Goal: Task Accomplishment & Management: Manage account settings

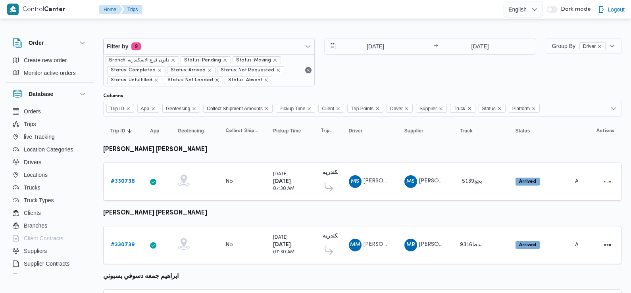
click at [377, 69] on div "[DATE] → [DATE]" at bounding box center [429, 62] width 211 height 48
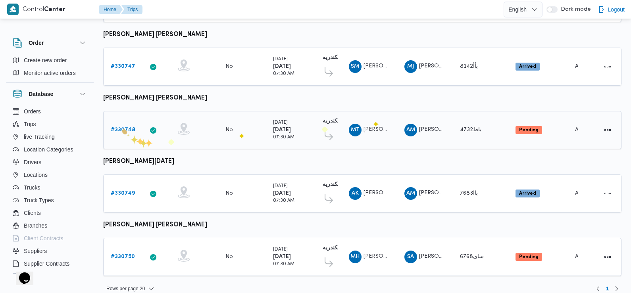
click at [118, 127] on b "# 330748" at bounding box center [123, 129] width 25 height 5
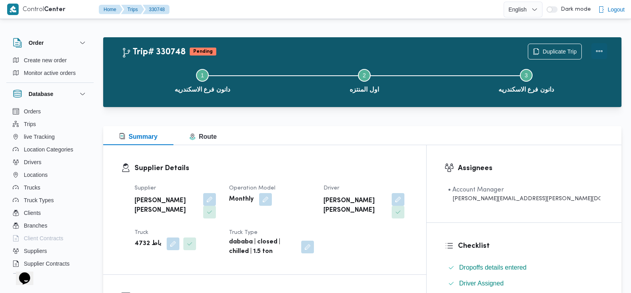
click at [598, 48] on button "Actions" at bounding box center [599, 51] width 16 height 16
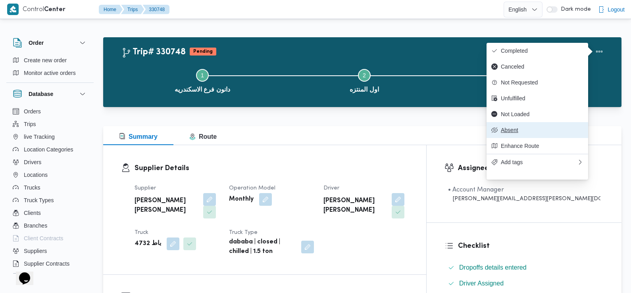
click at [516, 132] on button "Absent" at bounding box center [537, 130] width 102 height 16
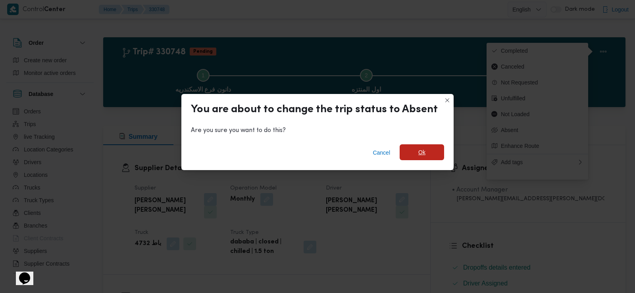
click at [413, 151] on span "Ok" at bounding box center [421, 152] width 44 height 16
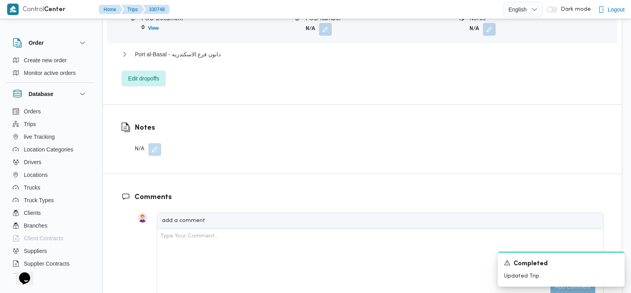
scroll to position [794, 0]
click at [155, 144] on button "button" at bounding box center [154, 150] width 13 height 13
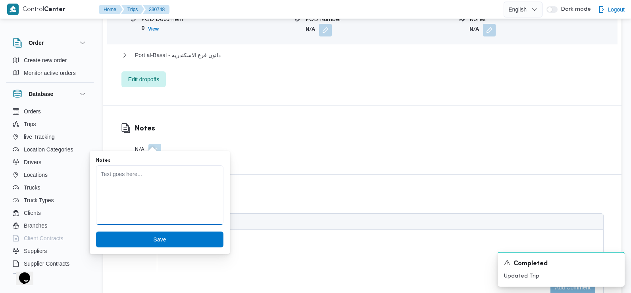
click at [161, 189] on textarea "Notes" at bounding box center [159, 194] width 127 height 59
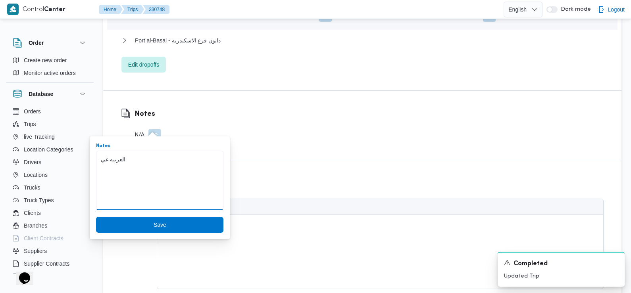
scroll to position [830, 0]
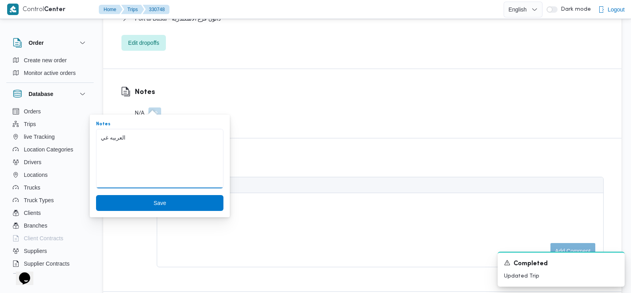
click at [153, 142] on textarea "العربيه غي" at bounding box center [159, 158] width 127 height 59
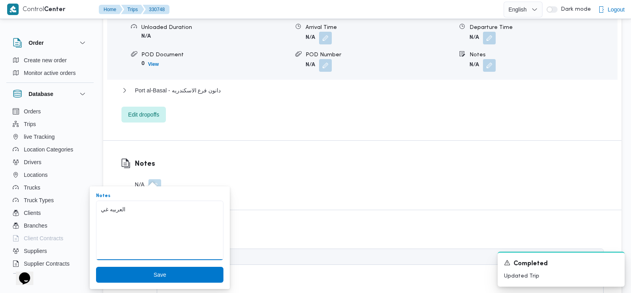
scroll to position [761, 0]
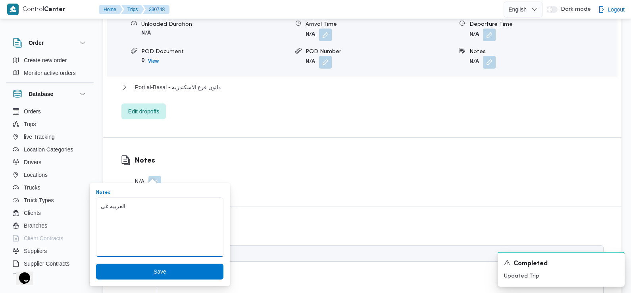
click at [176, 203] on textarea "العربيه غي" at bounding box center [159, 226] width 127 height 59
type textarea "ا"
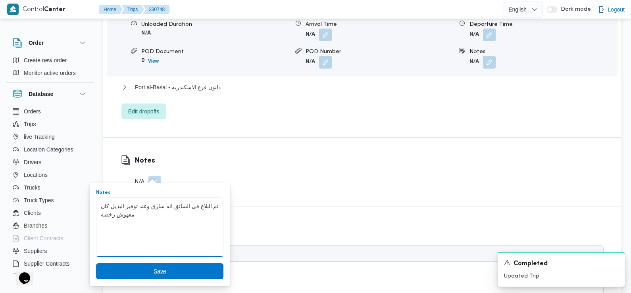
type textarea "تم البلاغ في السائق انه سارق وعند توفير البديل كان معهوش رخصه"
click at [153, 272] on span "Save" at bounding box center [159, 272] width 13 height 10
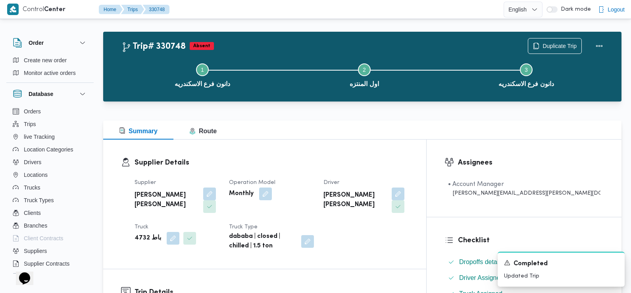
scroll to position [0, 0]
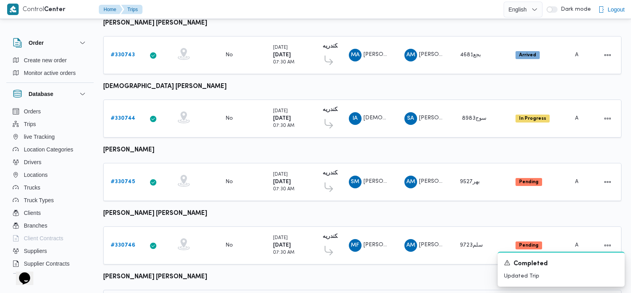
scroll to position [573, 0]
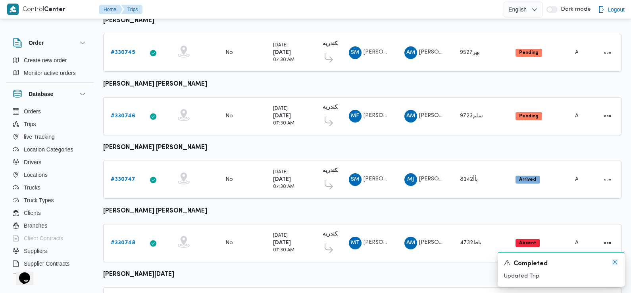
click at [616, 262] on icon "Dismiss toast" at bounding box center [615, 262] width 6 height 6
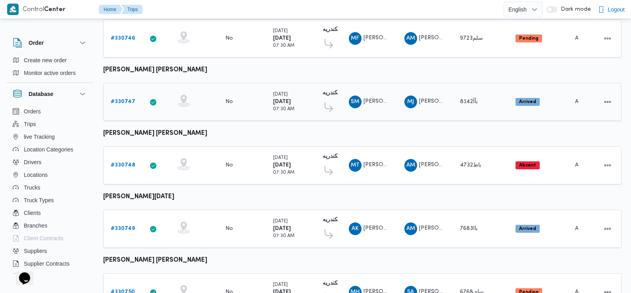
scroll to position [686, 0]
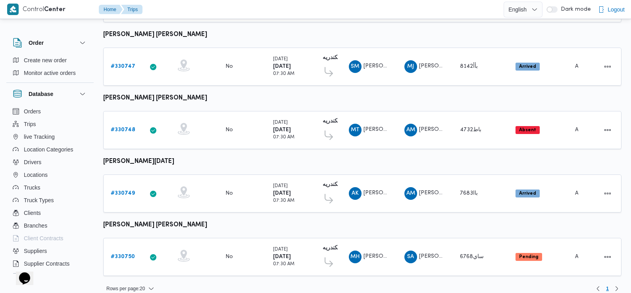
click at [136, 222] on b "محمد حسن محمد احمد" at bounding box center [155, 225] width 104 height 6
click at [123, 254] on b "# 330750" at bounding box center [123, 256] width 24 height 5
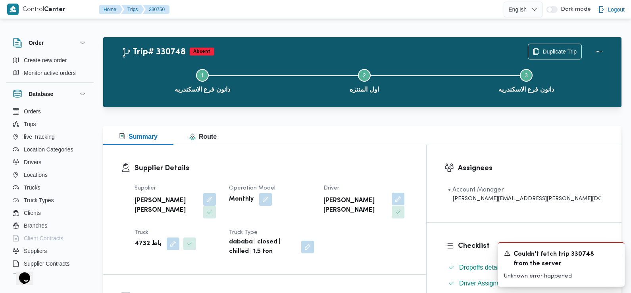
click at [404, 203] on button "button" at bounding box center [397, 199] width 13 height 13
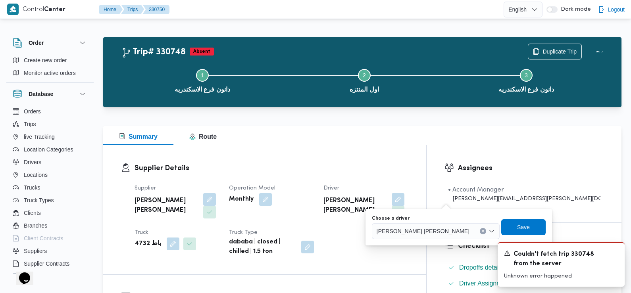
click at [427, 232] on span "محمود طارق وحيده عبدالجليل" at bounding box center [422, 230] width 93 height 9
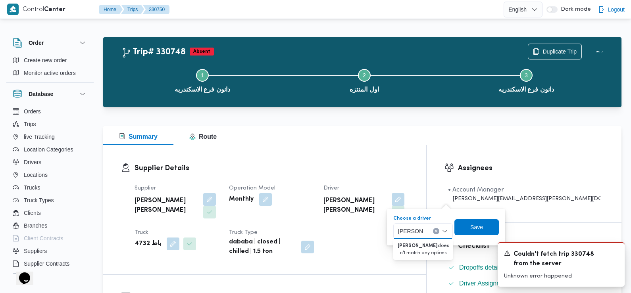
type input "عبدالحمي"
click at [314, 233] on dt "Truck Type" at bounding box center [271, 233] width 85 height 10
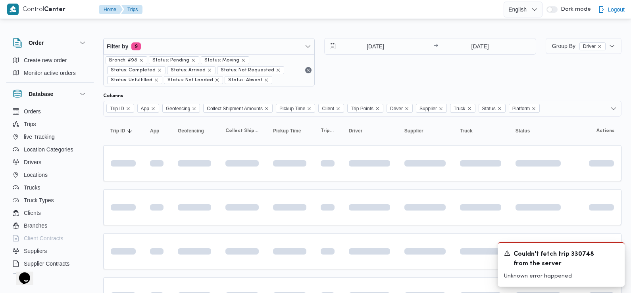
scroll to position [444, 0]
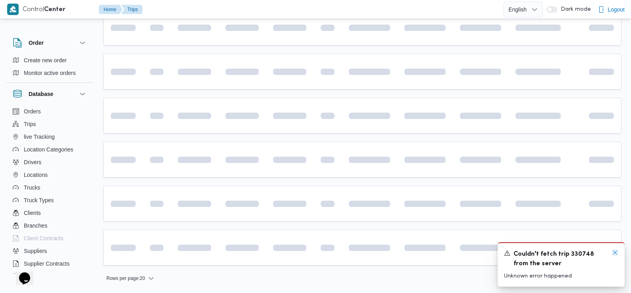
click at [614, 253] on icon "Dismiss toast" at bounding box center [615, 253] width 4 height 4
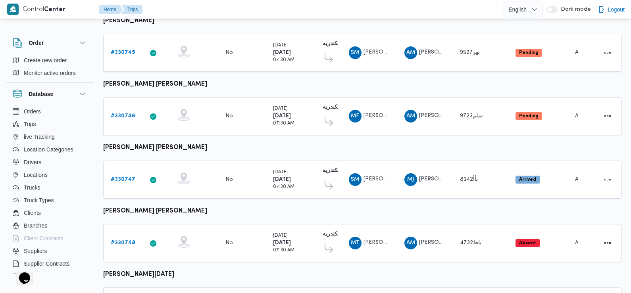
scroll to position [686, 0]
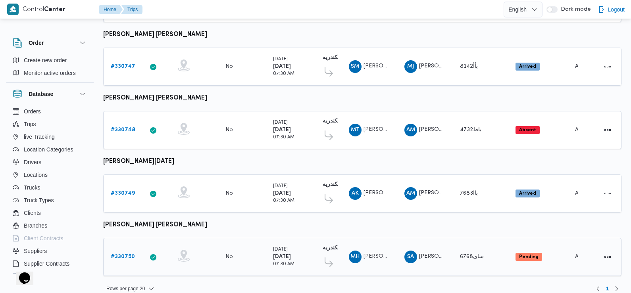
click at [125, 254] on b "# 330750" at bounding box center [123, 256] width 24 height 5
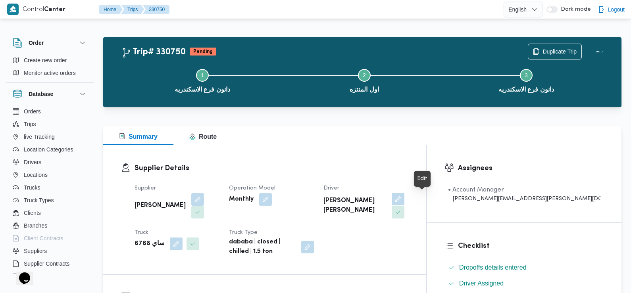
click at [404, 197] on button "button" at bounding box center [397, 199] width 13 height 13
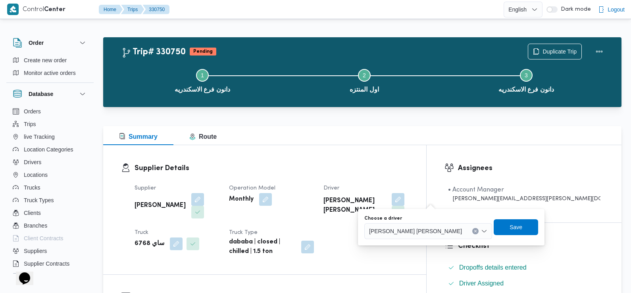
click at [409, 232] on span "محمد حسن محمد احمد" at bounding box center [415, 230] width 93 height 9
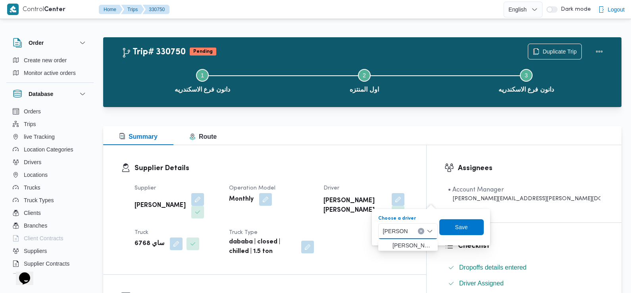
type input "عبدالحميد"
click at [362, 261] on div "Supplier Details Supplier سعد عبدالعزيز محمد السيد Operation Model Monthly Driv…" at bounding box center [264, 209] width 323 height 129
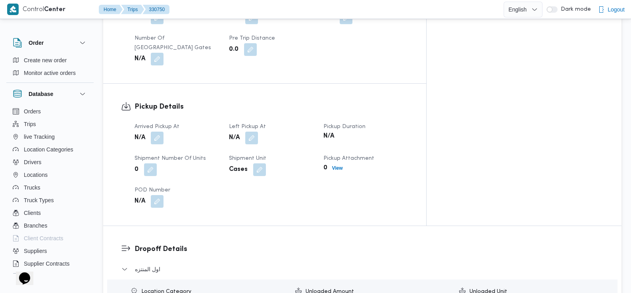
scroll to position [465, 0]
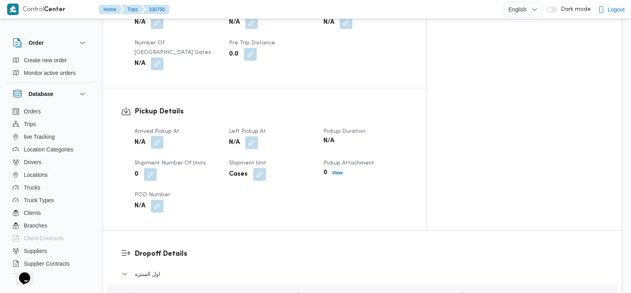
click at [158, 136] on button "button" at bounding box center [157, 142] width 13 height 13
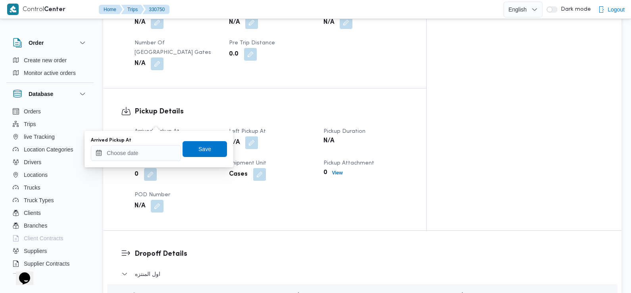
click at [154, 139] on div "Arrived Pickup At" at bounding box center [136, 140] width 90 height 6
click at [152, 150] on input "Arrived Pickup At" at bounding box center [136, 153] width 90 height 16
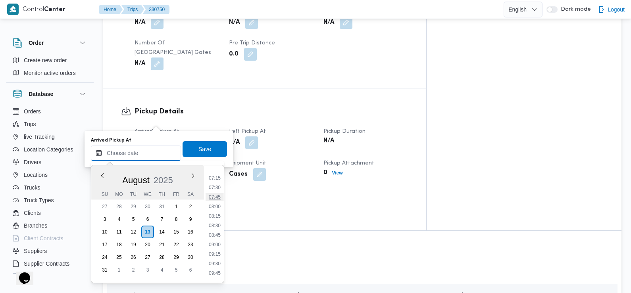
scroll to position [272, 0]
click at [214, 190] on li "07:30" at bounding box center [214, 189] width 18 height 8
type input "13/08/2025 07:30"
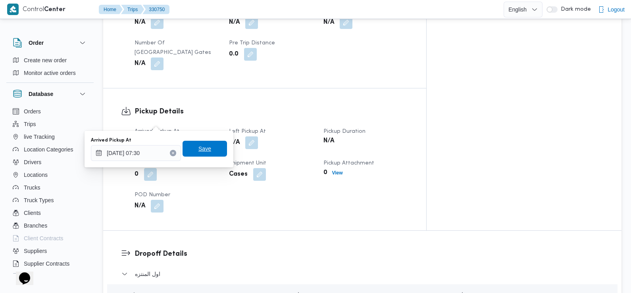
click at [208, 149] on span "Save" at bounding box center [204, 149] width 44 height 16
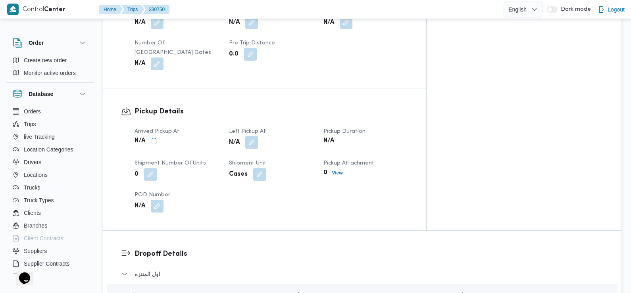
click at [258, 136] on button "button" at bounding box center [251, 142] width 13 height 13
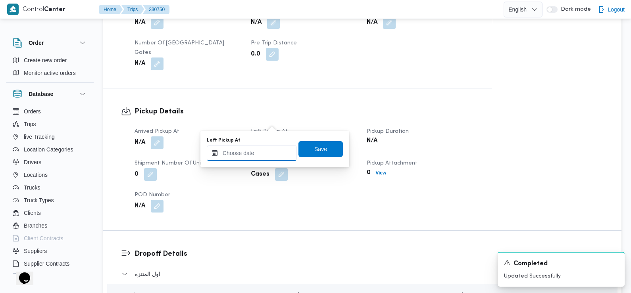
click at [272, 150] on input "Left Pickup At" at bounding box center [252, 153] width 90 height 16
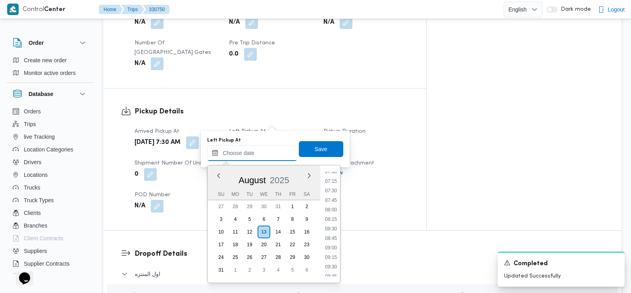
scroll to position [269, 0]
click at [332, 228] on li "08:30" at bounding box center [331, 230] width 18 height 8
type input "13/08/2025 08:30"
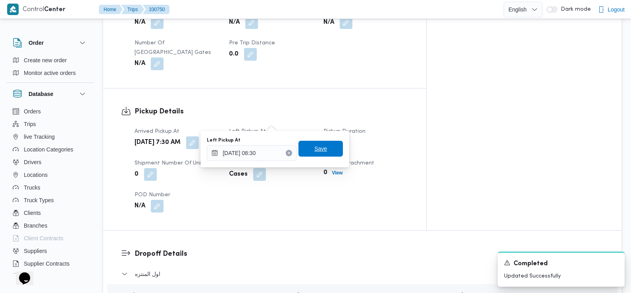
click at [324, 148] on span "Save" at bounding box center [320, 149] width 44 height 16
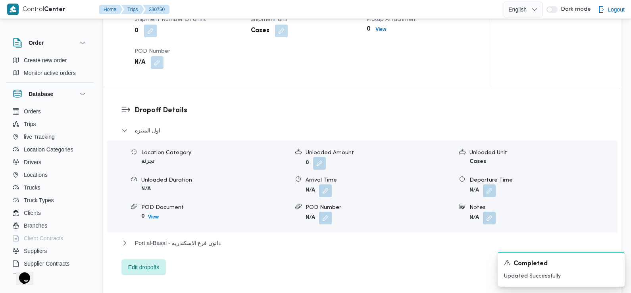
scroll to position [614, 0]
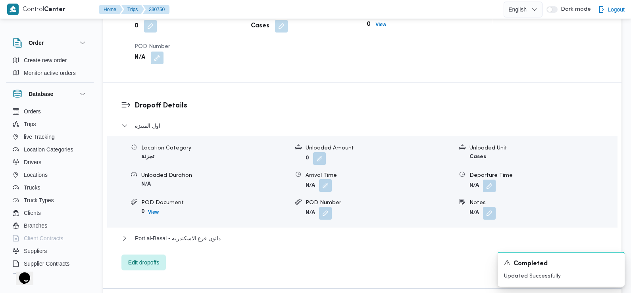
click at [324, 179] on button "button" at bounding box center [325, 185] width 13 height 13
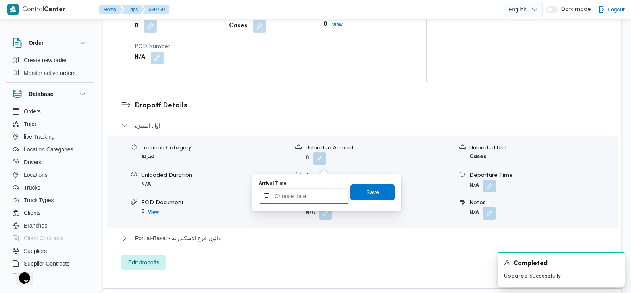
click at [321, 193] on input "Arrival Time" at bounding box center [304, 196] width 90 height 16
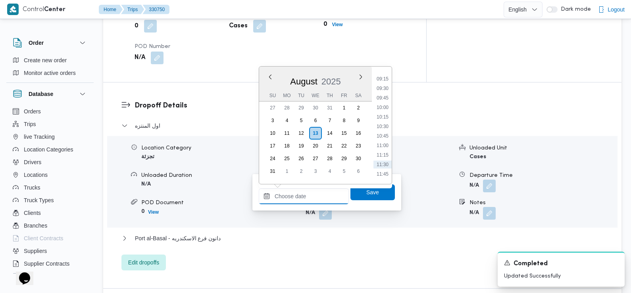
scroll to position [330, 0]
click at [387, 89] on li "09:00" at bounding box center [382, 89] width 18 height 8
type input "13/08/2025 09:00"
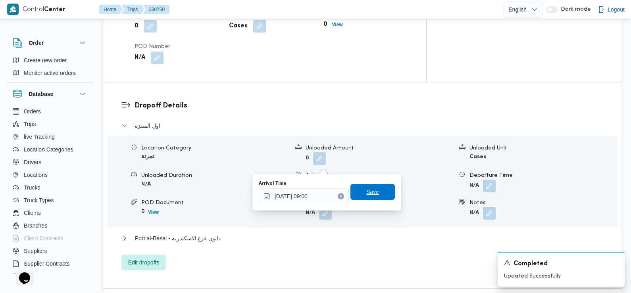
click at [366, 194] on span "Save" at bounding box center [372, 192] width 13 height 10
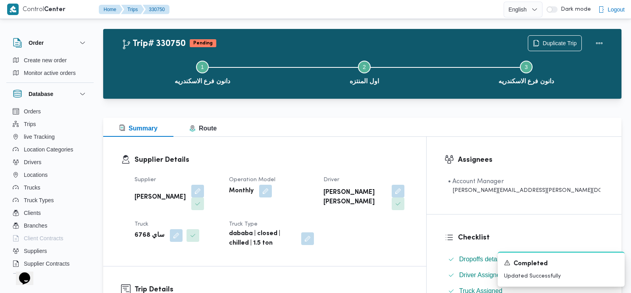
scroll to position [0, 0]
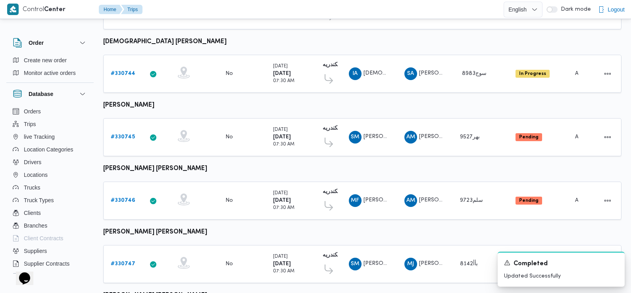
scroll to position [488, 0]
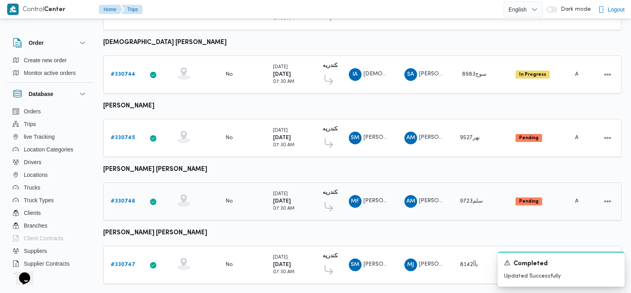
click at [118, 199] on b "# 330746" at bounding box center [123, 201] width 25 height 5
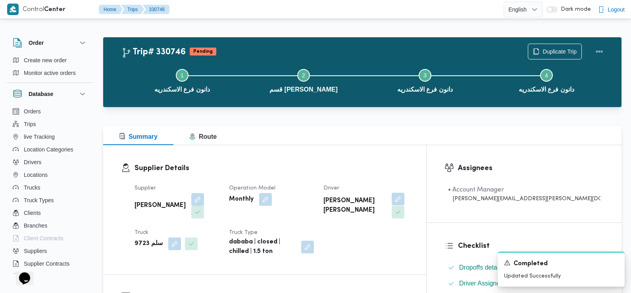
click at [404, 198] on button "button" at bounding box center [397, 199] width 13 height 13
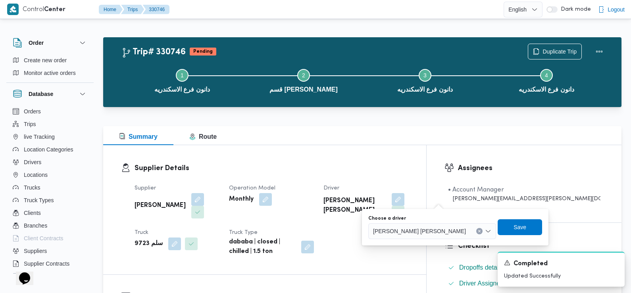
click at [416, 243] on div "You are in a dialog. To close this dialog, hit escape. Choose a driver محمد فهم…" at bounding box center [455, 227] width 186 height 36
click at [413, 234] on span "محمد فهمي فرج عبدالفتاح" at bounding box center [419, 230] width 93 height 9
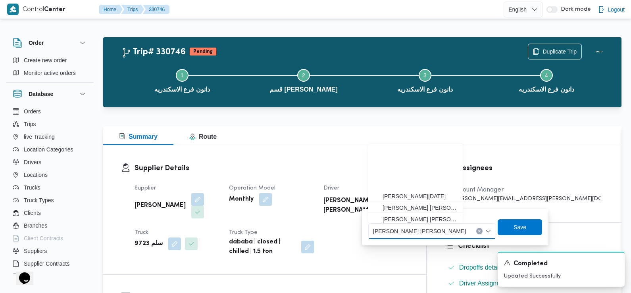
scroll to position [70, 0]
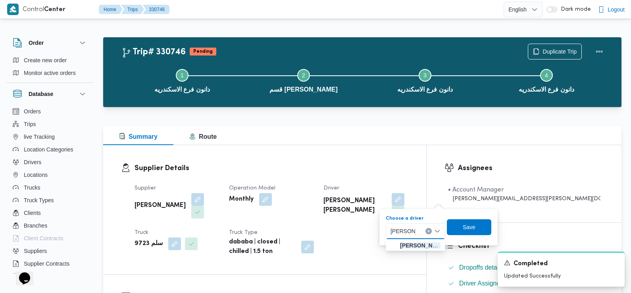
type input "احمد السيد رمض"
click at [416, 234] on input "احمد السيد رمض" at bounding box center [405, 231] width 40 height 10
click at [427, 249] on span "احمد السيد رمض ان السيد خلاف" at bounding box center [420, 246] width 52 height 10
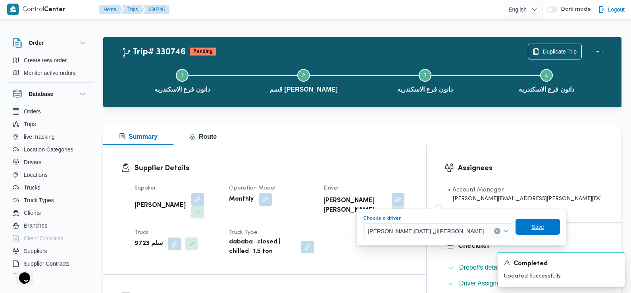
click at [515, 233] on span "Save" at bounding box center [537, 227] width 44 height 16
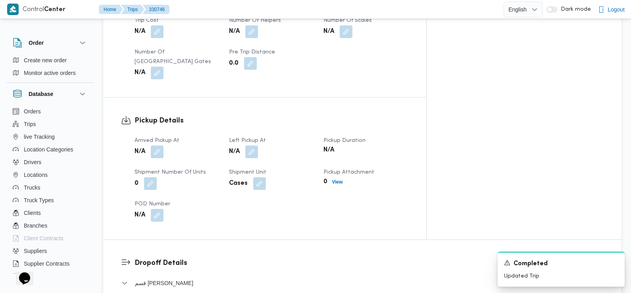
scroll to position [468, 0]
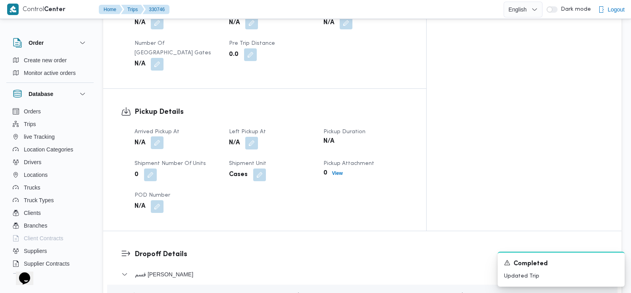
click at [157, 136] on button "button" at bounding box center [157, 142] width 13 height 13
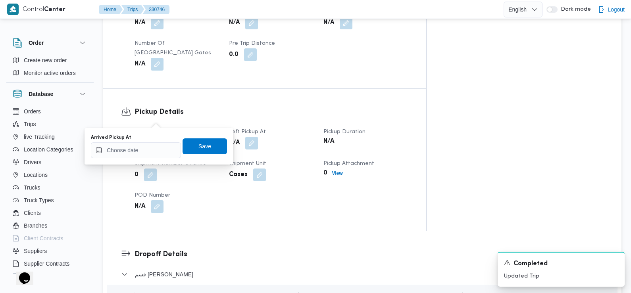
click at [159, 159] on div "You are in a dialog. To close this dialog, hit escape. Arrived Pickup At Save" at bounding box center [158, 146] width 149 height 36
click at [158, 149] on input "Arrived Pickup At" at bounding box center [136, 150] width 90 height 16
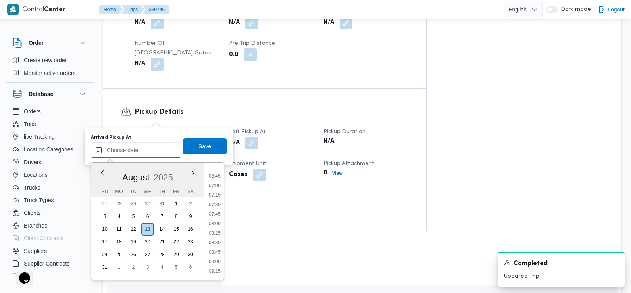
scroll to position [251, 0]
click at [218, 207] on li "07:30" at bounding box center [214, 207] width 18 height 8
type input "13/08/2025 07:30"
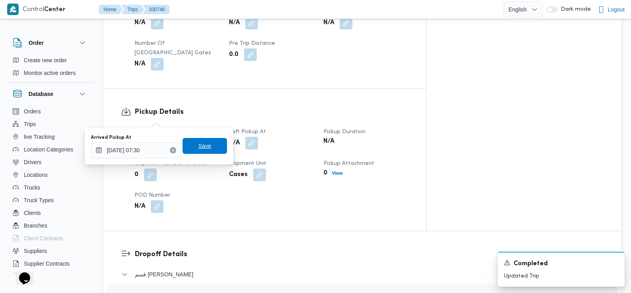
click at [207, 149] on span "Save" at bounding box center [204, 146] width 44 height 16
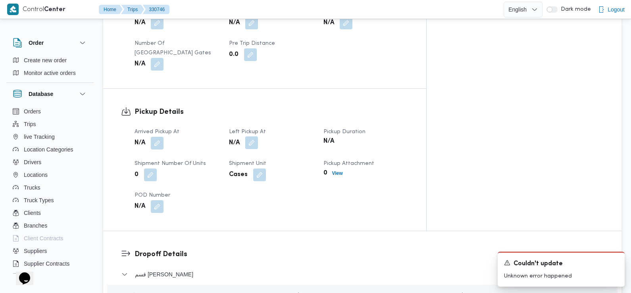
click at [258, 136] on button "button" at bounding box center [251, 142] width 13 height 13
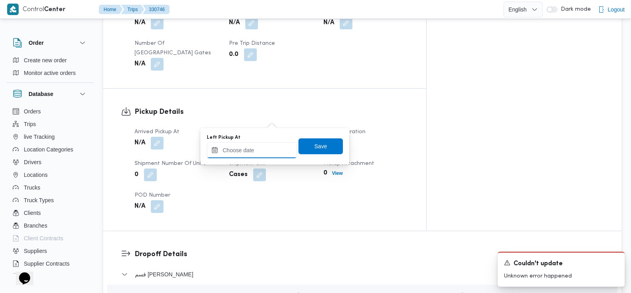
click at [269, 148] on input "Left Pickup At" at bounding box center [252, 150] width 90 height 16
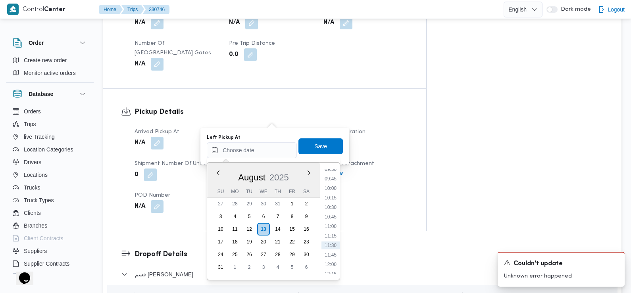
scroll to position [359, 0]
click at [333, 174] on li "09:30" at bounding box center [330, 175] width 18 height 8
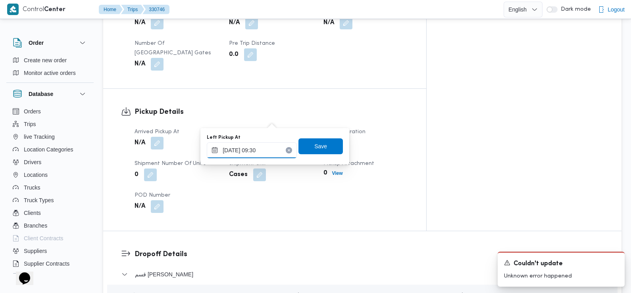
type input "13/08/2025 09:30"
click at [322, 145] on span "Save" at bounding box center [320, 146] width 44 height 16
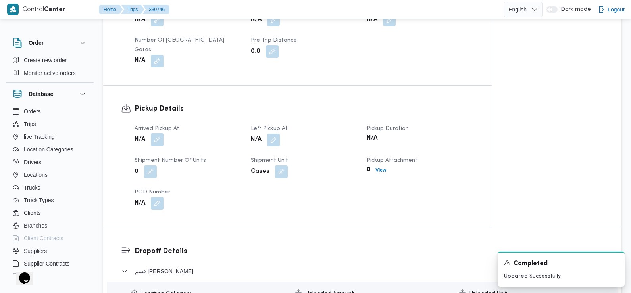
click at [158, 133] on button "button" at bounding box center [157, 139] width 13 height 13
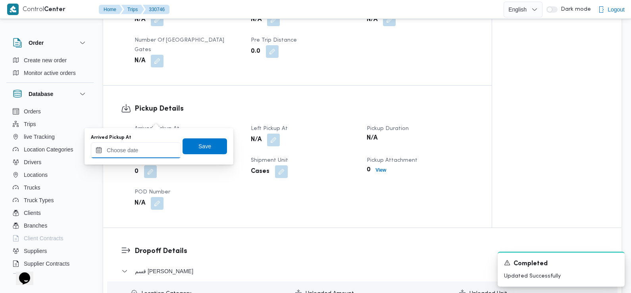
click at [153, 155] on input "Arrived Pickup At" at bounding box center [136, 150] width 90 height 16
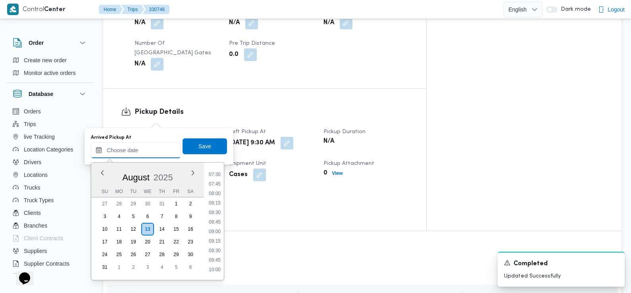
scroll to position [280, 0]
click at [213, 179] on li "07:30" at bounding box center [214, 178] width 18 height 8
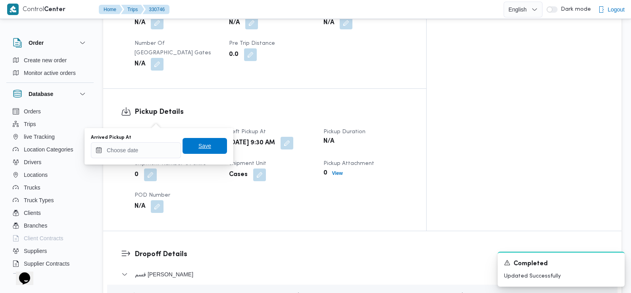
click at [203, 142] on span "Save" at bounding box center [204, 146] width 13 height 10
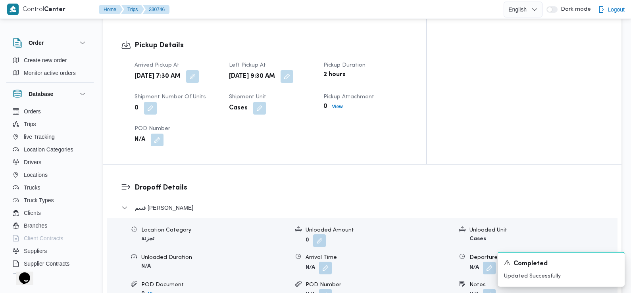
scroll to position [555, 0]
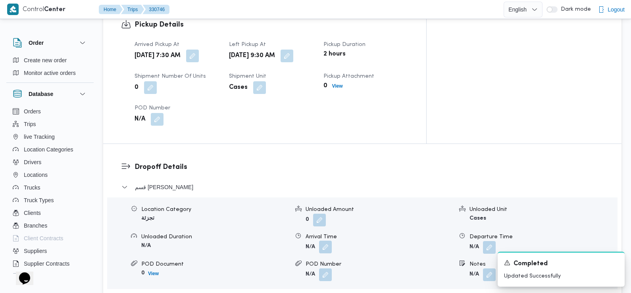
click at [322, 241] on button "button" at bounding box center [325, 247] width 13 height 13
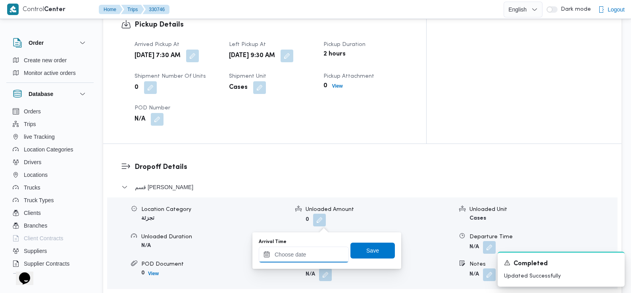
click at [320, 254] on input "Arrival Time" at bounding box center [304, 255] width 90 height 16
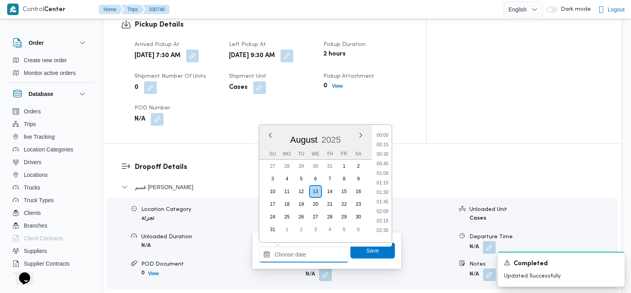
scroll to position [383, 0]
click at [385, 134] on li "10:00" at bounding box center [382, 133] width 18 height 8
type input "13/08/2025 10:00"
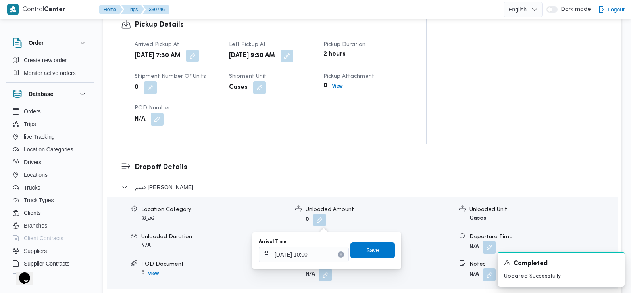
click at [370, 245] on span "Save" at bounding box center [372, 250] width 44 height 16
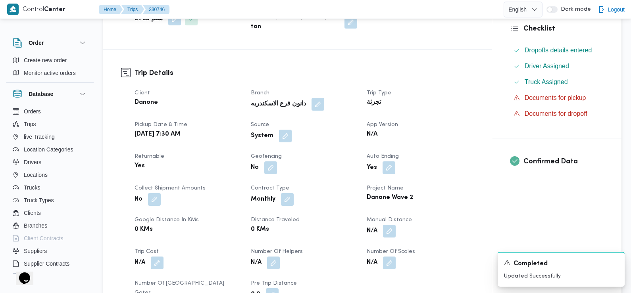
scroll to position [0, 0]
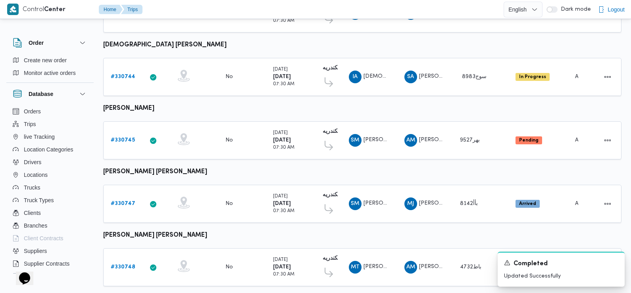
scroll to position [454, 0]
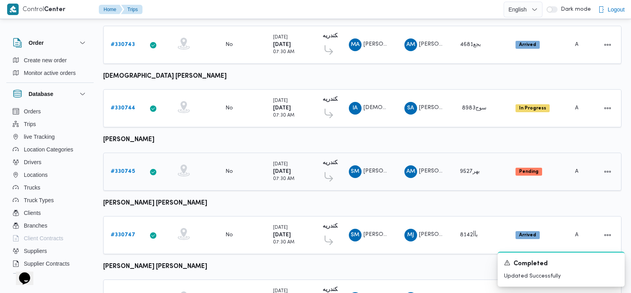
click at [127, 169] on b "# 330745" at bounding box center [123, 171] width 24 height 5
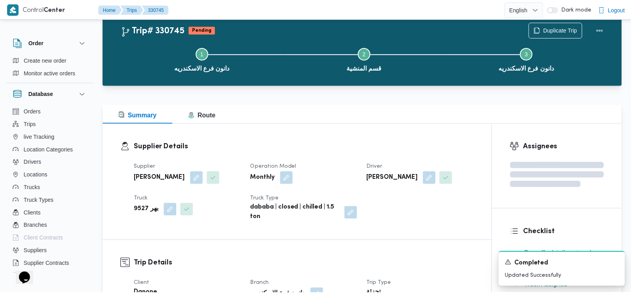
scroll to position [454, 0]
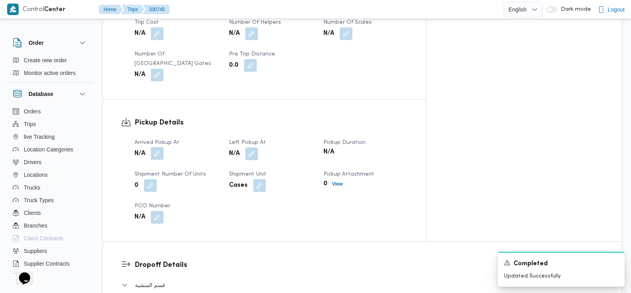
click at [157, 147] on button "button" at bounding box center [157, 153] width 13 height 13
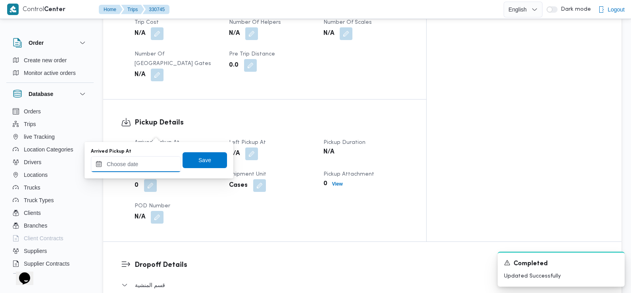
click at [156, 157] on input "Arrived Pickup At" at bounding box center [136, 164] width 90 height 16
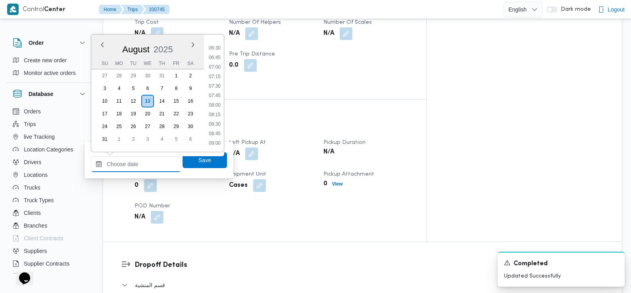
scroll to position [240, 0]
click at [220, 100] on li "07:45" at bounding box center [214, 100] width 18 height 8
type input "13/08/2025 07:45"
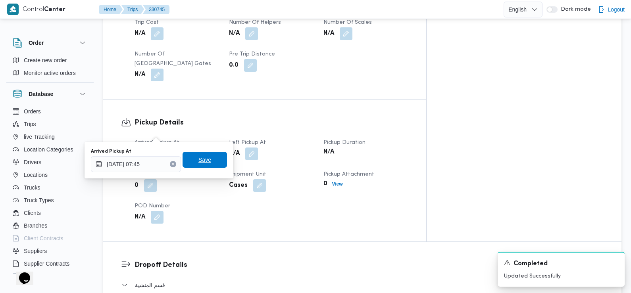
click at [214, 157] on span "Save" at bounding box center [204, 160] width 44 height 16
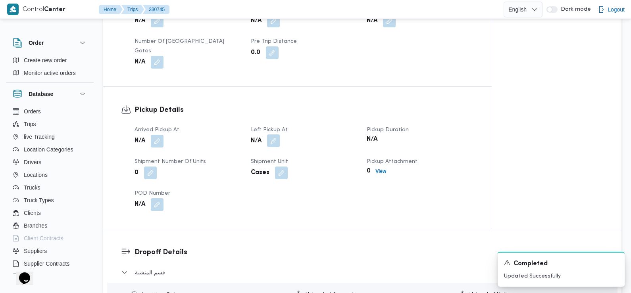
click at [276, 134] on button "button" at bounding box center [273, 140] width 13 height 13
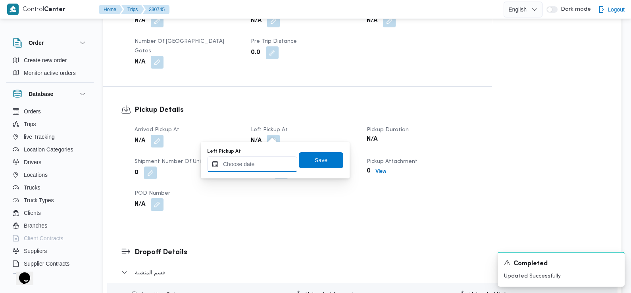
click at [269, 167] on input "Left Pickup At" at bounding box center [252, 164] width 90 height 16
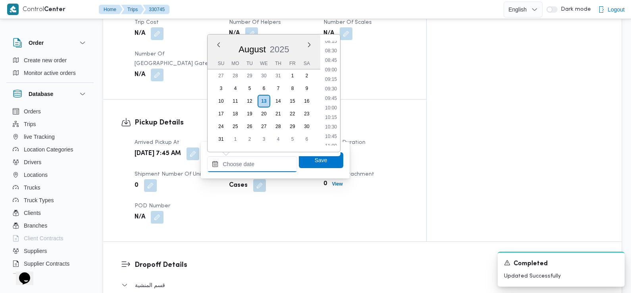
scroll to position [314, 0]
click at [333, 61] on li "08:45" at bounding box center [331, 63] width 18 height 8
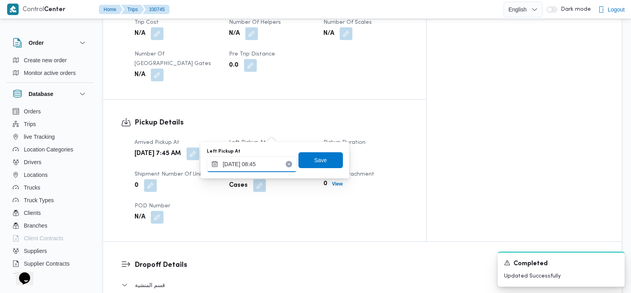
type input "13/08/2025 08:45"
click at [322, 161] on span "Save" at bounding box center [320, 160] width 44 height 16
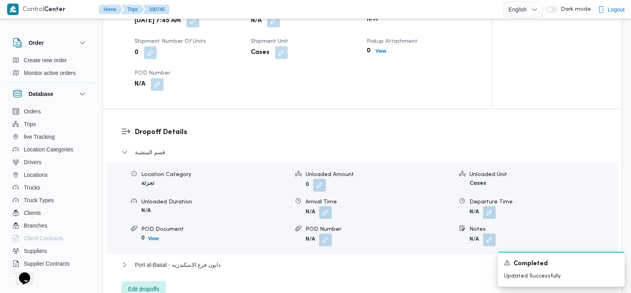
scroll to position [576, 0]
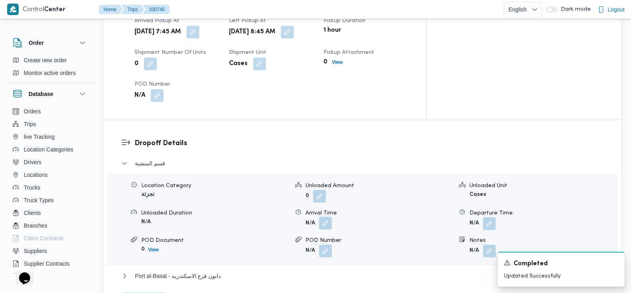
click at [321, 217] on button "button" at bounding box center [325, 223] width 13 height 13
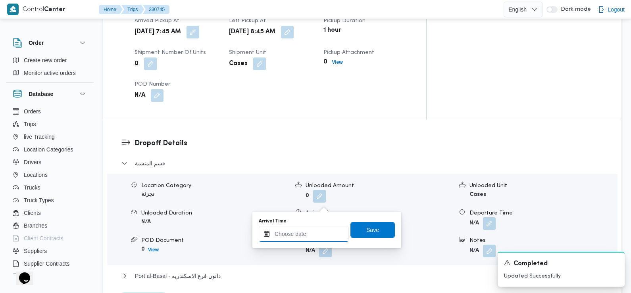
click at [322, 226] on div at bounding box center [304, 234] width 90 height 16
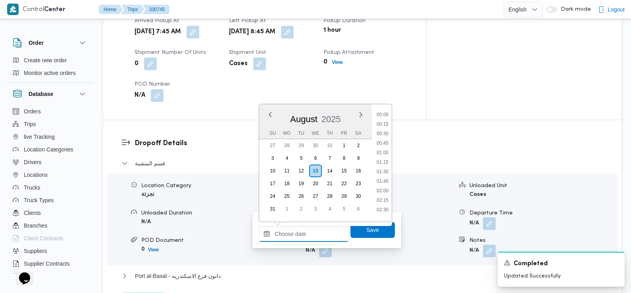
scroll to position [383, 0]
click at [384, 112] on li "10:00" at bounding box center [382, 112] width 18 height 8
type input "13/08/2025 10:00"
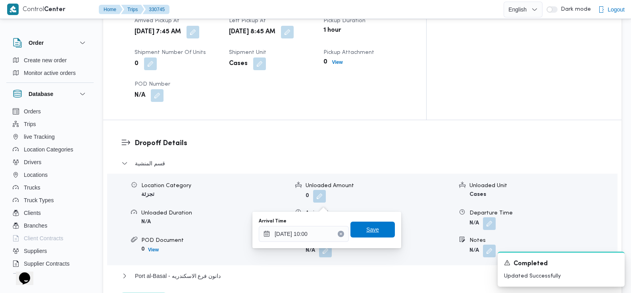
click at [372, 226] on span "Save" at bounding box center [372, 230] width 13 height 10
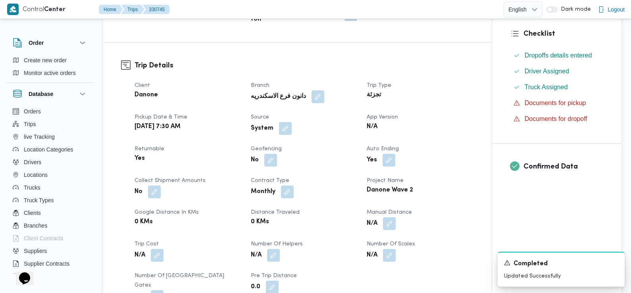
scroll to position [0, 0]
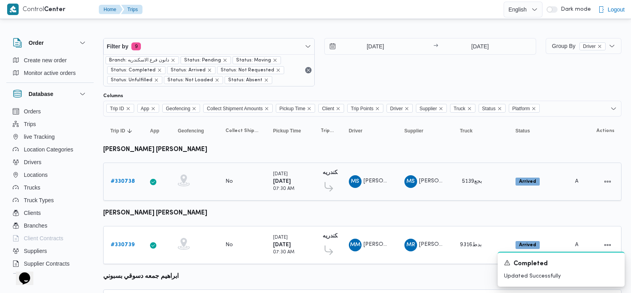
click at [125, 177] on link "# 330738" at bounding box center [123, 182] width 24 height 10
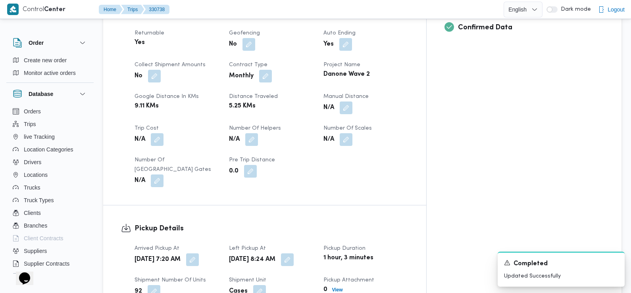
scroll to position [352, 0]
click at [219, 252] on div "Wed, Aug 13, 2025 7:20 AM" at bounding box center [177, 259] width 86 height 14
click at [199, 253] on button "button" at bounding box center [192, 259] width 13 height 13
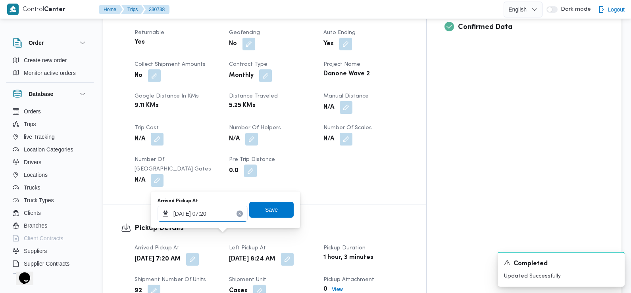
click at [221, 217] on input "13/08/2025 07:20" at bounding box center [202, 214] width 90 height 16
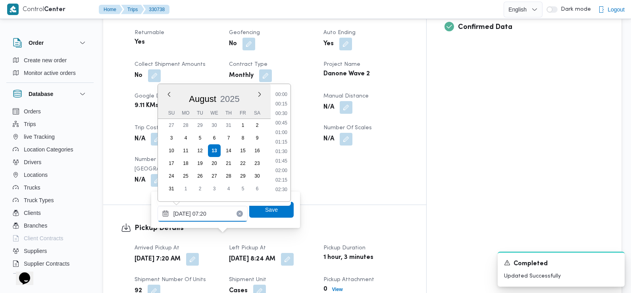
scroll to position [221, 0]
type input "13/08/2025 07:10"
click at [256, 211] on span "Save" at bounding box center [271, 209] width 44 height 16
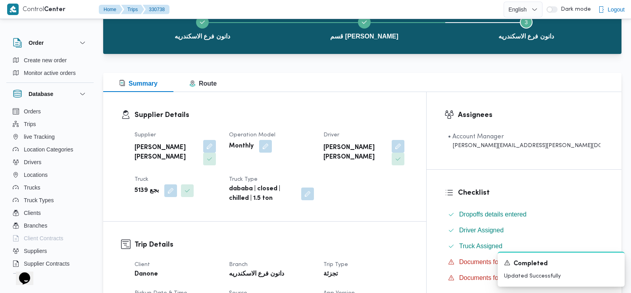
scroll to position [0, 0]
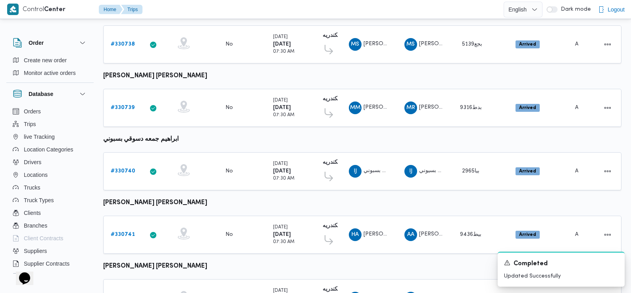
scroll to position [138, 0]
click at [123, 103] on link "# 330739" at bounding box center [123, 108] width 24 height 10
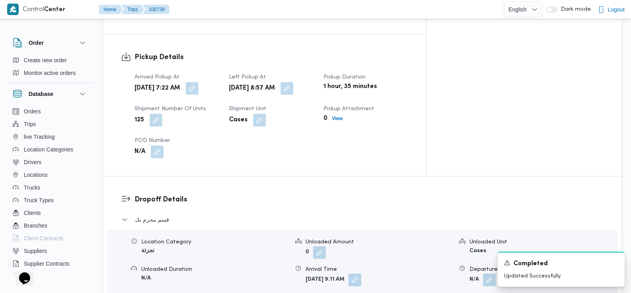
scroll to position [523, 0]
click at [198, 81] on button "button" at bounding box center [192, 87] width 13 height 13
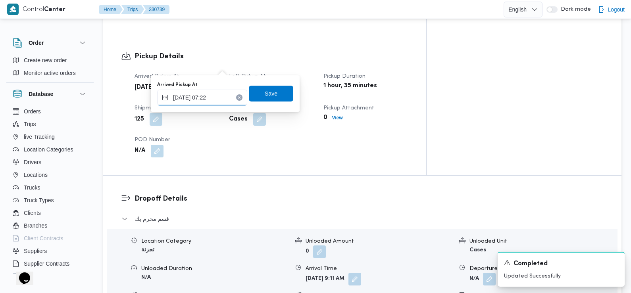
click at [221, 95] on input "13/08/2025 07:22" at bounding box center [202, 98] width 90 height 16
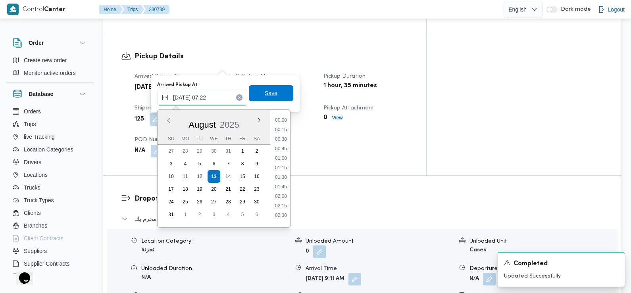
scroll to position [221, 0]
click at [283, 171] on li "07:15" at bounding box center [281, 175] width 18 height 8
type input "13/08/2025 07:15"
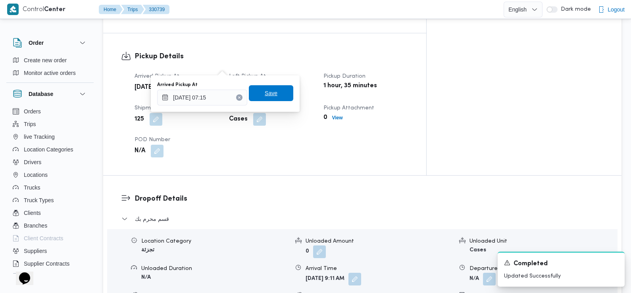
click at [276, 91] on span "Save" at bounding box center [271, 93] width 44 height 16
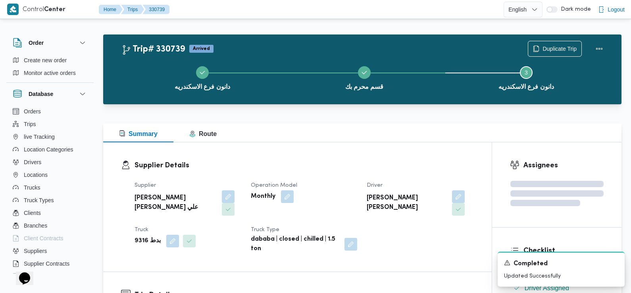
scroll to position [0, 0]
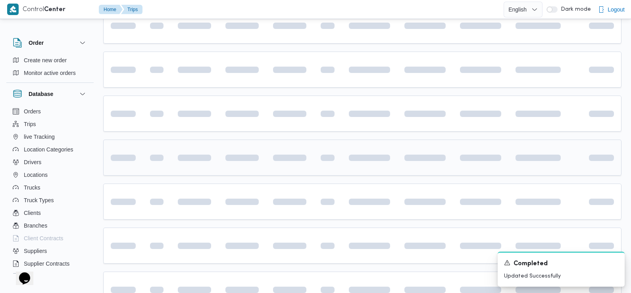
scroll to position [155, 0]
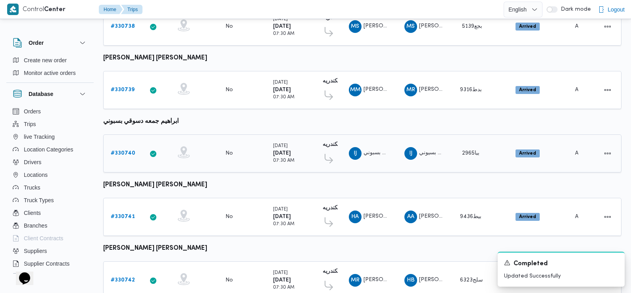
click at [122, 151] on b "# 330740" at bounding box center [123, 153] width 25 height 5
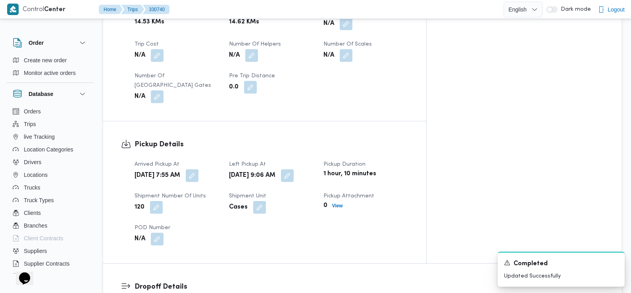
scroll to position [443, 0]
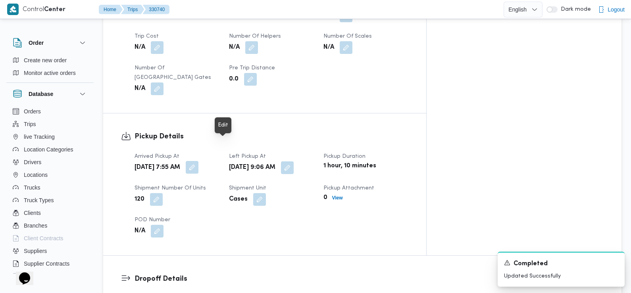
click at [198, 161] on button "button" at bounding box center [192, 167] width 13 height 13
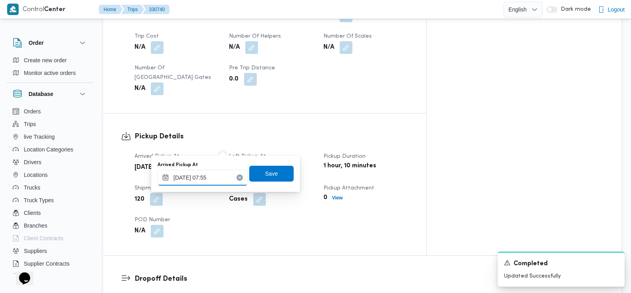
click at [221, 178] on input "13/08/2025 07:55" at bounding box center [202, 178] width 90 height 16
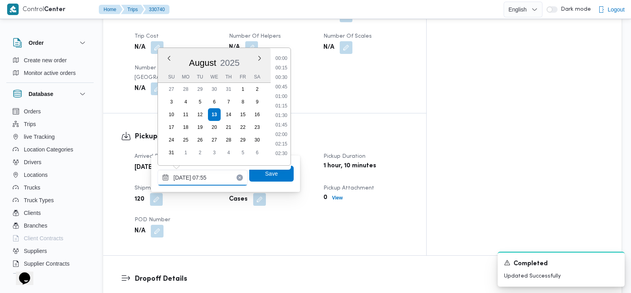
scroll to position [240, 0]
click at [286, 105] on li "07:30" at bounding box center [281, 104] width 18 height 8
type input "13/08/2025 07:30"
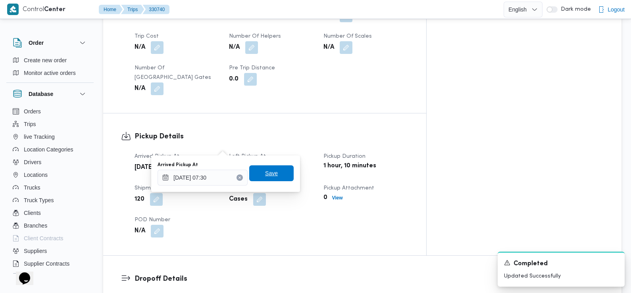
click at [272, 180] on span "Save" at bounding box center [271, 173] width 44 height 16
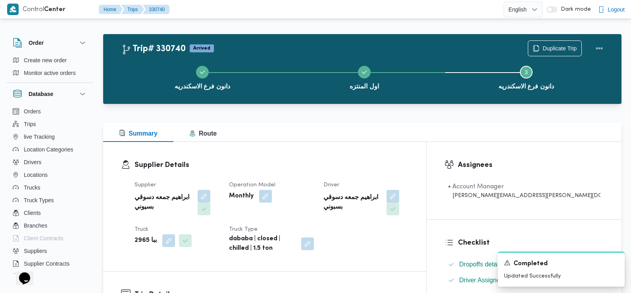
scroll to position [0, 0]
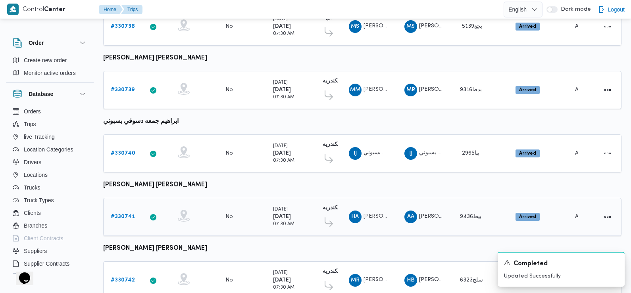
scroll to position [171, 0]
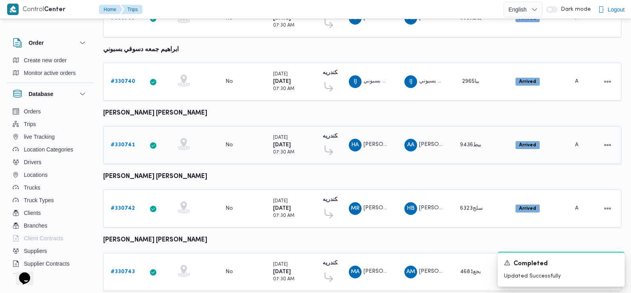
click at [123, 142] on b "# 330741" at bounding box center [123, 144] width 24 height 5
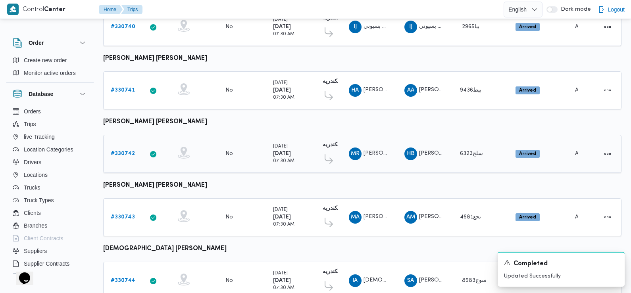
click at [125, 151] on b "# 330742" at bounding box center [123, 153] width 24 height 5
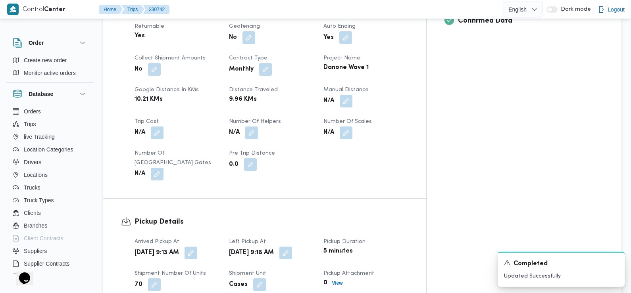
scroll to position [419, 0]
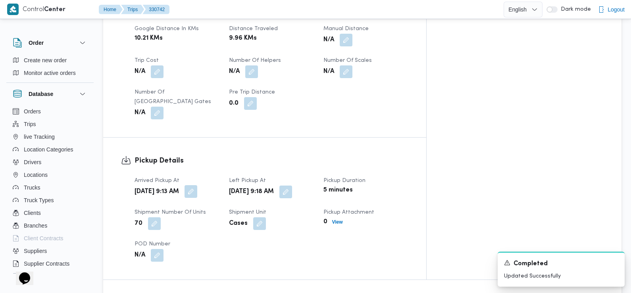
click at [197, 185] on button "button" at bounding box center [190, 191] width 13 height 13
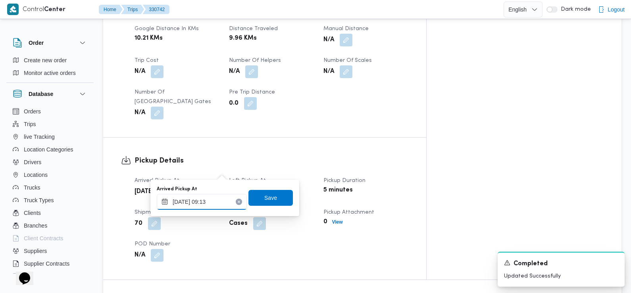
click at [224, 197] on input "13/08/2025 09:13" at bounding box center [202, 202] width 90 height 16
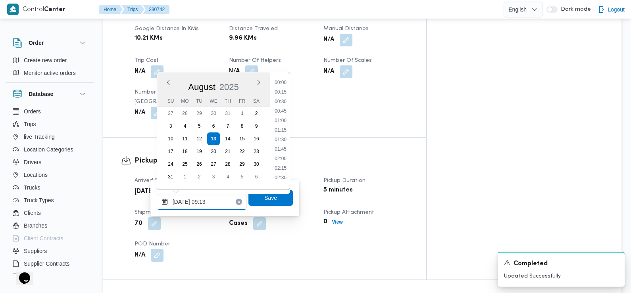
scroll to position [288, 0]
click at [283, 89] on li "07:45" at bounding box center [280, 90] width 18 height 8
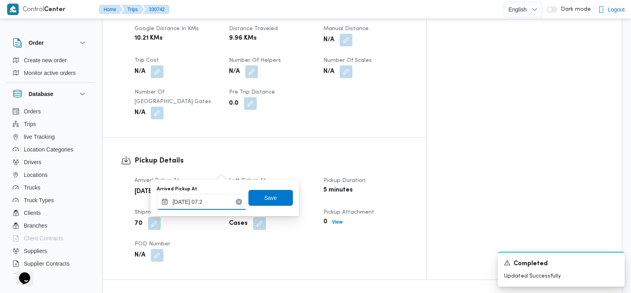
type input "13/08/2025 07:25"
click at [264, 197] on span "Save" at bounding box center [270, 198] width 13 height 10
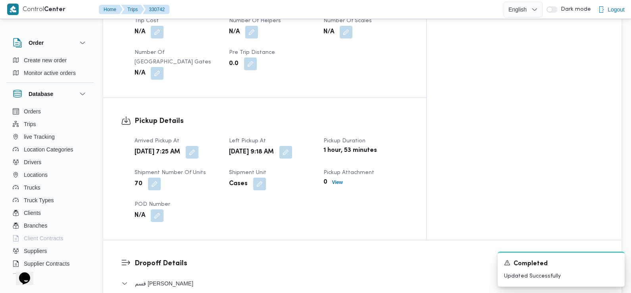
scroll to position [512, 0]
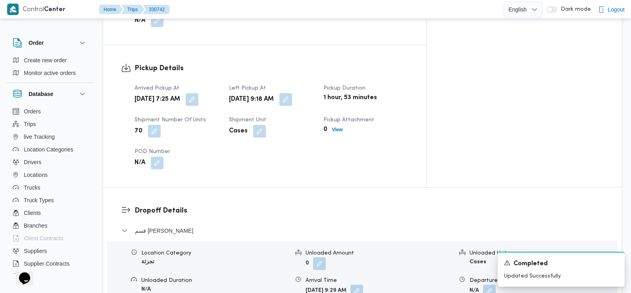
click at [263, 205] on dl "Dropoff Details قسم سيدى جابر Location Category تجزئة Unloaded Amount 0 Unloade…" at bounding box center [368, 290] width 469 height 170
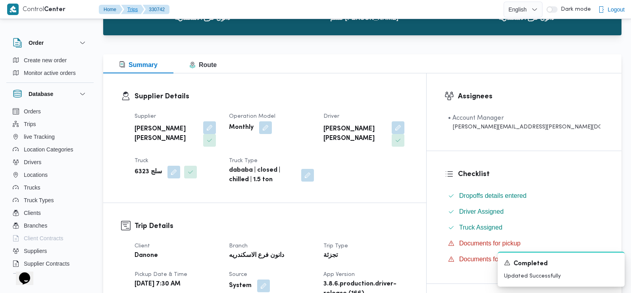
scroll to position [0, 0]
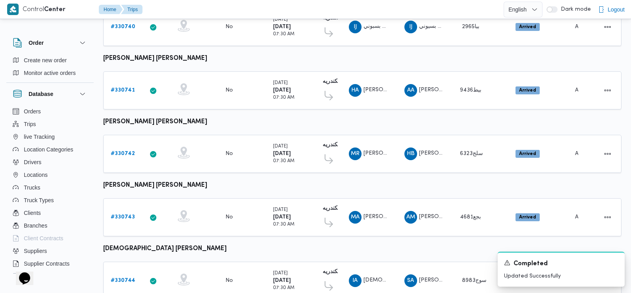
scroll to position [354, 0]
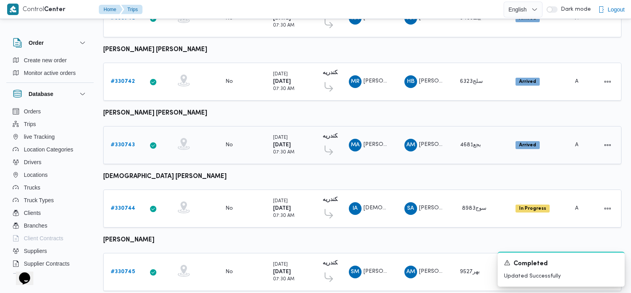
click at [123, 142] on b "# 330743" at bounding box center [123, 144] width 24 height 5
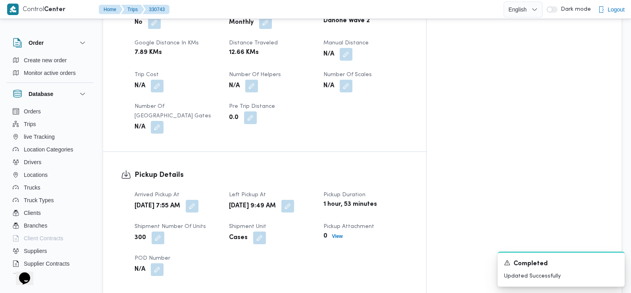
scroll to position [409, 0]
click at [198, 198] on button "button" at bounding box center [192, 204] width 13 height 13
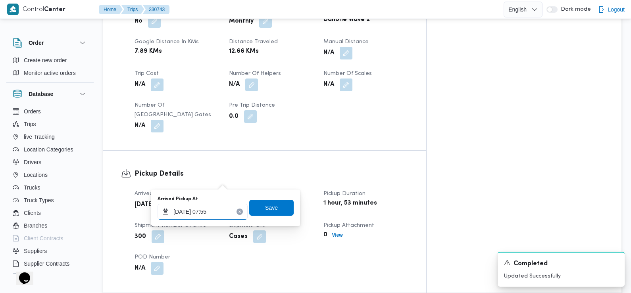
click at [224, 207] on input "13/08/2025 07:55" at bounding box center [202, 212] width 90 height 16
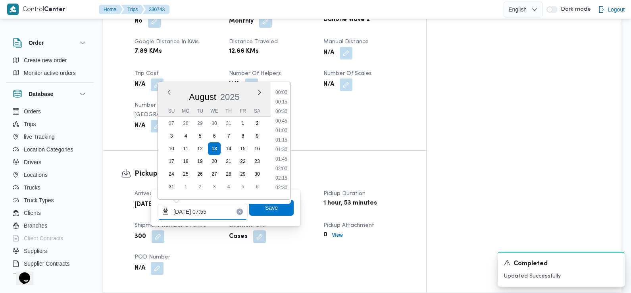
scroll to position [240, 0]
click at [282, 139] on li "07:30" at bounding box center [281, 138] width 18 height 8
type input "13/08/2025 07:30"
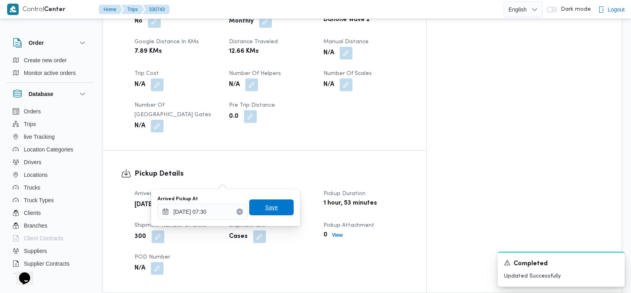
click at [275, 215] on span "Save" at bounding box center [271, 207] width 44 height 16
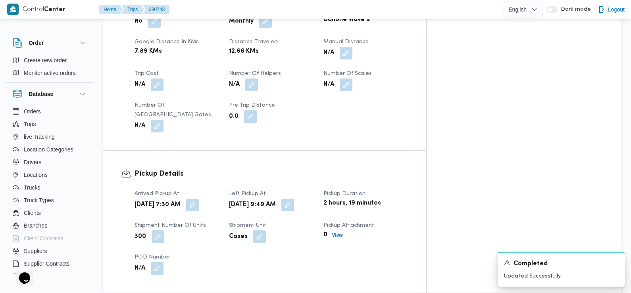
click at [245, 232] on div "Arrived Pickup At Wed, Aug 13, 2025 7:30 AM Left Pickup At Wed, Aug 13, 2025 9:…" at bounding box center [271, 231] width 283 height 95
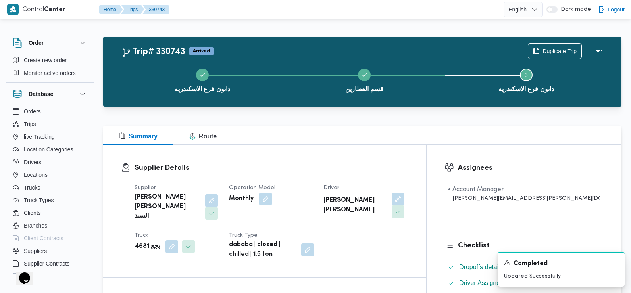
scroll to position [0, 0]
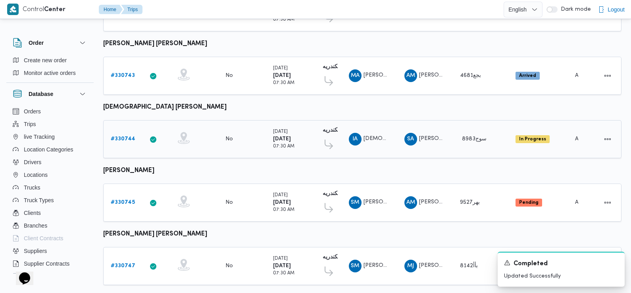
scroll to position [406, 0]
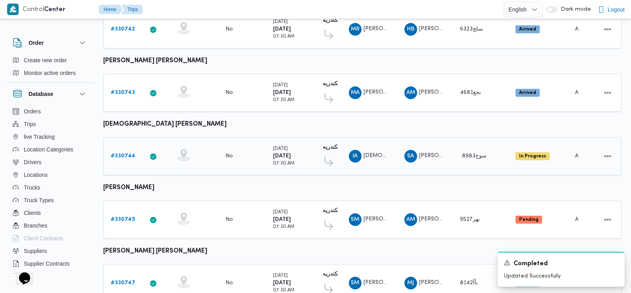
click at [127, 153] on b "# 330744" at bounding box center [123, 155] width 25 height 5
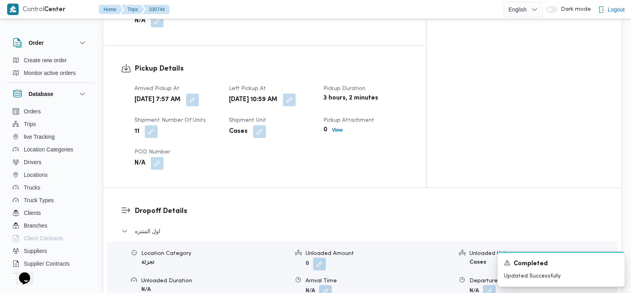
scroll to position [557, 0]
click at [199, 92] on button "button" at bounding box center [192, 98] width 13 height 13
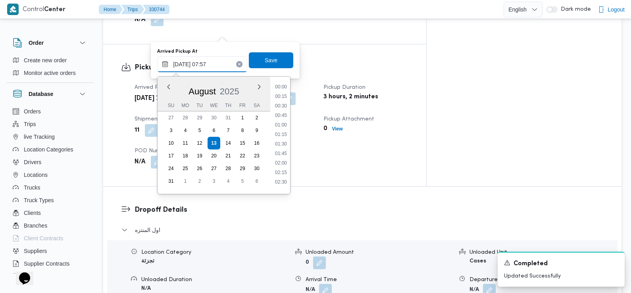
click at [212, 68] on input "13/08/2025 07:57" at bounding box center [202, 64] width 90 height 16
click at [282, 132] on li "07:30" at bounding box center [281, 132] width 18 height 8
type input "13/08/2025 07:30"
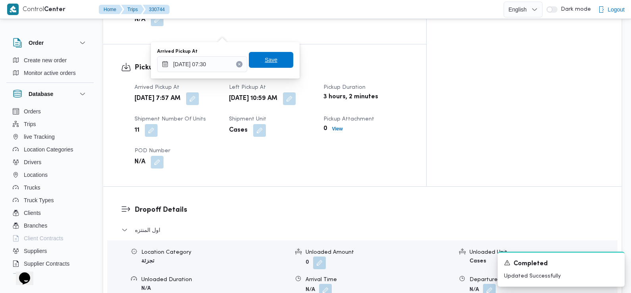
click at [271, 58] on span "Save" at bounding box center [271, 60] width 44 height 16
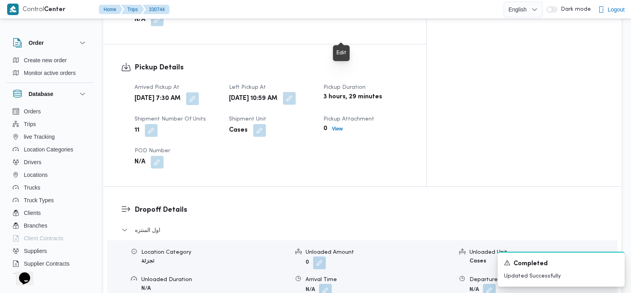
click at [295, 92] on button "button" at bounding box center [289, 98] width 13 height 13
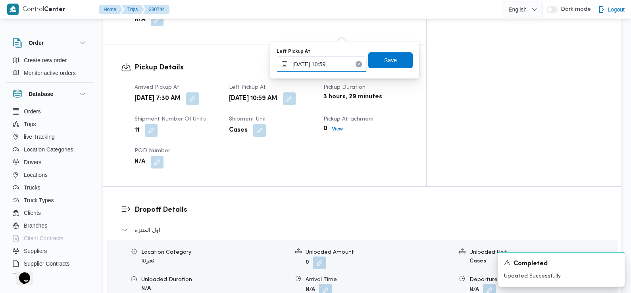
click at [340, 65] on input "13/08/2025 10:59" at bounding box center [321, 64] width 90 height 16
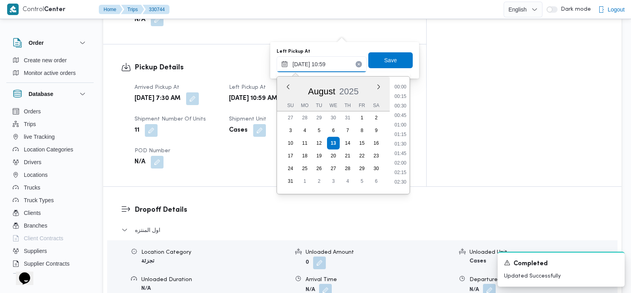
scroll to position [355, 0]
click at [402, 96] on li "09:30" at bounding box center [400, 94] width 18 height 8
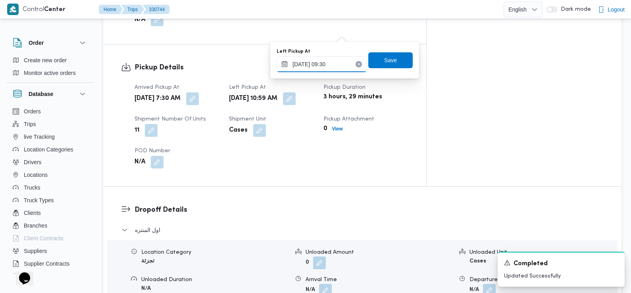
click at [334, 66] on input "13/08/2025 09:30" at bounding box center [321, 64] width 90 height 16
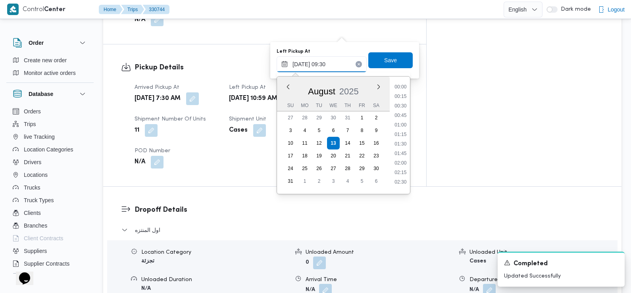
scroll to position [307, 0]
click at [402, 113] on li "08:45" at bounding box center [400, 113] width 18 height 8
type input "13/08/2025 08:45"
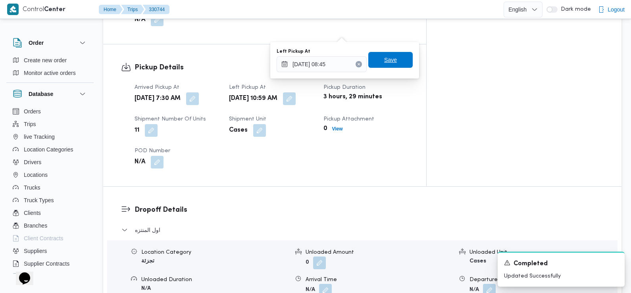
click at [390, 57] on span "Save" at bounding box center [390, 60] width 44 height 16
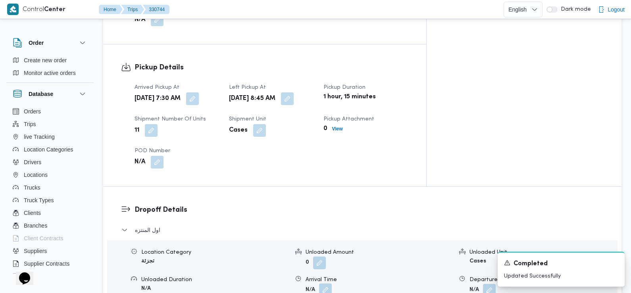
click at [329, 284] on button "button" at bounding box center [325, 290] width 13 height 13
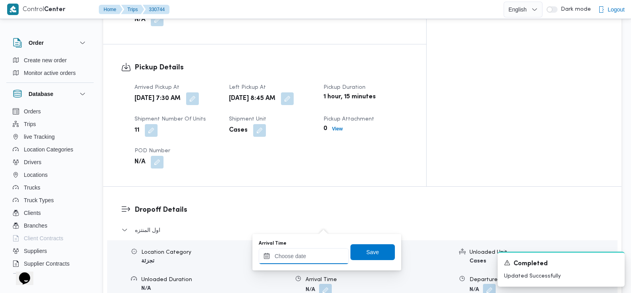
click at [315, 263] on input "Arrival Time" at bounding box center [304, 256] width 90 height 16
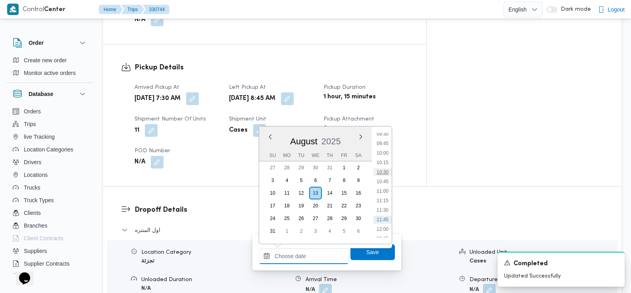
scroll to position [356, 0]
click at [384, 142] on li "09:30" at bounding box center [382, 143] width 18 height 8
type input "13/08/2025 09:30"
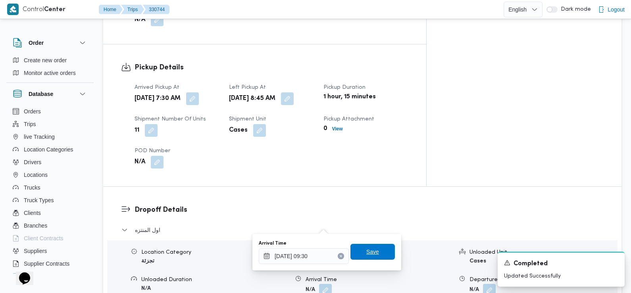
click at [370, 252] on span "Save" at bounding box center [372, 252] width 13 height 10
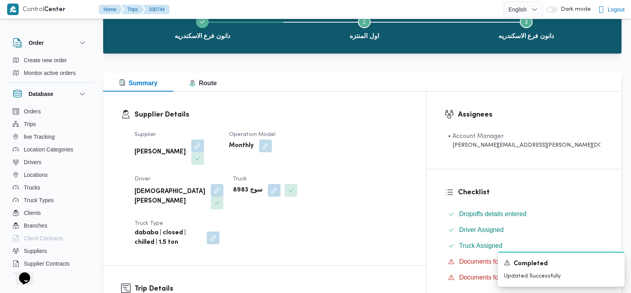
scroll to position [0, 0]
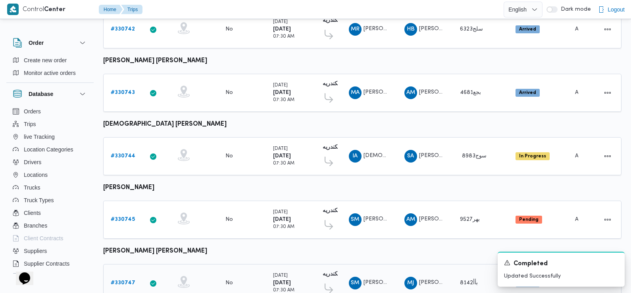
scroll to position [535, 0]
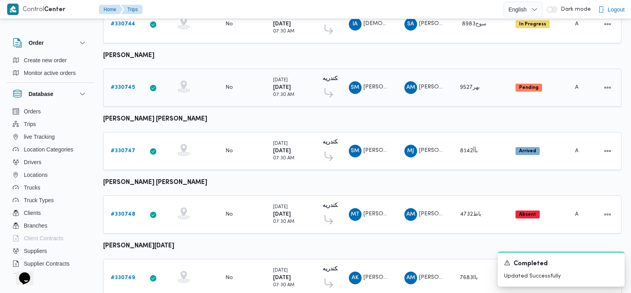
click at [120, 85] on b "# 330745" at bounding box center [123, 87] width 24 height 5
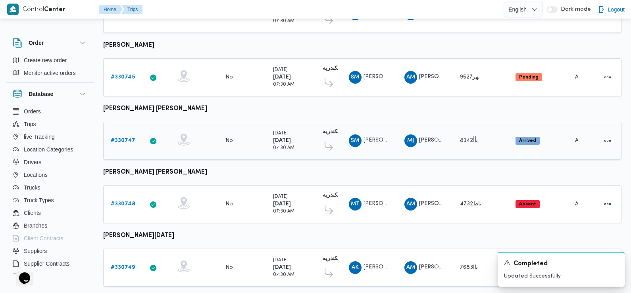
scroll to position [520, 0]
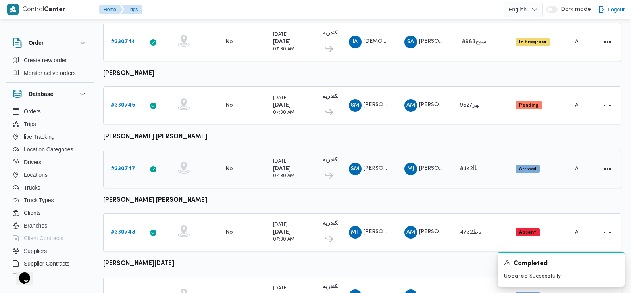
click at [125, 166] on b "# 330747" at bounding box center [123, 168] width 25 height 5
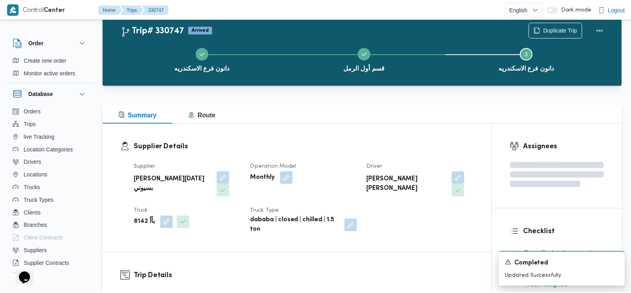
scroll to position [520, 0]
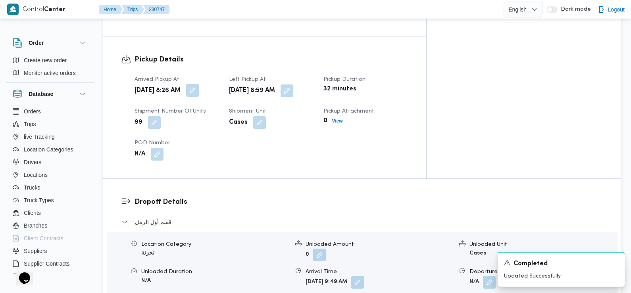
click at [199, 86] on button "button" at bounding box center [192, 90] width 13 height 13
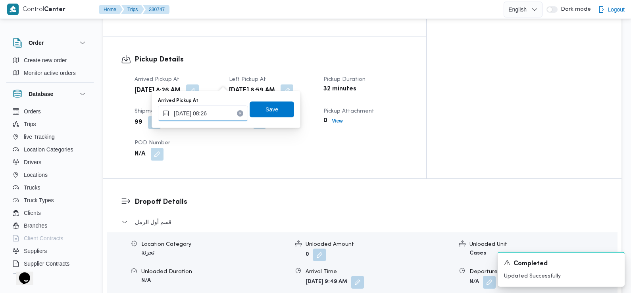
click at [217, 115] on input "13/08/2025 08:26" at bounding box center [203, 113] width 90 height 16
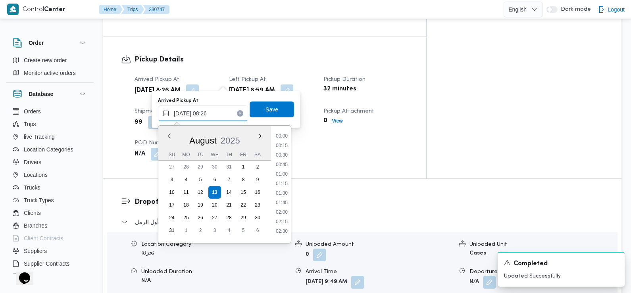
scroll to position [259, 0]
click at [285, 161] on li "07:30" at bounding box center [281, 162] width 18 height 8
type input "13/08/2025 07:30"
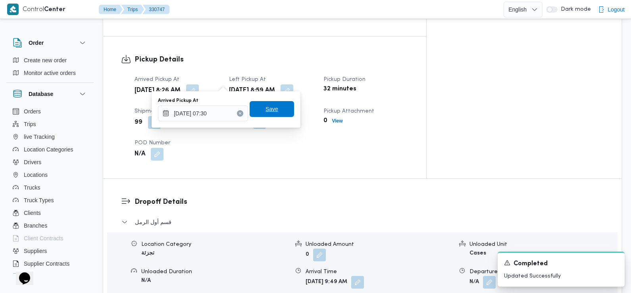
click at [274, 113] on span "Save" at bounding box center [271, 109] width 44 height 16
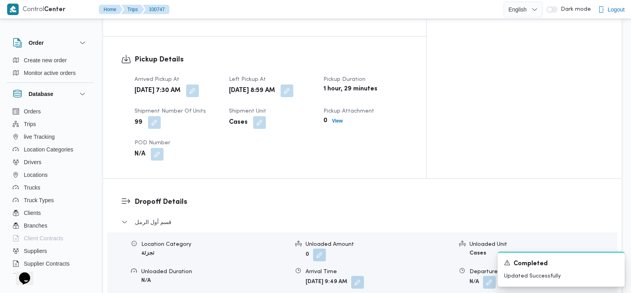
click at [245, 133] on div "Arrived Pickup At Wed, Aug 13, 2025 7:30 AM Left Pickup At Wed, Aug 13, 2025 8:…" at bounding box center [271, 117] width 283 height 95
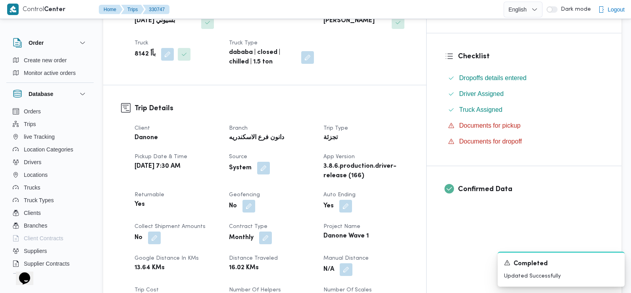
scroll to position [0, 0]
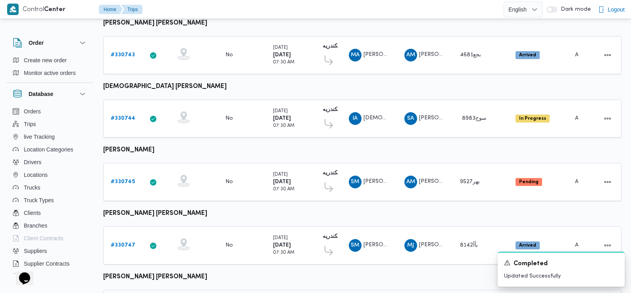
scroll to position [573, 0]
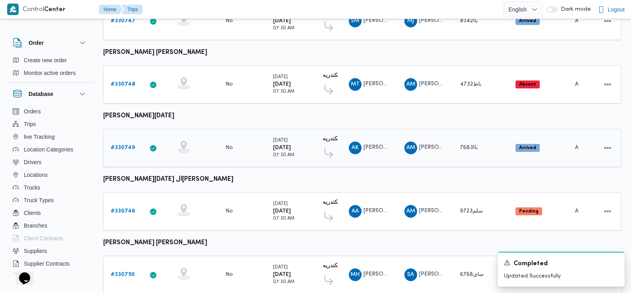
click at [128, 145] on b "# 330749" at bounding box center [123, 147] width 24 height 5
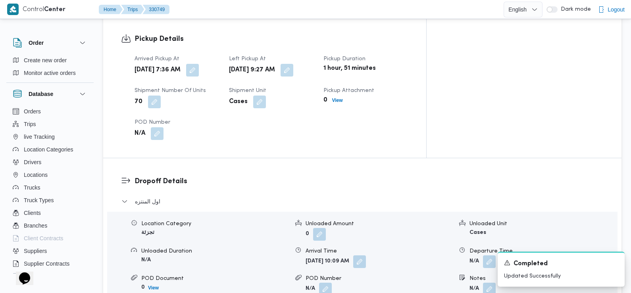
scroll to position [539, 0]
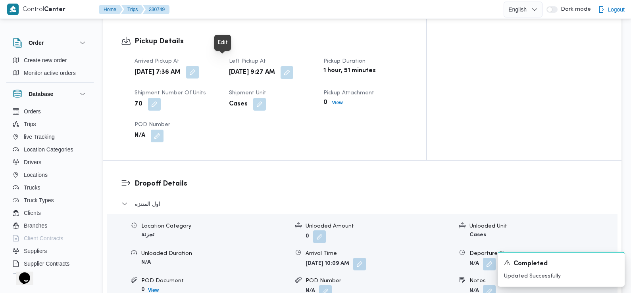
click at [199, 66] on button "button" at bounding box center [192, 72] width 13 height 13
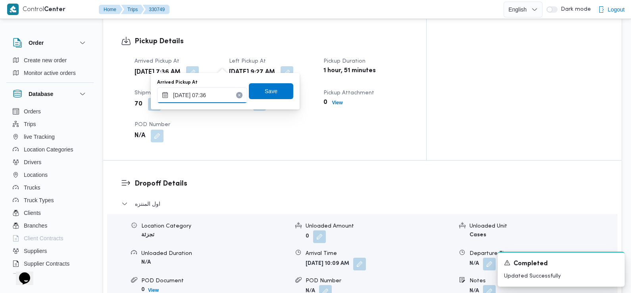
click at [220, 91] on input "13/08/2025 07:36" at bounding box center [202, 95] width 90 height 16
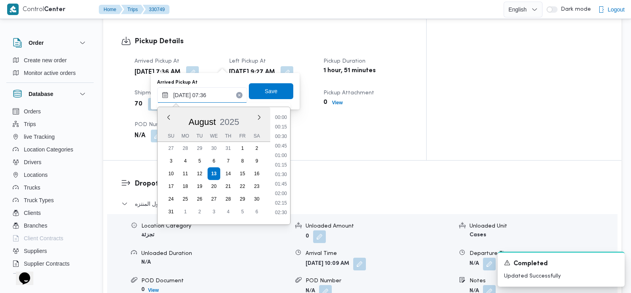
scroll to position [231, 0]
click at [283, 157] on ul "00:00 00:15 00:30 00:45 01:00 01:15 01:30 01:45 02:00 02:15 02:30 02:45 03:00 0…" at bounding box center [281, 165] width 18 height 105
click at [283, 163] on li "07:15" at bounding box center [281, 163] width 18 height 8
type input "13/08/2025 07:15"
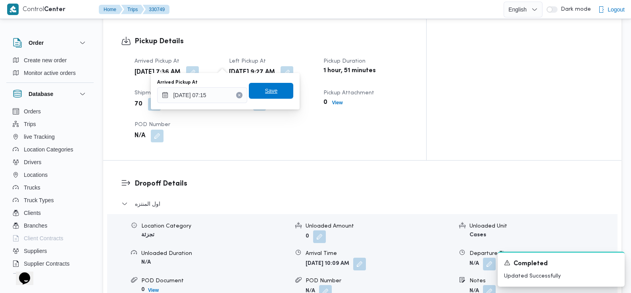
click at [274, 92] on span "Save" at bounding box center [271, 91] width 44 height 16
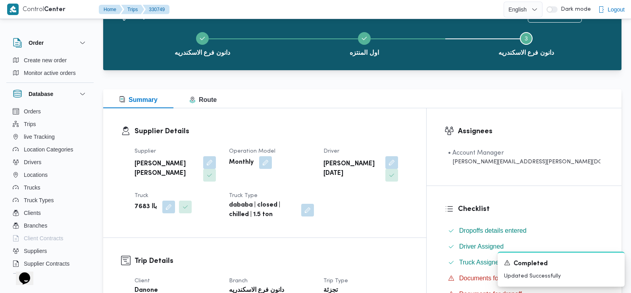
scroll to position [0, 0]
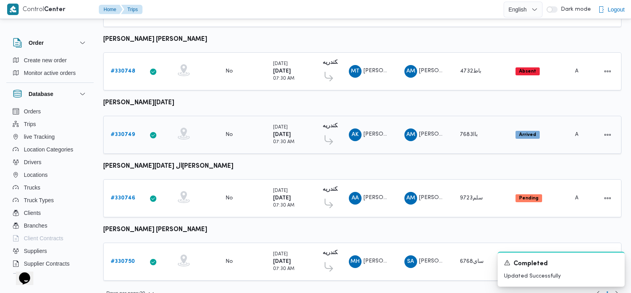
scroll to position [686, 0]
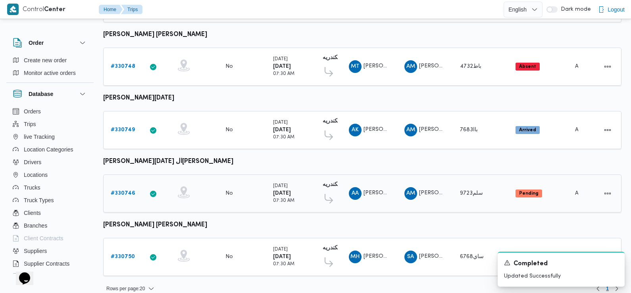
click at [130, 189] on link "# 330746" at bounding box center [123, 194] width 25 height 10
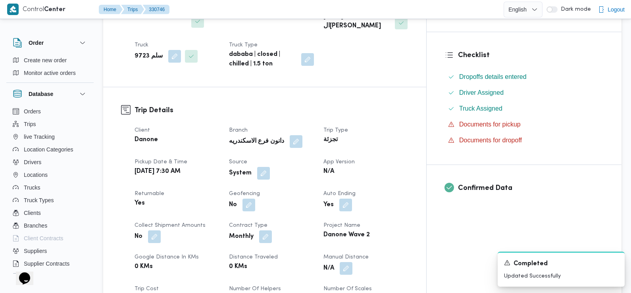
scroll to position [206, 0]
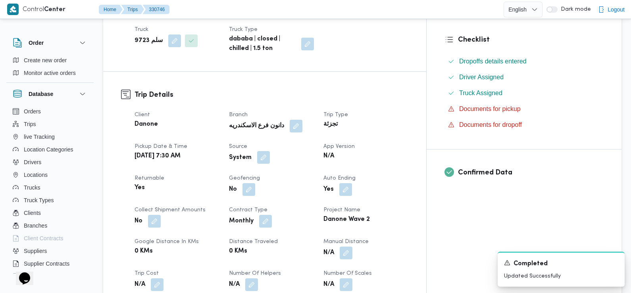
click at [270, 151] on button "button" at bounding box center [263, 157] width 13 height 13
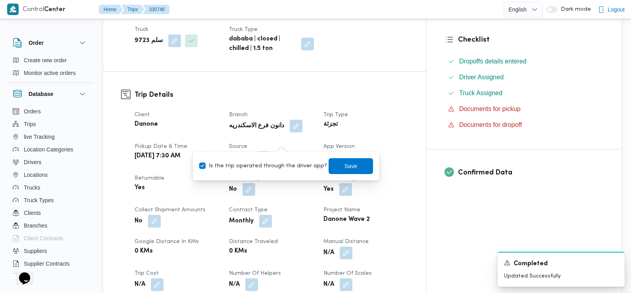
click at [282, 167] on label "Is the trip operated through the driver app?" at bounding box center [263, 166] width 128 height 10
checkbox input "false"
click at [344, 163] on span "Save" at bounding box center [350, 166] width 13 height 10
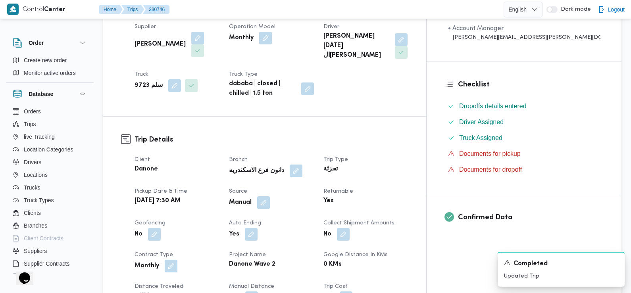
scroll to position [0, 0]
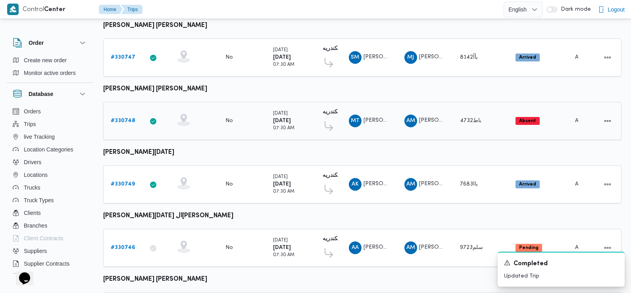
scroll to position [686, 0]
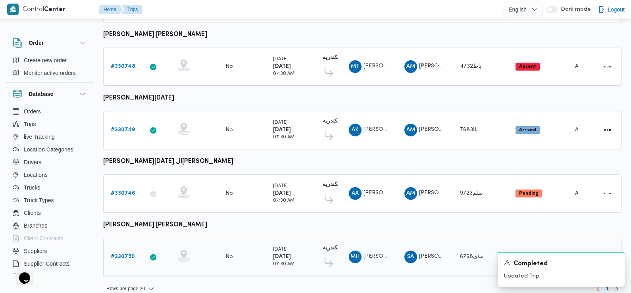
click at [124, 254] on b "# 330750" at bounding box center [123, 256] width 24 height 5
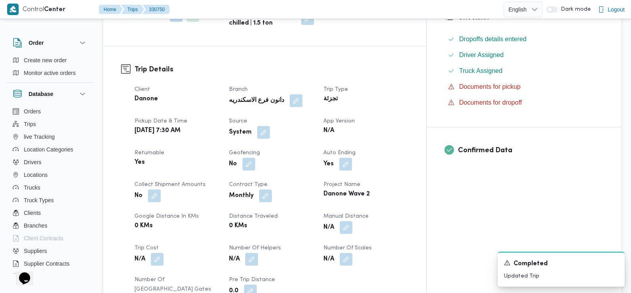
scroll to position [230, 0]
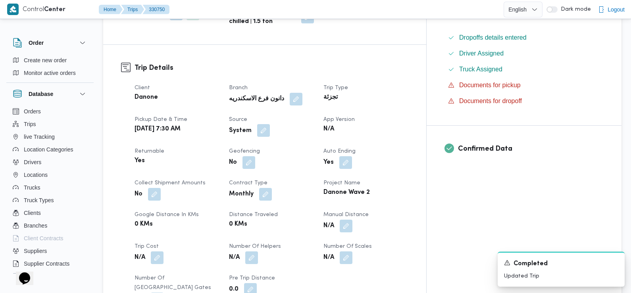
click at [270, 124] on button "button" at bounding box center [263, 130] width 13 height 13
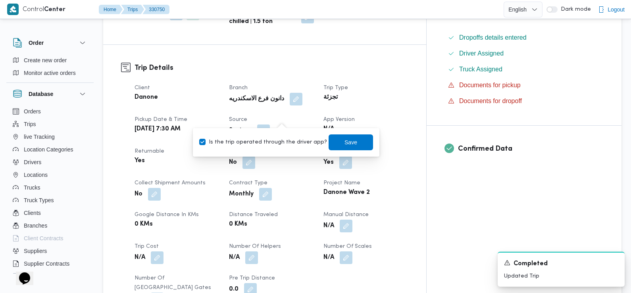
click at [286, 145] on label "Is the trip operated through the driver app?" at bounding box center [263, 143] width 128 height 10
checkbox input "false"
click at [358, 144] on span "Save" at bounding box center [350, 142] width 44 height 16
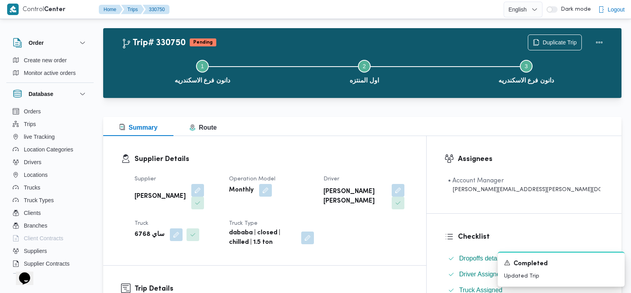
scroll to position [0, 0]
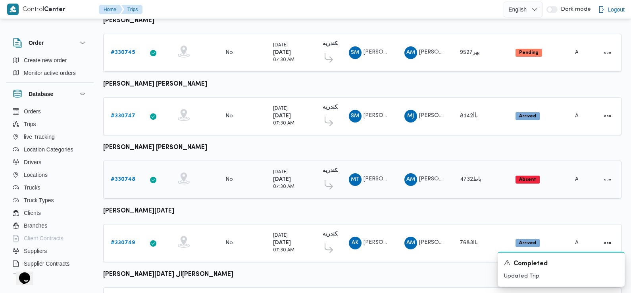
scroll to position [686, 0]
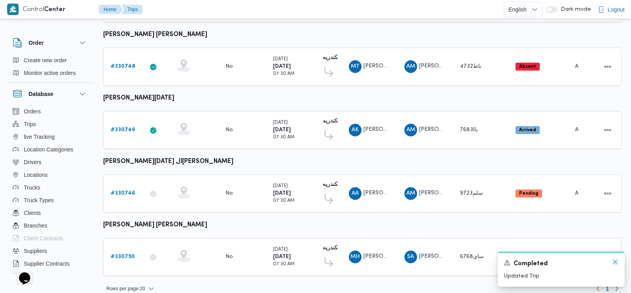
click at [616, 265] on icon "Dismiss toast" at bounding box center [615, 262] width 6 height 6
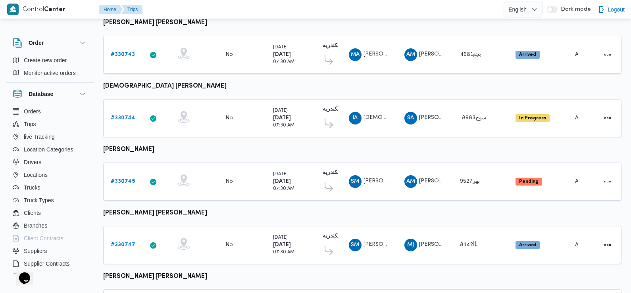
scroll to position [429, 0]
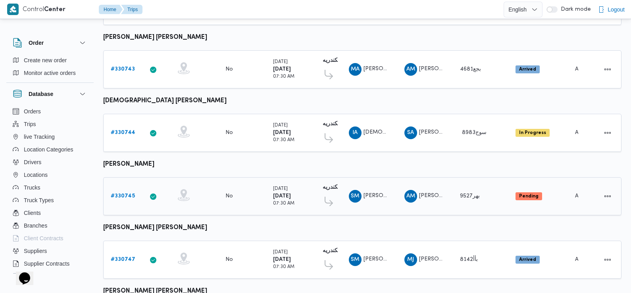
click at [127, 194] on b "# 330745" at bounding box center [123, 196] width 24 height 5
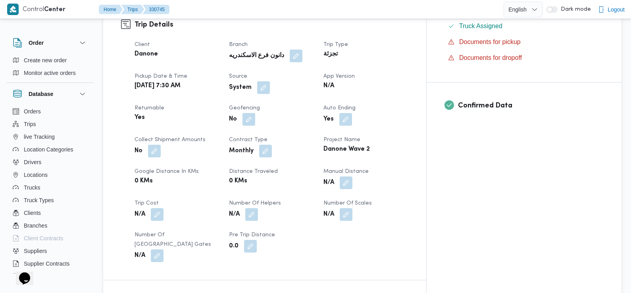
scroll to position [263, 0]
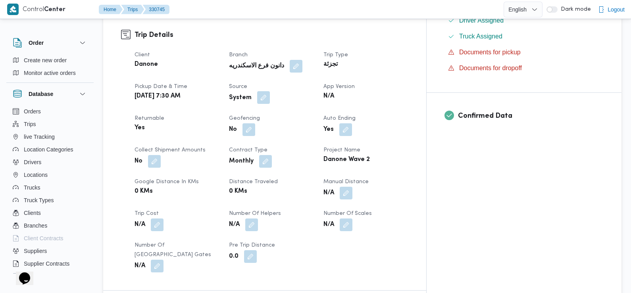
click at [270, 91] on button "button" at bounding box center [263, 97] width 13 height 13
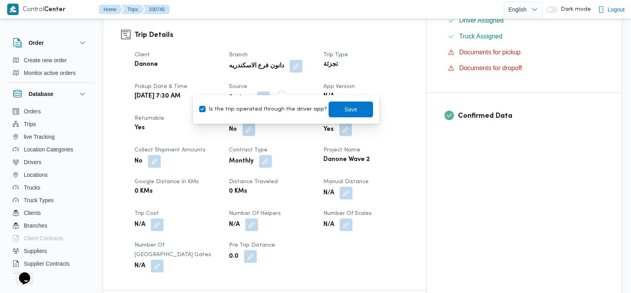
click at [290, 116] on div "Is the trip operated through the driver app? Save" at bounding box center [285, 109] width 175 height 17
click at [310, 111] on label "Is the trip operated through the driver app?" at bounding box center [263, 110] width 128 height 10
checkbox input "false"
click at [344, 109] on span "Save" at bounding box center [350, 109] width 13 height 10
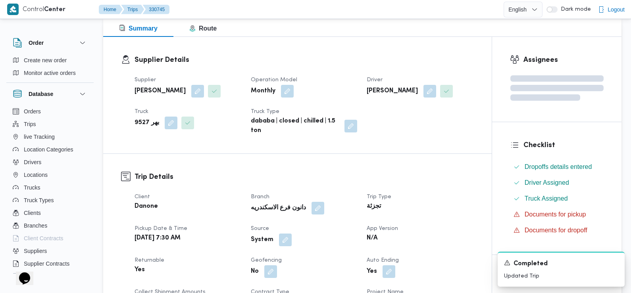
scroll to position [0, 0]
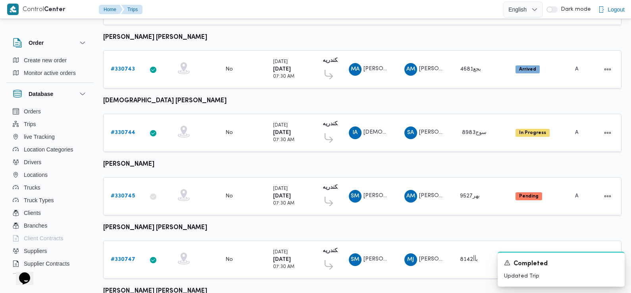
scroll to position [558, 0]
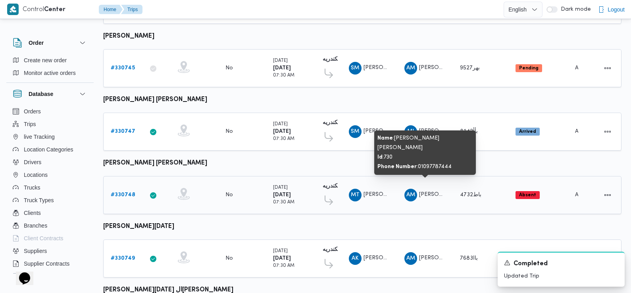
click at [406, 189] on span "AM" at bounding box center [410, 195] width 9 height 13
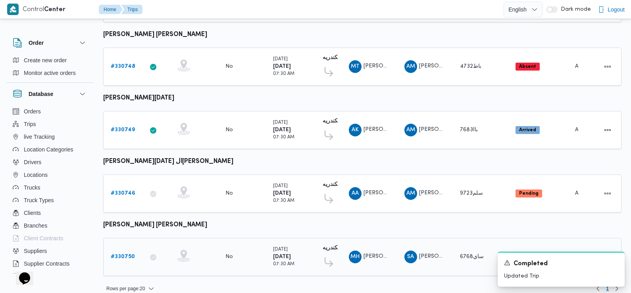
click at [127, 252] on link "# 330750" at bounding box center [123, 257] width 24 height 10
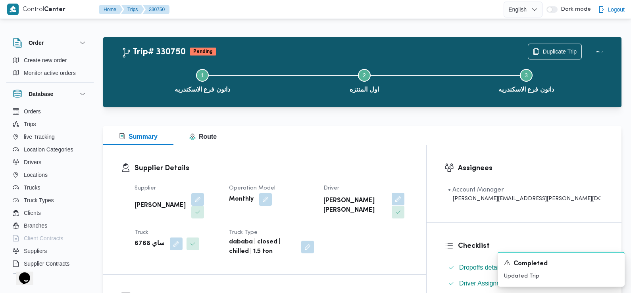
click at [404, 205] on button "button" at bounding box center [397, 199] width 13 height 13
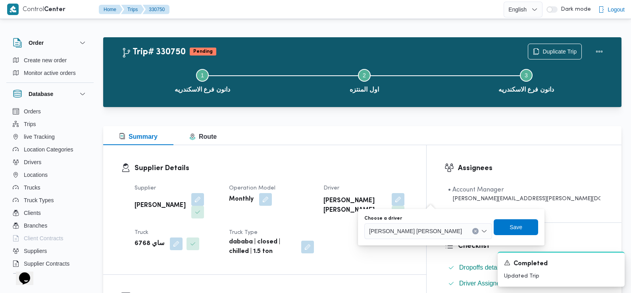
click at [405, 232] on span "محمد حسن محمد احمد" at bounding box center [415, 230] width 93 height 9
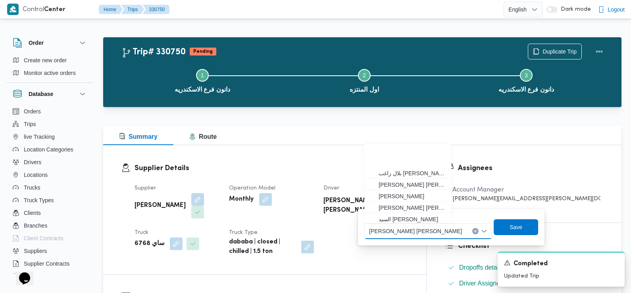
scroll to position [47, 0]
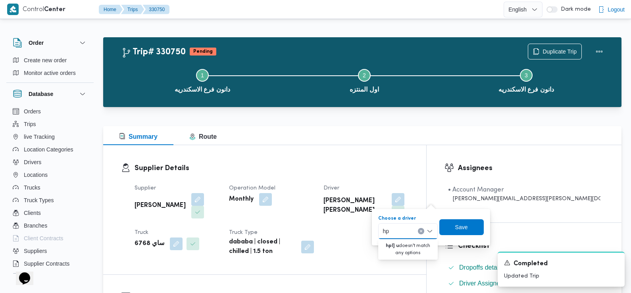
type input "h"
type input "بسيو"
click at [405, 243] on span "احمد عبدالحميد بسيو ني عبدالحميد" at bounding box center [412, 246] width 40 height 10
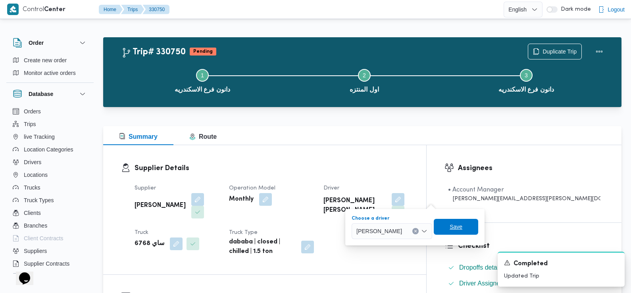
click at [462, 226] on span "Save" at bounding box center [455, 227] width 13 height 10
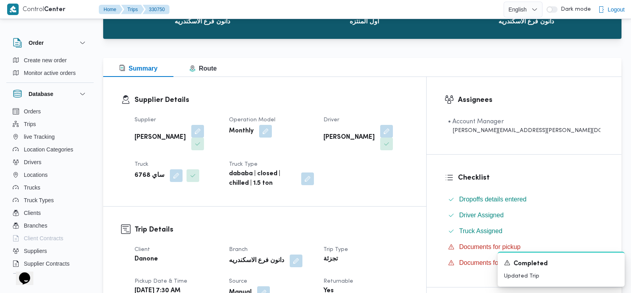
scroll to position [0, 0]
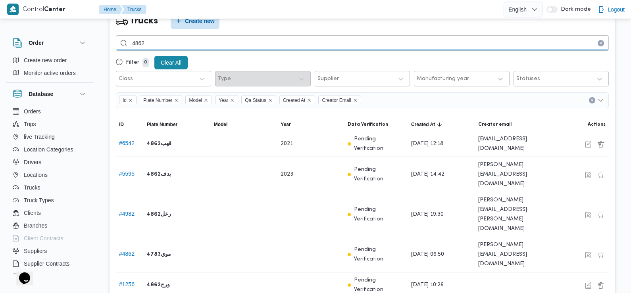
click at [254, 43] on input "4862" at bounding box center [362, 42] width 493 height 15
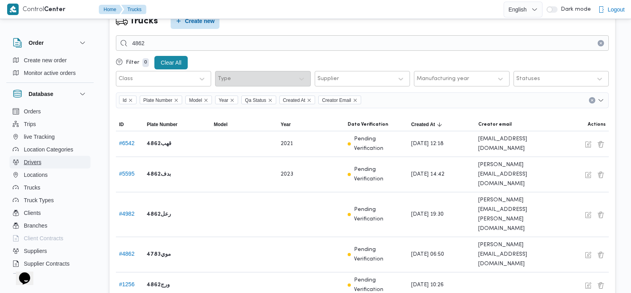
click at [42, 158] on button "Drivers" at bounding box center [50, 162] width 81 height 13
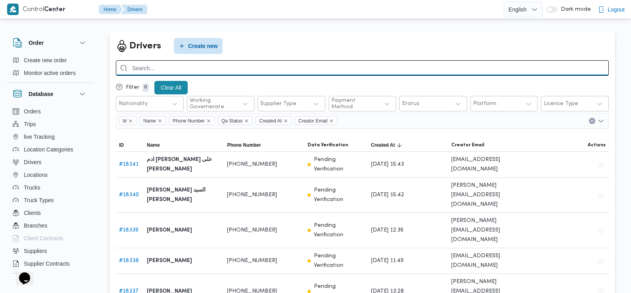
click at [185, 73] on input "search" at bounding box center [362, 67] width 493 height 15
type input "احمد عبدالحميد"
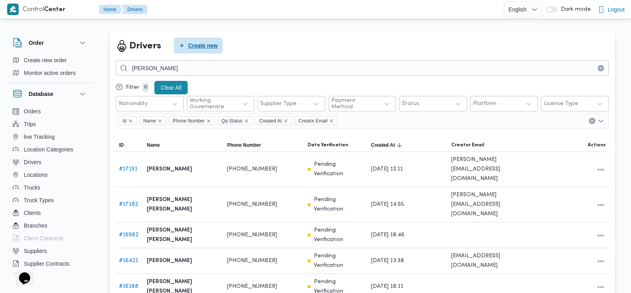
click at [194, 47] on span "Create new" at bounding box center [203, 46] width 30 height 10
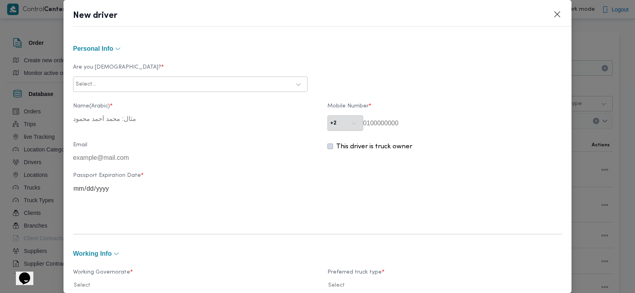
click at [173, 81] on div at bounding box center [194, 85] width 193 height 8
click at [137, 104] on div "Egyptian" at bounding box center [190, 105] width 234 height 14
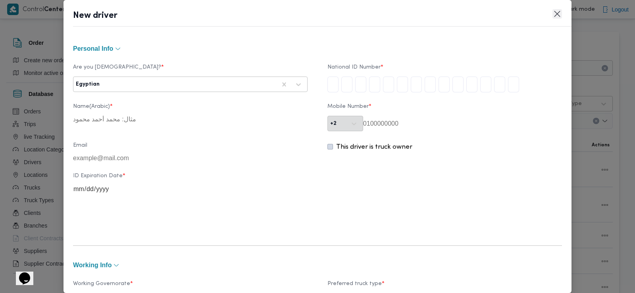
click at [560, 18] on button "Closes this modal window" at bounding box center [557, 14] width 10 height 10
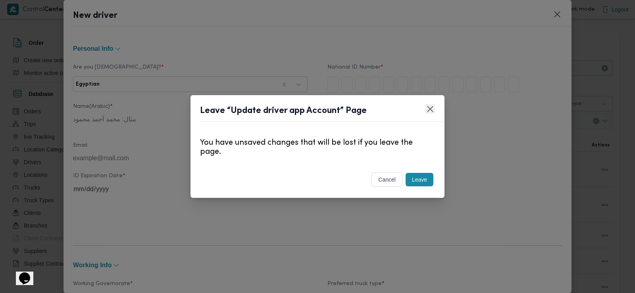
click at [430, 107] on button "Closes this modal window" at bounding box center [430, 109] width 10 height 10
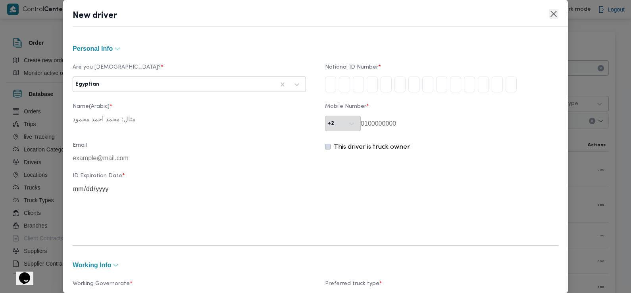
click at [552, 17] on button "Closes this modal window" at bounding box center [553, 14] width 10 height 10
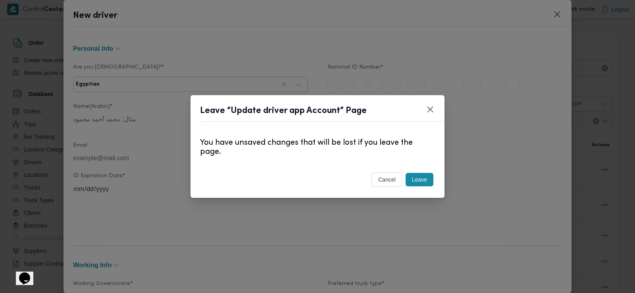
click at [426, 178] on button "Leave" at bounding box center [419, 179] width 28 height 13
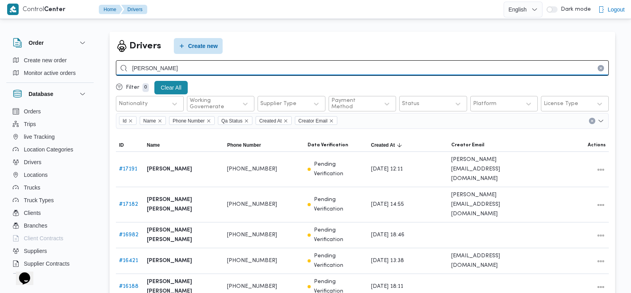
click at [255, 62] on input "احمد عبدالحميد" at bounding box center [362, 67] width 493 height 15
type input "احمد السيد رمضان"
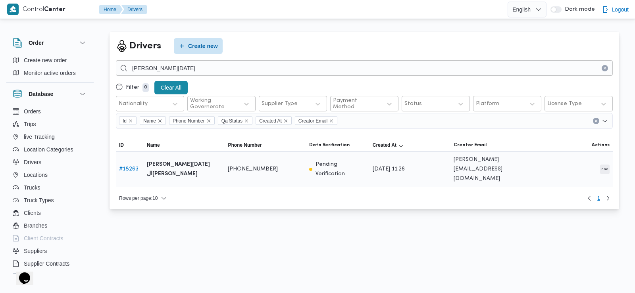
click at [607, 167] on button "All actions" at bounding box center [605, 170] width 10 height 10
click at [583, 162] on span "Edit" at bounding box center [578, 164] width 25 height 6
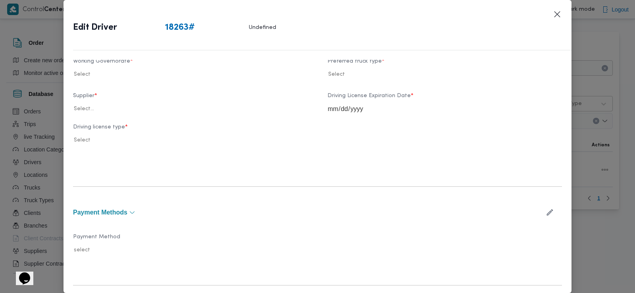
type input "احمد السيد رمضان السيد خلاف"
type input "01221011906"
type input "2031-01-08"
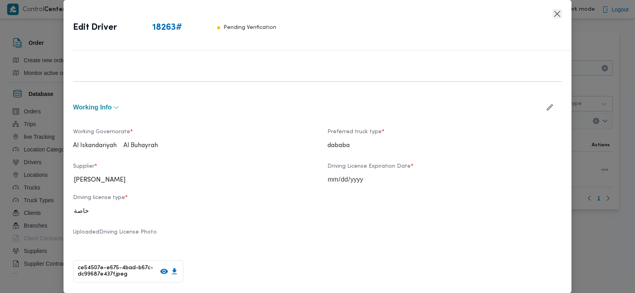
click at [556, 19] on button "Closes this modal window" at bounding box center [557, 14] width 10 height 10
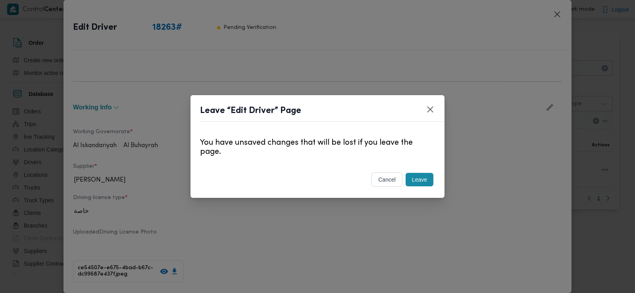
click at [422, 179] on button "Leave" at bounding box center [419, 179] width 28 height 13
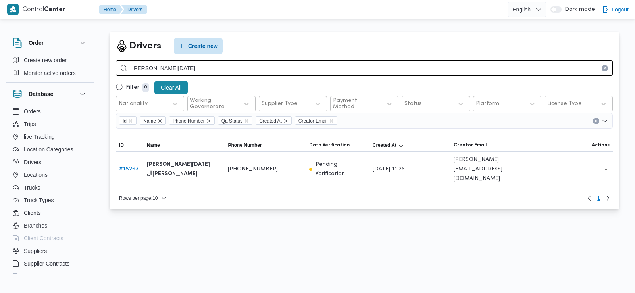
click at [226, 62] on input "احمد السيد رمضان" at bounding box center [364, 67] width 497 height 15
type input "الطنيخي"
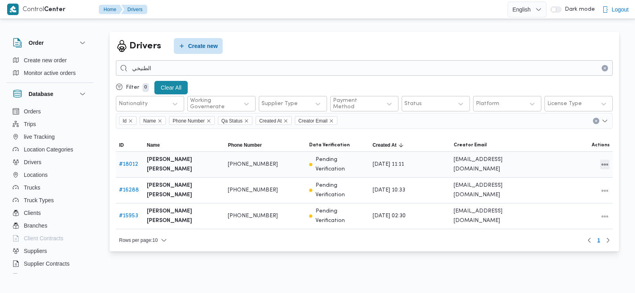
click at [605, 163] on button "All actions" at bounding box center [605, 165] width 10 height 10
click at [567, 161] on button "Edit" at bounding box center [574, 164] width 44 height 16
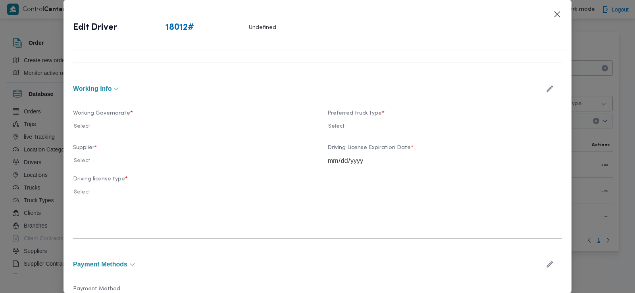
scroll to position [211, 0]
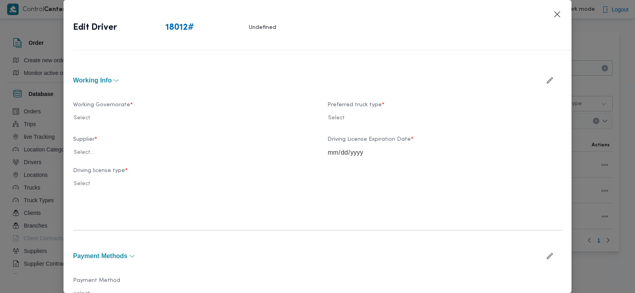
type input "محمود ابراهيم محمد محمد هنداوي الطنيخي"
type input "01226816177"
type input "2026-06-18"
type input "2026-03-24"
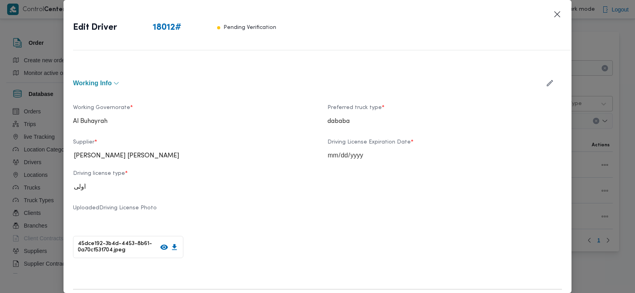
scroll to position [284, 0]
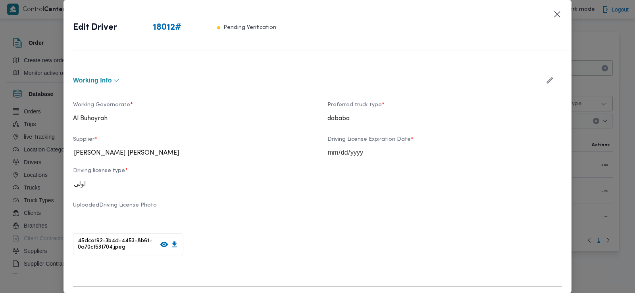
click at [539, 78] on button "button" at bounding box center [549, 80] width 21 height 15
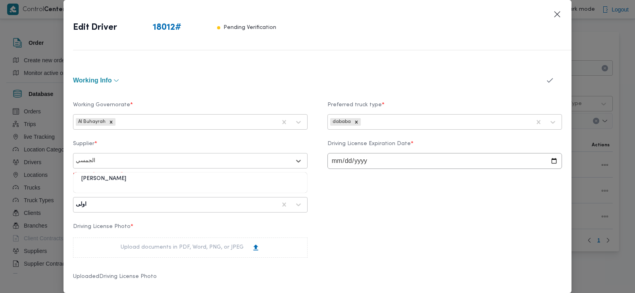
type input "الجمسي"
click at [179, 151] on label "Supplier *" at bounding box center [190, 147] width 234 height 12
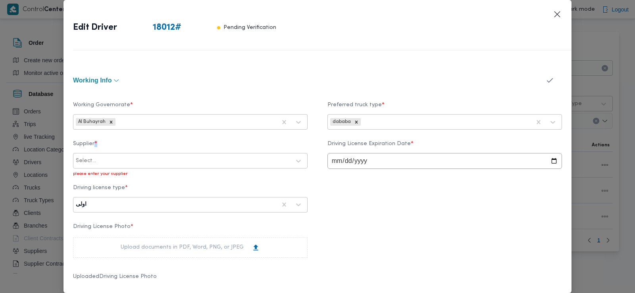
click at [155, 205] on div at bounding box center [182, 205] width 188 height 8
type input "ع"
click at [225, 165] on div "Select..." at bounding box center [183, 160] width 216 height 11
type input "علي عبدالله"
click at [184, 179] on div "علي عبدالله عبدالصمد الجسمي" at bounding box center [190, 182] width 234 height 14
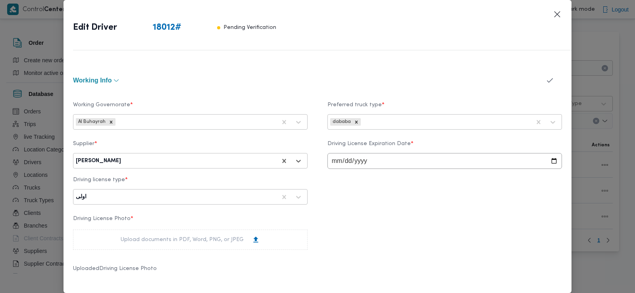
click at [545, 82] on icon "button" at bounding box center [549, 80] width 8 height 8
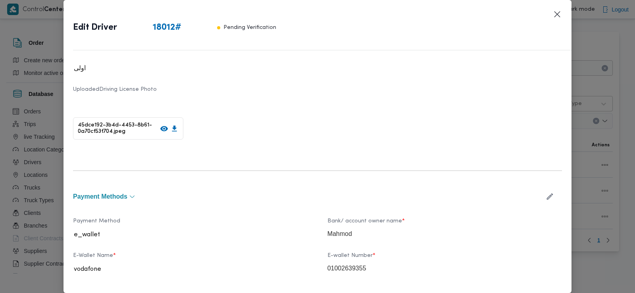
scroll to position [510, 0]
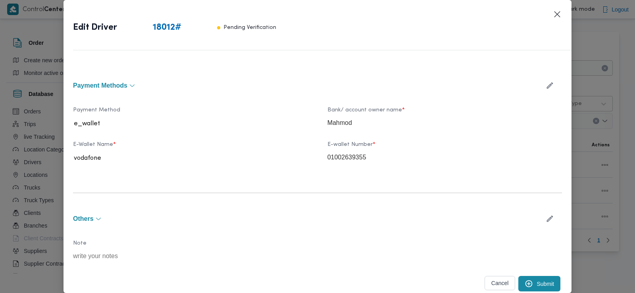
click at [527, 283] on button "Submit" at bounding box center [539, 283] width 42 height 15
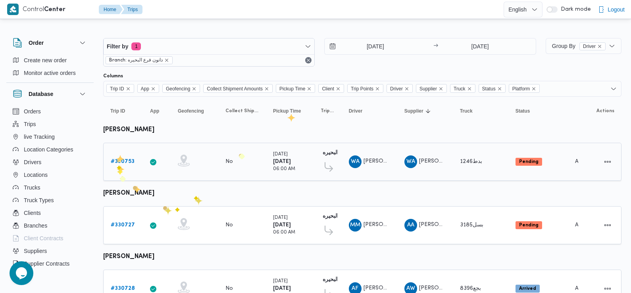
click at [117, 154] on div "# 330753" at bounding box center [122, 162] width 31 height 16
click at [119, 166] on link "# 330753" at bounding box center [123, 162] width 24 height 10
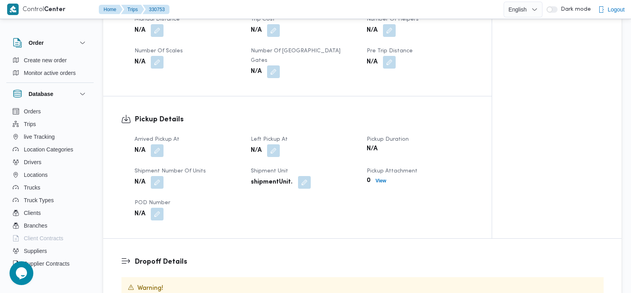
scroll to position [407, 0]
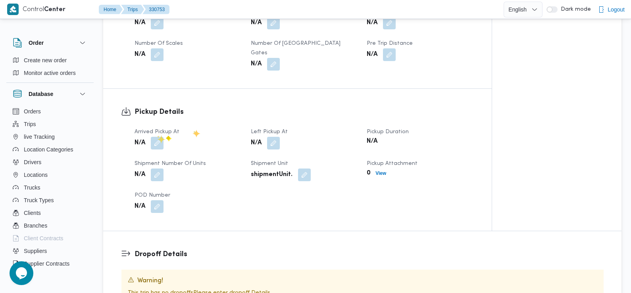
click at [151, 137] on span at bounding box center [155, 143] width 17 height 13
click at [157, 136] on button "button" at bounding box center [157, 142] width 13 height 13
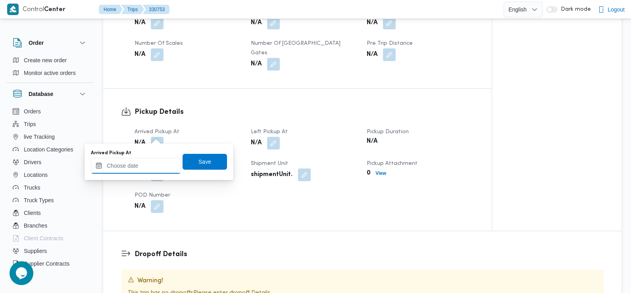
click at [157, 173] on input "Arrived Pickup At" at bounding box center [136, 166] width 90 height 16
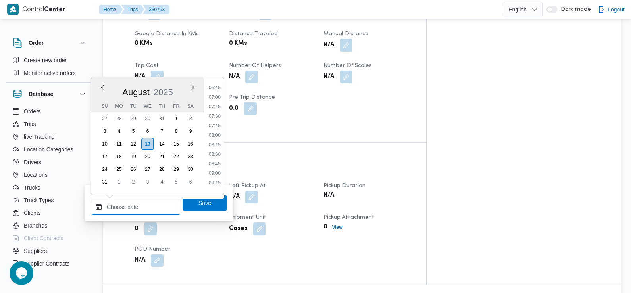
scroll to position [256, 0]
click at [219, 117] on li "07:30" at bounding box center [214, 117] width 18 height 8
type input "[DATE] 07:30"
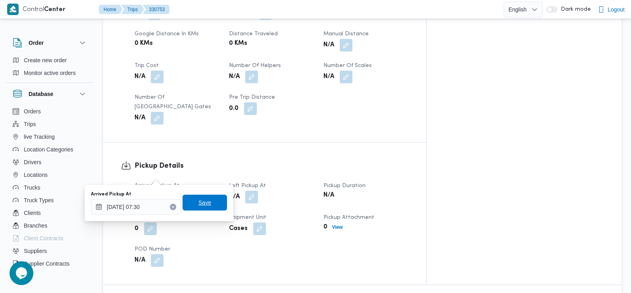
click at [204, 201] on span "Save" at bounding box center [204, 203] width 44 height 16
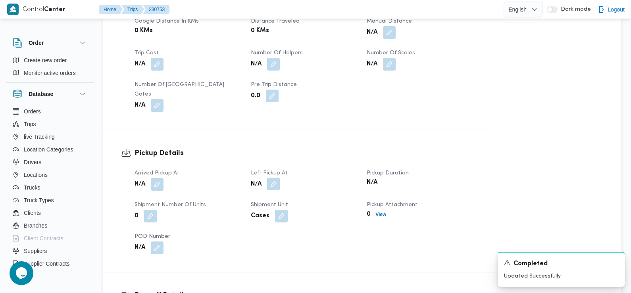
click at [274, 178] on button "button" at bounding box center [273, 184] width 13 height 13
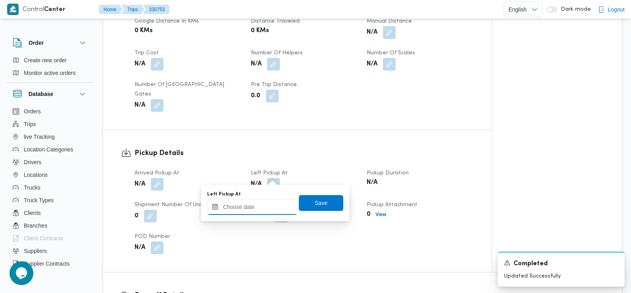
click at [267, 213] on input "Left Pickup At" at bounding box center [252, 207] width 90 height 16
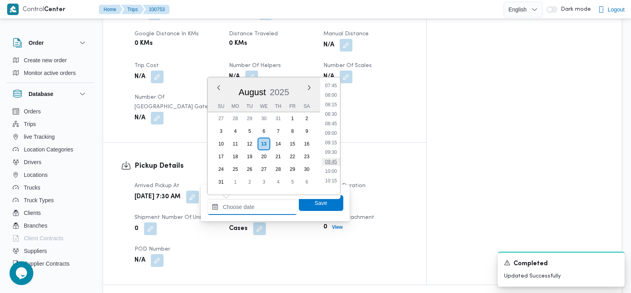
scroll to position [296, 0]
click at [334, 118] on li "08:30" at bounding box center [331, 115] width 18 height 8
type input "[DATE] 08:30"
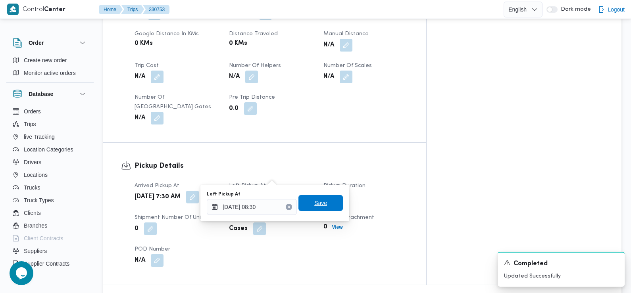
drag, startPoint x: 316, startPoint y: 205, endPoint x: 304, endPoint y: 202, distance: 13.0
click at [304, 202] on span "Save" at bounding box center [320, 203] width 44 height 16
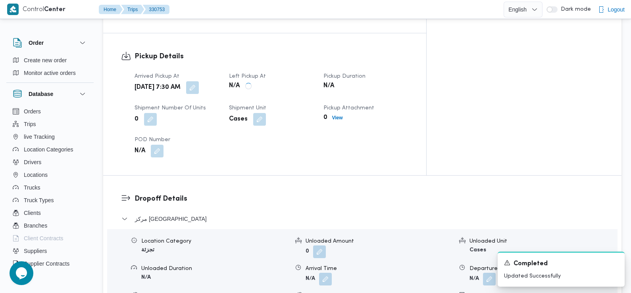
scroll to position [528, 0]
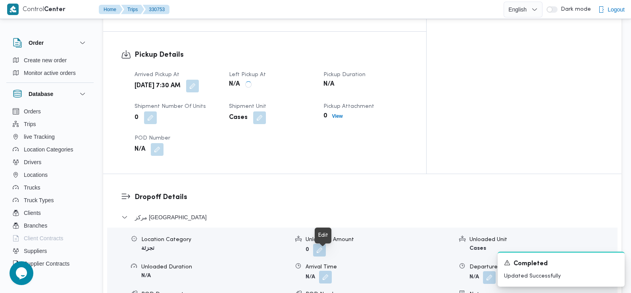
click at [324, 271] on button "button" at bounding box center [325, 277] width 13 height 13
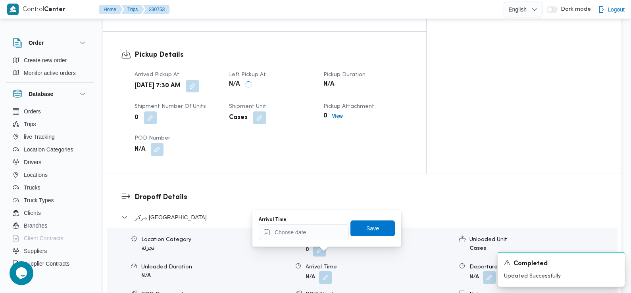
click at [324, 244] on div "You are in a dialog. To close this dialog, hit escape. Arrival Time Save" at bounding box center [326, 228] width 149 height 36
click at [323, 230] on input "Arrival Time" at bounding box center [304, 232] width 90 height 16
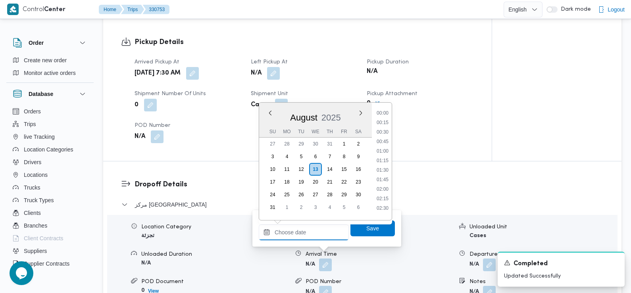
scroll to position [383, 0]
click at [385, 110] on li "10:00" at bounding box center [382, 111] width 18 height 8
type input "13/08/2025 10:00"
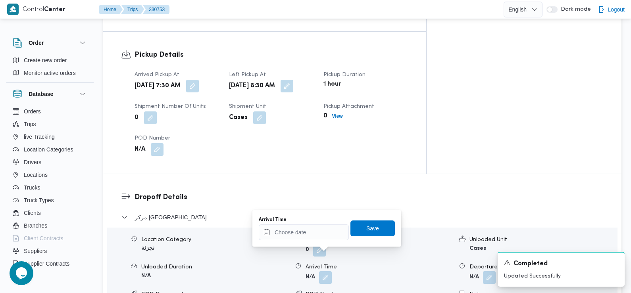
click at [366, 241] on div "Arrival Time Save" at bounding box center [327, 228] width 138 height 25
click at [366, 225] on span "Save" at bounding box center [372, 228] width 13 height 10
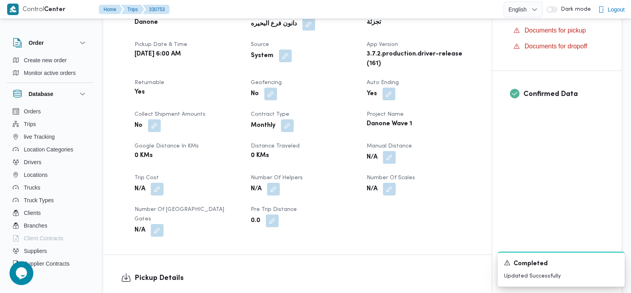
scroll to position [0, 0]
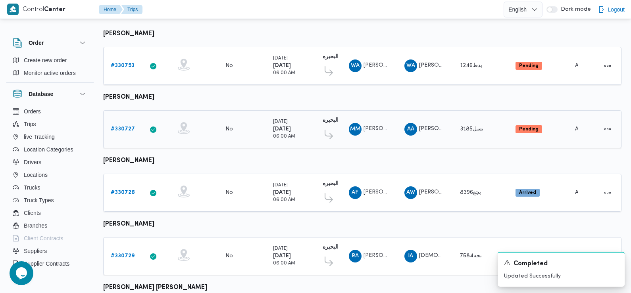
scroll to position [98, 0]
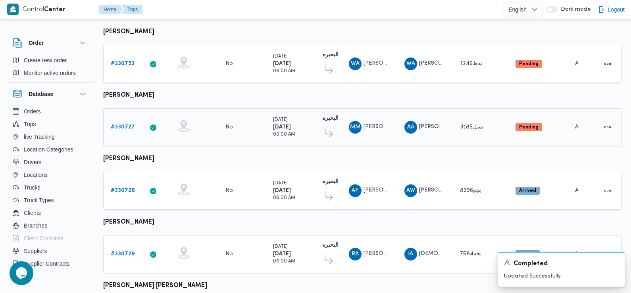
click at [120, 125] on b "# 330727" at bounding box center [123, 127] width 24 height 5
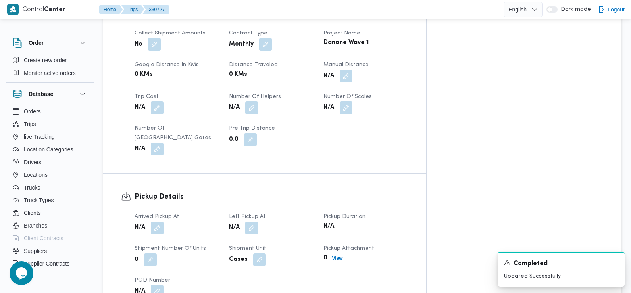
scroll to position [381, 0]
click at [157, 221] on button "button" at bounding box center [157, 227] width 13 height 13
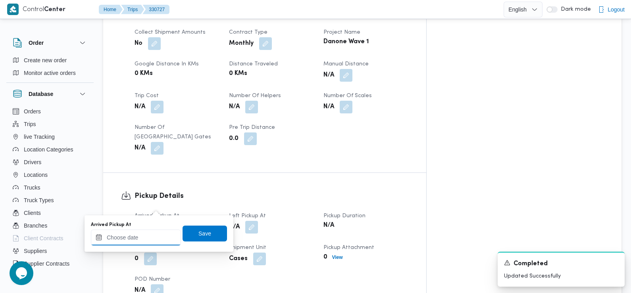
click at [156, 238] on input "Arrived Pickup At" at bounding box center [136, 238] width 90 height 16
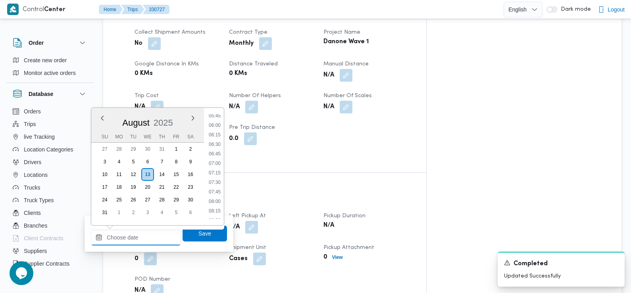
scroll to position [193, 0]
click at [216, 211] on li "07:30" at bounding box center [214, 211] width 18 height 8
type input "13/08/2025 07:30"
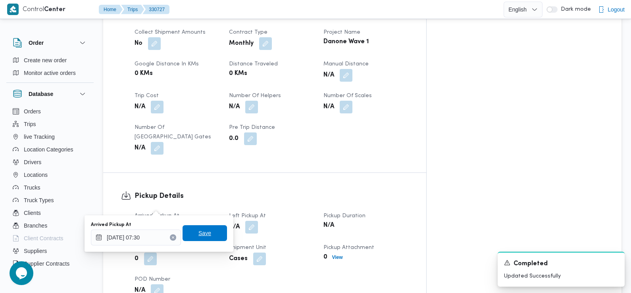
click at [212, 241] on span "Save" at bounding box center [204, 233] width 44 height 16
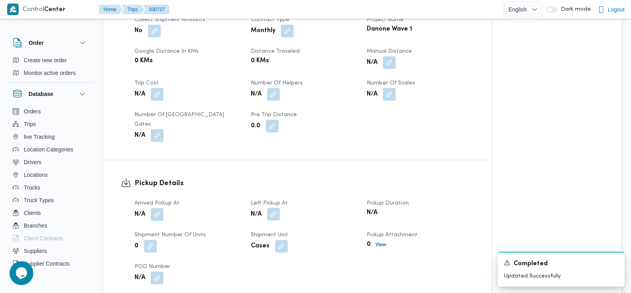
click at [272, 208] on button "button" at bounding box center [273, 214] width 13 height 13
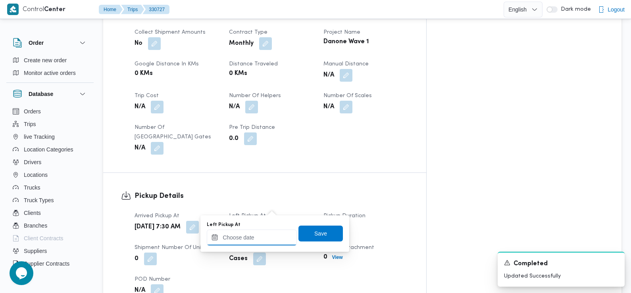
click at [263, 237] on input "Left Pickup At" at bounding box center [252, 238] width 90 height 16
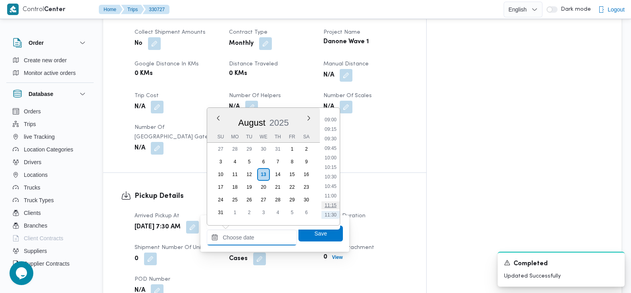
scroll to position [307, 0]
click at [334, 146] on li "08:45" at bounding box center [330, 145] width 18 height 8
type input "13/08/2025 08:45"
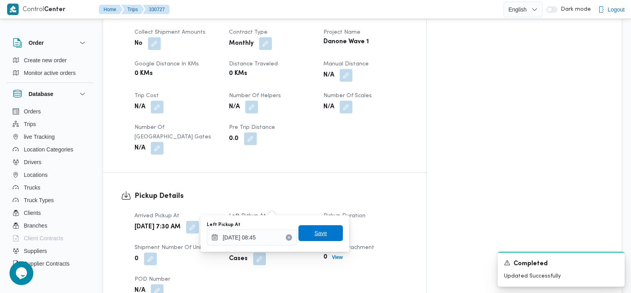
click at [314, 233] on span "Save" at bounding box center [320, 233] width 13 height 10
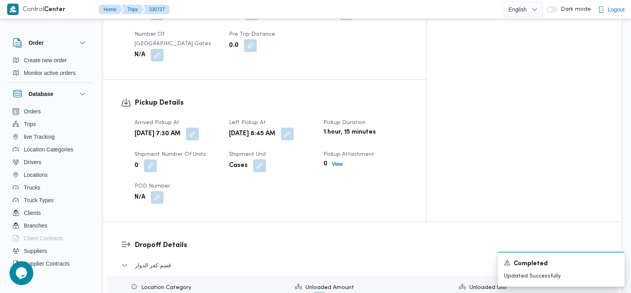
scroll to position [516, 0]
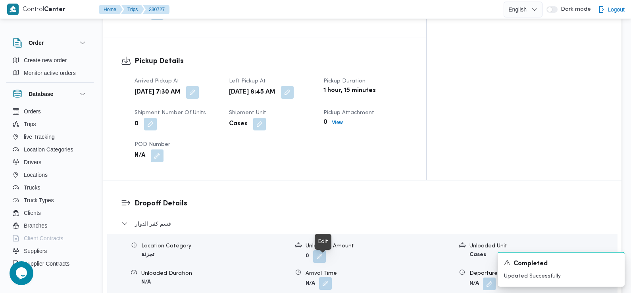
click at [323, 277] on button "button" at bounding box center [325, 283] width 13 height 13
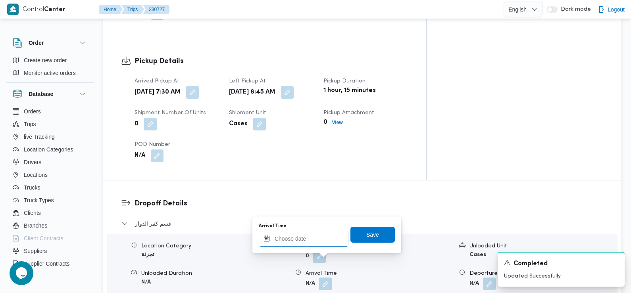
click at [317, 241] on input "Arrival Time" at bounding box center [304, 239] width 90 height 16
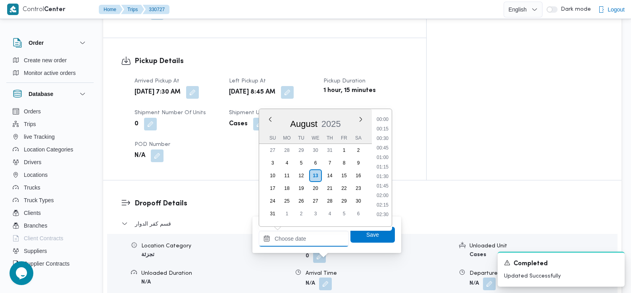
scroll to position [383, 0]
click at [387, 118] on li "10:00" at bounding box center [382, 117] width 18 height 8
type input "13/08/2025 10:00"
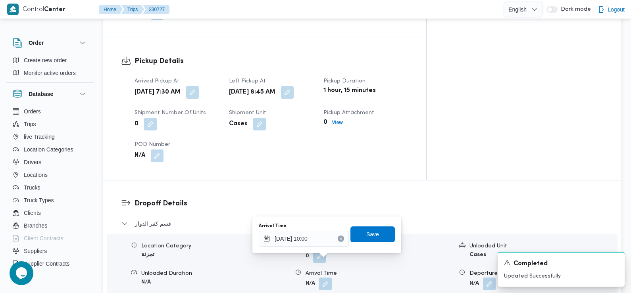
click at [376, 236] on span "Save" at bounding box center [372, 234] width 44 height 16
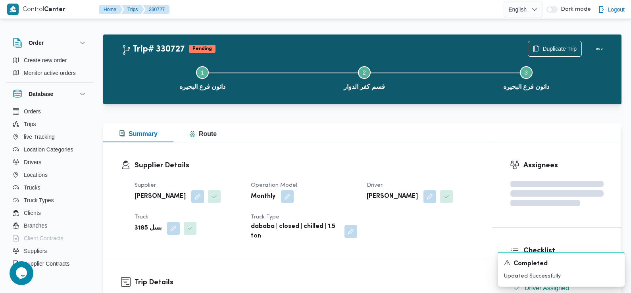
scroll to position [0, 0]
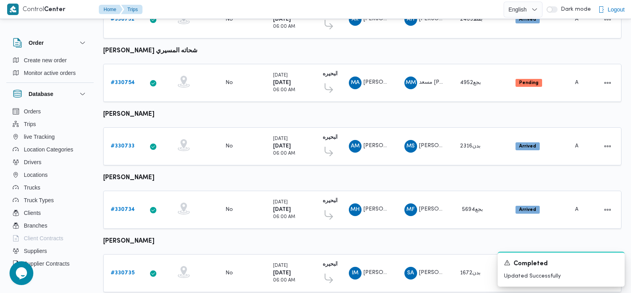
scroll to position [542, 0]
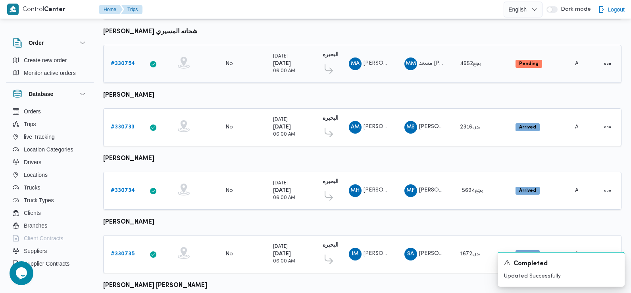
click at [126, 61] on b "# 330754" at bounding box center [123, 63] width 24 height 5
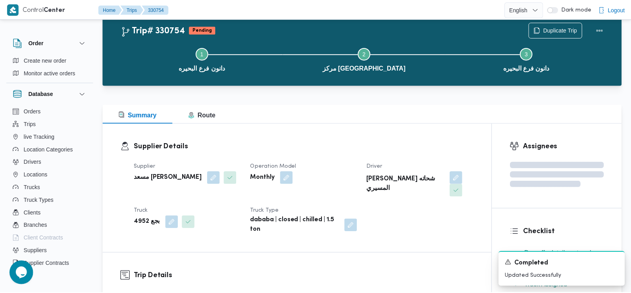
scroll to position [542, 0]
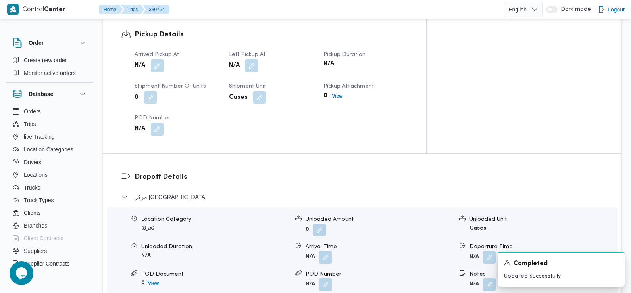
drag, startPoint x: 180, startPoint y: 137, endPoint x: 179, endPoint y: 131, distance: 5.6
click at [180, 154] on div "Dropoff Details مركز دمنهور Location Category تجزئة Unloaded Amount 0 Unloaded …" at bounding box center [362, 257] width 518 height 206
click at [158, 59] on button "button" at bounding box center [157, 65] width 13 height 13
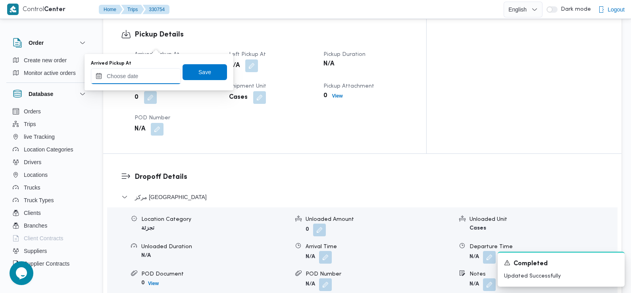
click at [159, 71] on input "Arrived Pickup At" at bounding box center [136, 76] width 90 height 16
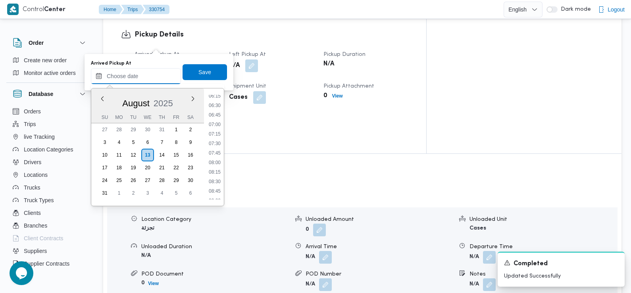
scroll to position [240, 0]
click at [218, 147] on li "07:30" at bounding box center [214, 144] width 18 height 8
type input "13/08/2025 07:30"
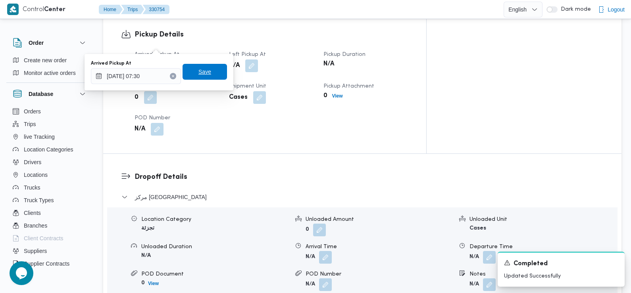
click at [201, 69] on span "Save" at bounding box center [204, 72] width 13 height 10
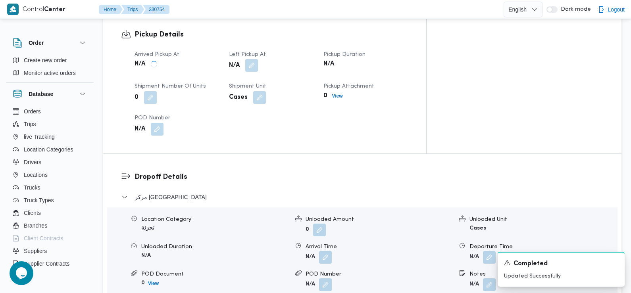
click at [258, 59] on button "button" at bounding box center [251, 65] width 13 height 13
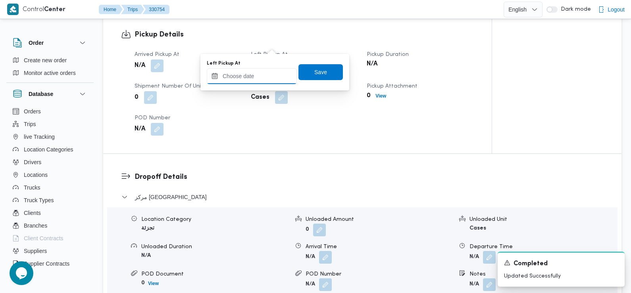
click at [278, 71] on input "Left Pickup At" at bounding box center [252, 76] width 90 height 16
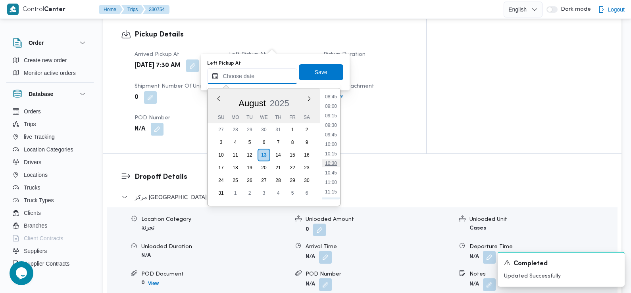
scroll to position [333, 0]
click at [332, 97] on li "08:45" at bounding box center [331, 99] width 18 height 8
type input "13/08/2025 08:45"
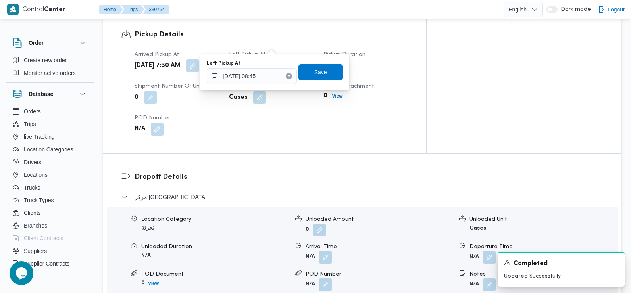
click at [327, 81] on div "Left Pickup At 13/08/2025 08:45 Save" at bounding box center [275, 71] width 138 height 25
click at [325, 77] on span "Save" at bounding box center [320, 72] width 44 height 16
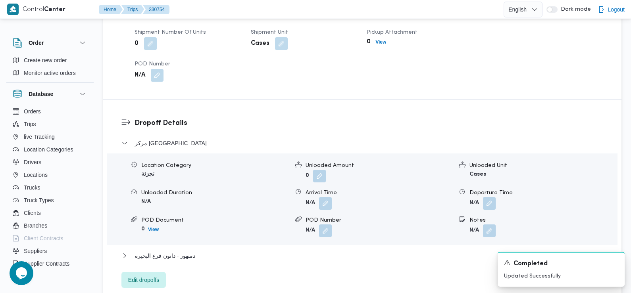
scroll to position [627, 0]
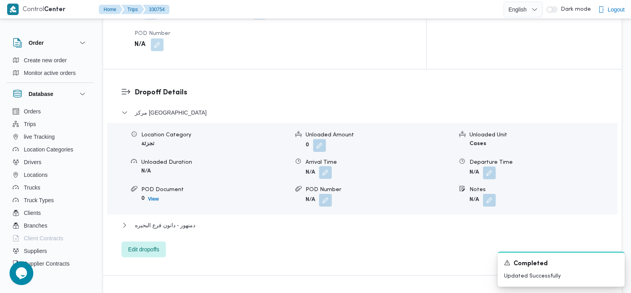
click at [328, 166] on button "button" at bounding box center [325, 172] width 13 height 13
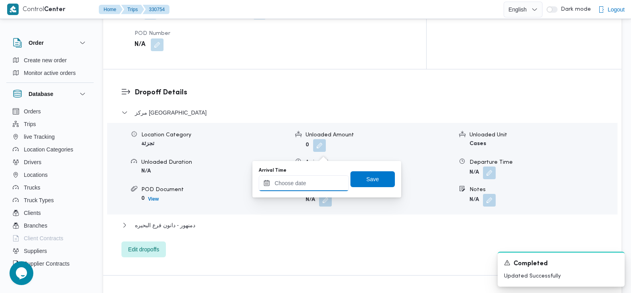
click at [325, 180] on input "Arrival Time" at bounding box center [304, 183] width 90 height 16
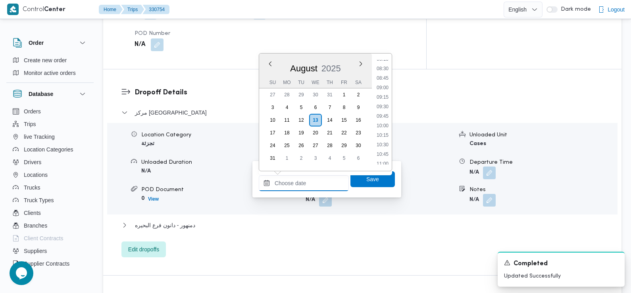
scroll to position [312, 0]
click at [383, 86] on li "08:45" at bounding box center [382, 85] width 18 height 8
type input "13/08/2025 08:45"
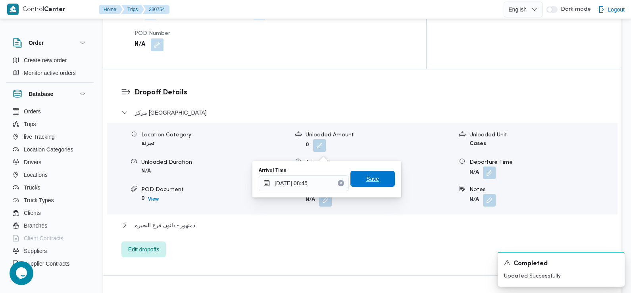
click at [376, 176] on span "Save" at bounding box center [372, 179] width 44 height 16
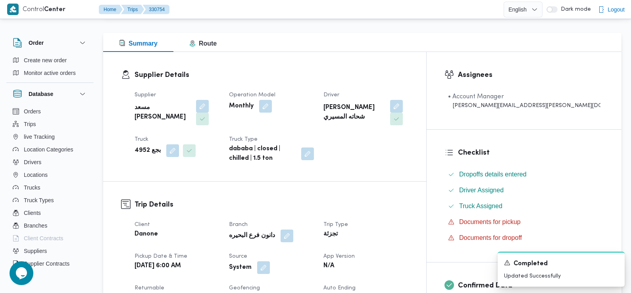
scroll to position [0, 0]
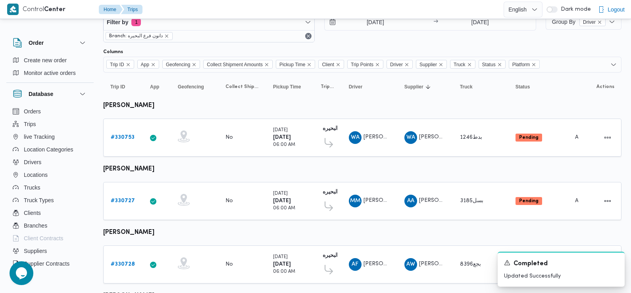
scroll to position [90, 0]
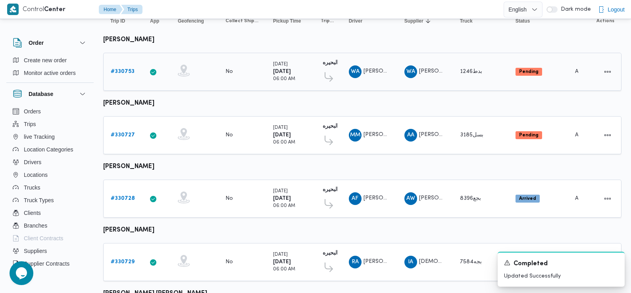
click at [122, 71] on b "# 330753" at bounding box center [123, 71] width 24 height 5
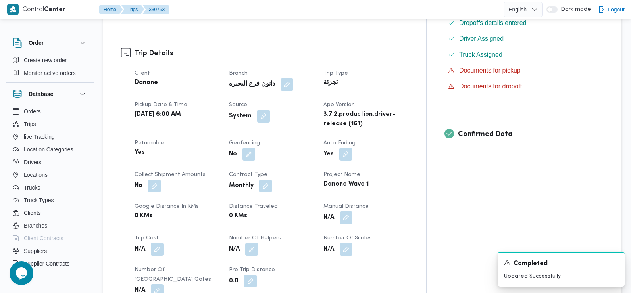
scroll to position [267, 0]
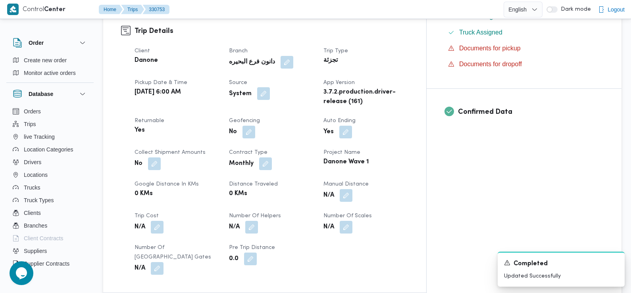
click at [270, 87] on button "button" at bounding box center [263, 93] width 13 height 13
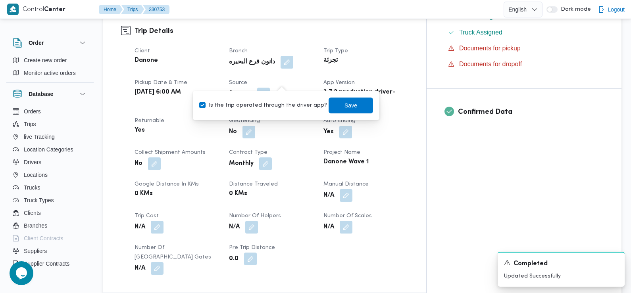
click at [280, 104] on label "Is the trip operated through the driver app?" at bounding box center [263, 106] width 128 height 10
checkbox input "false"
click at [345, 101] on span "Save" at bounding box center [350, 105] width 13 height 10
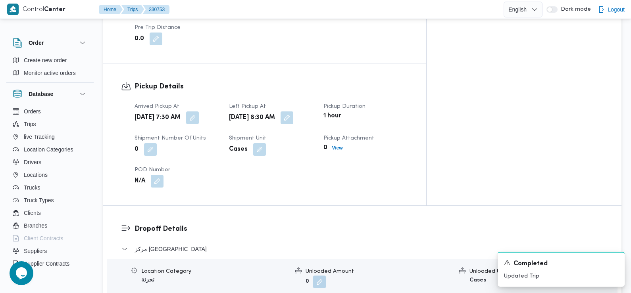
scroll to position [492, 0]
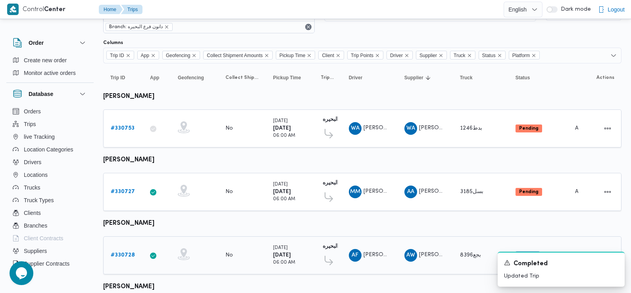
scroll to position [29, 0]
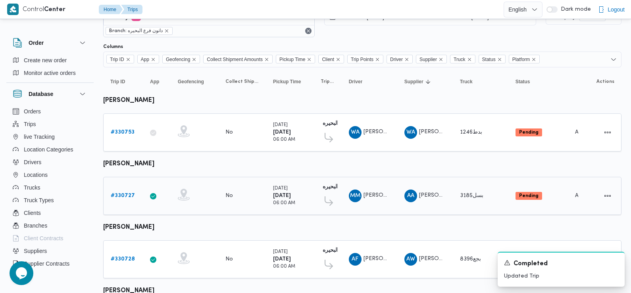
click at [126, 194] on b "# 330727" at bounding box center [123, 195] width 24 height 5
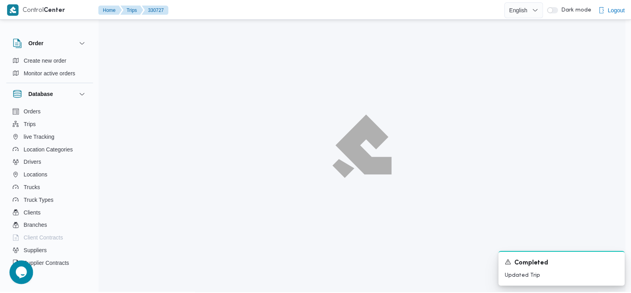
scroll to position [29, 0]
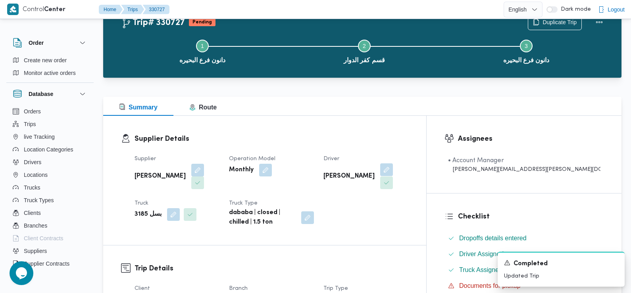
click at [393, 174] on button "button" at bounding box center [386, 169] width 13 height 13
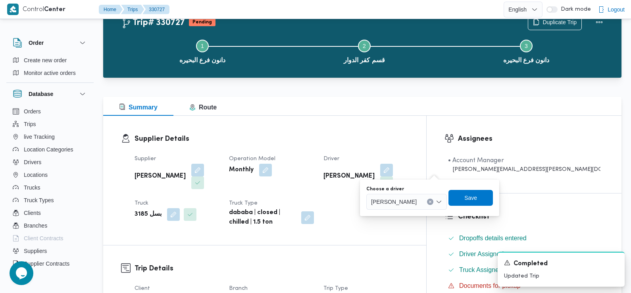
click at [413, 204] on span "[PERSON_NAME]" at bounding box center [394, 201] width 46 height 9
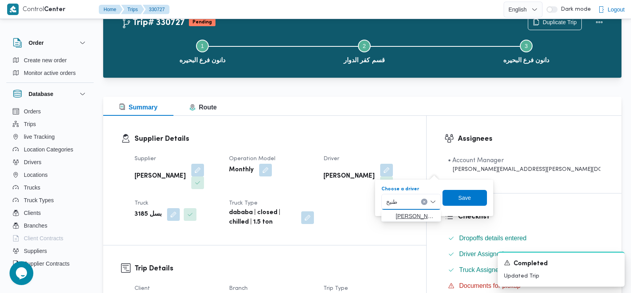
type input "طنيخ"
click at [414, 211] on span "محمود ابراهيم محمد محمد هنداوي ال طنيخ ي" at bounding box center [415, 216] width 40 height 10
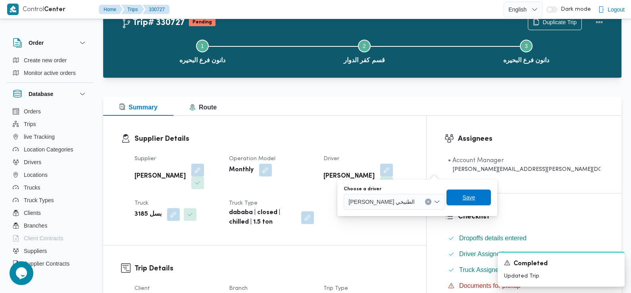
click at [487, 194] on span "Save" at bounding box center [468, 198] width 44 height 16
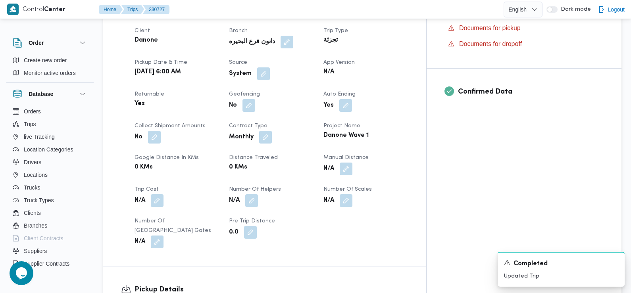
scroll to position [277, 0]
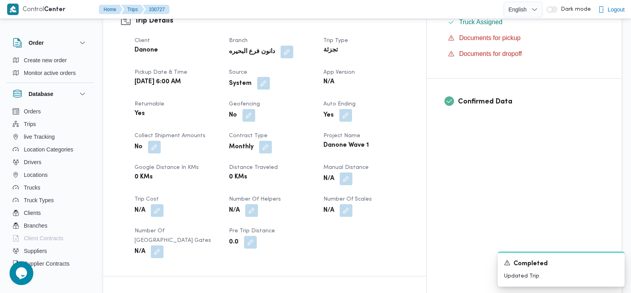
click at [270, 83] on button "button" at bounding box center [263, 83] width 13 height 13
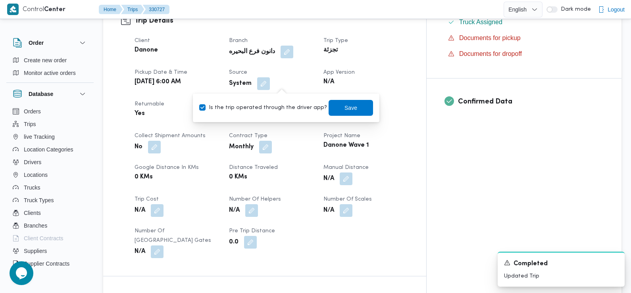
click at [288, 110] on label "Is the trip operated through the driver app?" at bounding box center [263, 108] width 128 height 10
checkbox input "false"
click at [345, 105] on span "Save" at bounding box center [350, 108] width 13 height 10
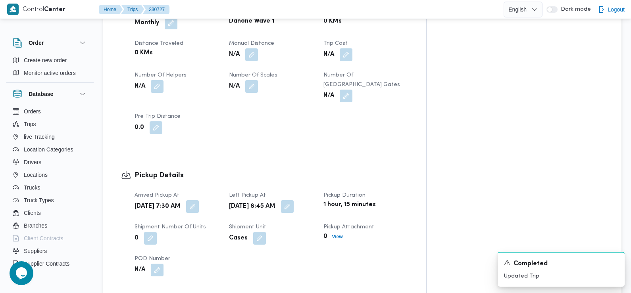
scroll to position [0, 0]
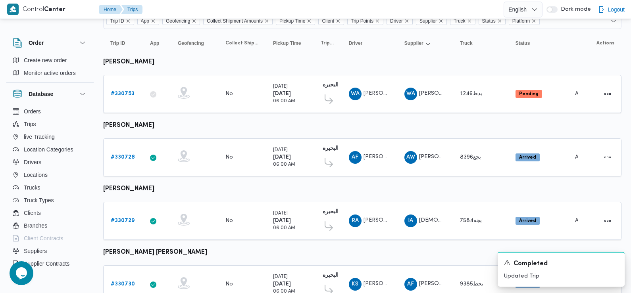
scroll to position [96, 0]
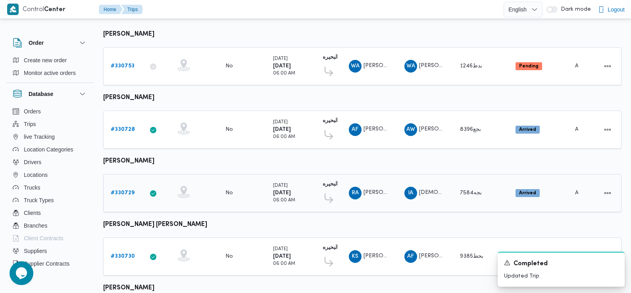
click at [122, 192] on b "# 330729" at bounding box center [123, 192] width 24 height 5
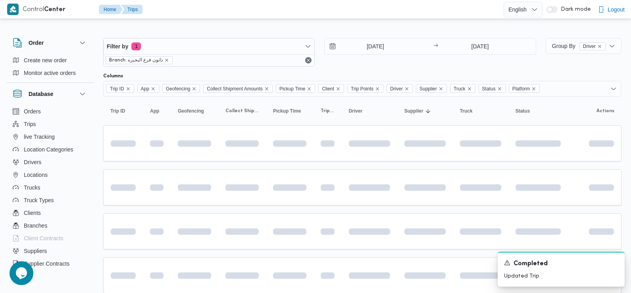
scroll to position [96, 0]
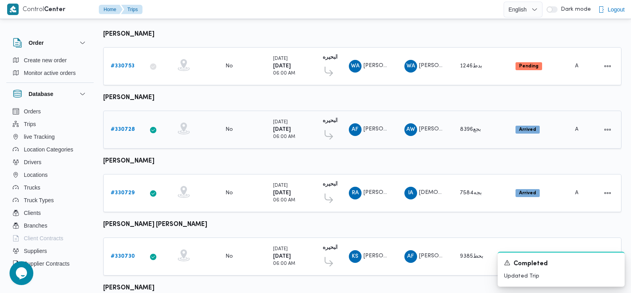
click at [125, 127] on b "# 330728" at bounding box center [123, 129] width 24 height 5
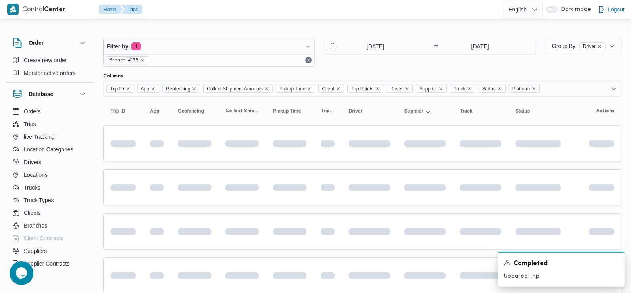
scroll to position [96, 0]
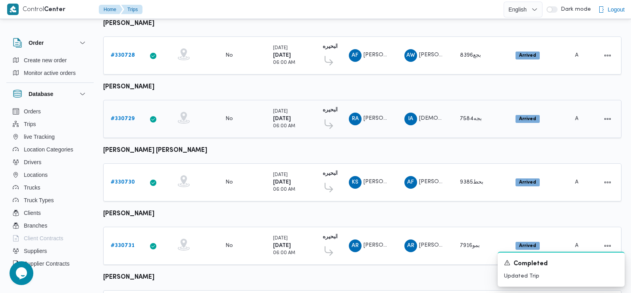
click at [127, 119] on b "# 330729" at bounding box center [123, 118] width 24 height 5
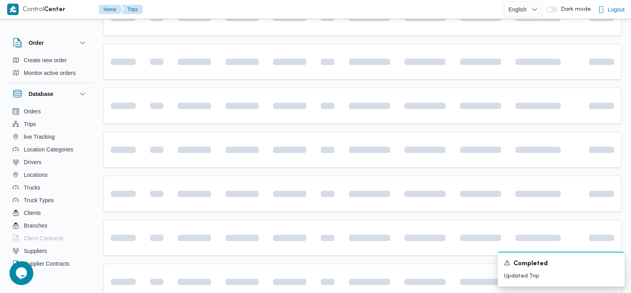
scroll to position [205, 0]
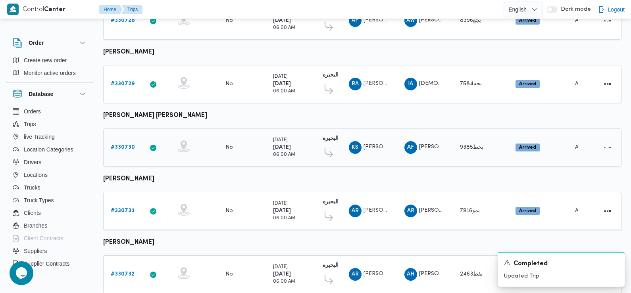
click at [123, 143] on link "# 330730" at bounding box center [123, 148] width 24 height 10
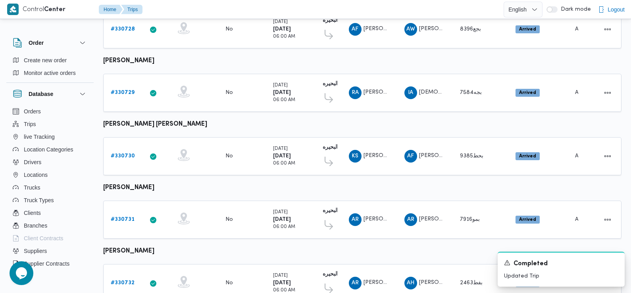
scroll to position [238, 0]
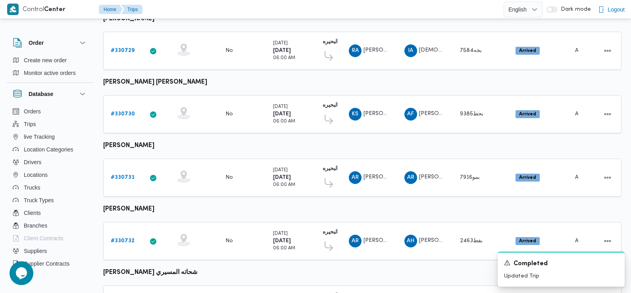
click at [154, 143] on b "عمرو رجب عبدالمنعم محمد الشرقاوي" at bounding box center [128, 146] width 51 height 6
click at [129, 175] on b "# 330731" at bounding box center [123, 177] width 24 height 5
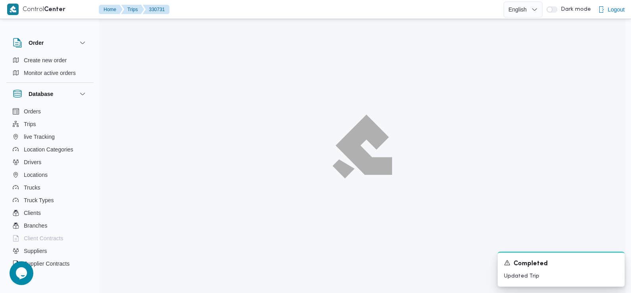
scroll to position [21, 0]
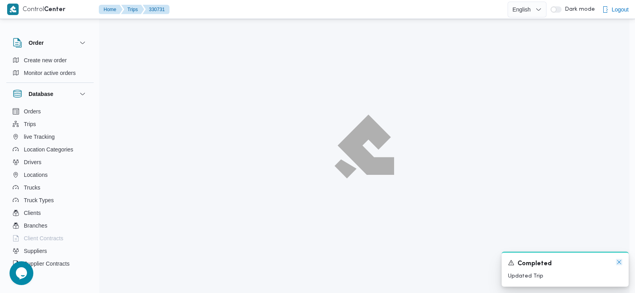
click at [620, 259] on div "A new notification appears Completed Updated Trip" at bounding box center [564, 269] width 127 height 35
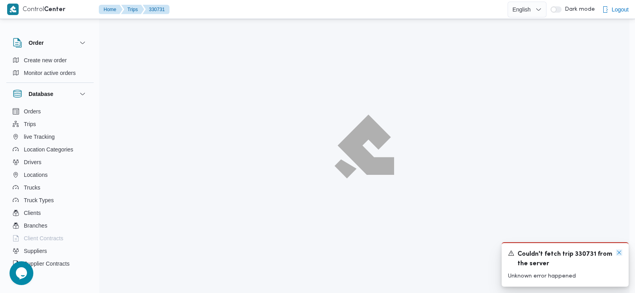
click at [620, 253] on icon "Dismiss toast" at bounding box center [618, 252] width 6 height 6
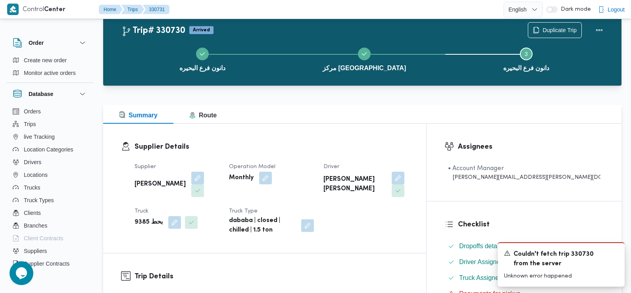
click at [426, 135] on div "Supplier Details Supplier احمد فاروق احمد جاب الله Operation Model Monthly Driv…" at bounding box center [264, 188] width 323 height 129
click at [615, 251] on icon "Dismiss toast" at bounding box center [615, 252] width 6 height 6
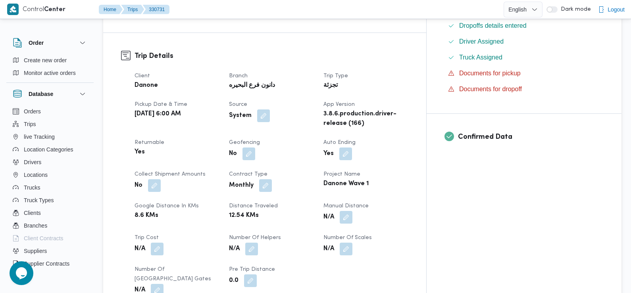
scroll to position [0, 0]
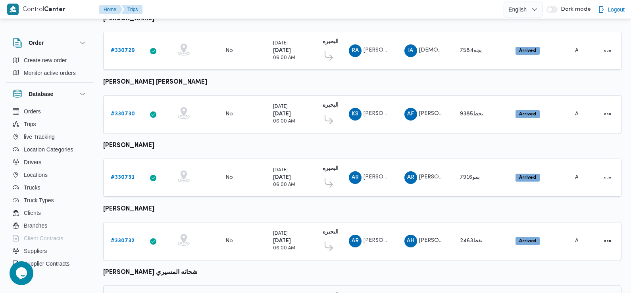
scroll to position [293, 0]
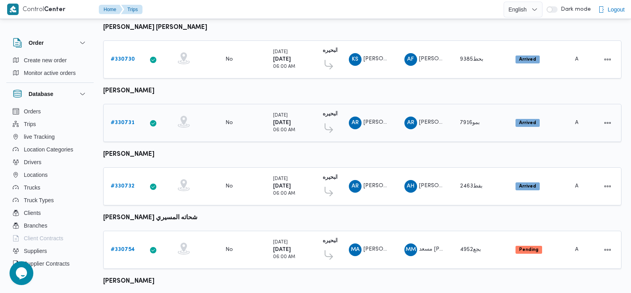
click at [121, 120] on b "# 330731" at bounding box center [123, 122] width 24 height 5
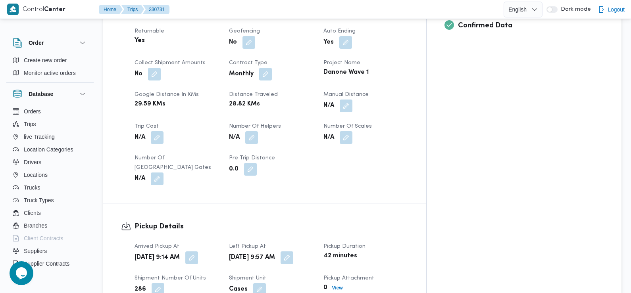
scroll to position [369, 0]
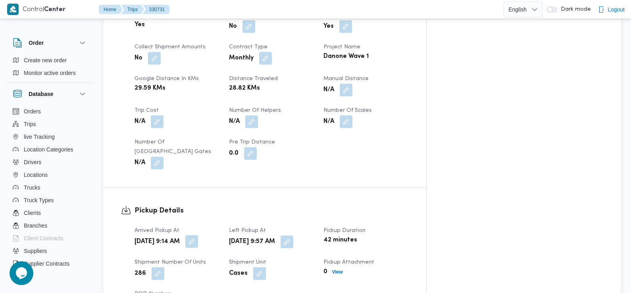
click at [198, 235] on button "button" at bounding box center [191, 241] width 13 height 13
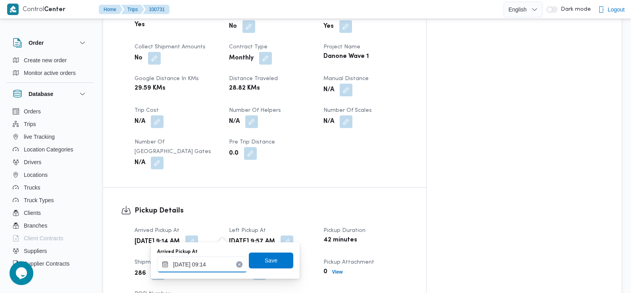
click at [218, 260] on input "13/08/2025 09:14" at bounding box center [202, 265] width 90 height 16
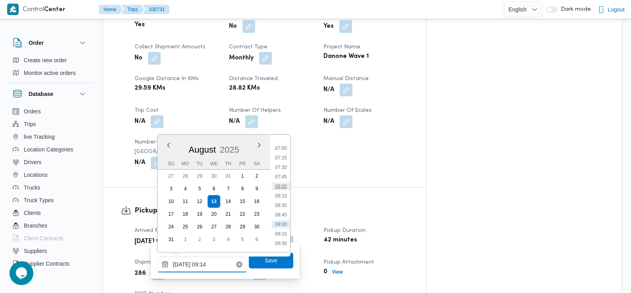
scroll to position [261, 0]
drag, startPoint x: 288, startPoint y: 158, endPoint x: 285, endPoint y: 165, distance: 7.8
click at [287, 160] on li "07:15" at bounding box center [281, 160] width 18 height 8
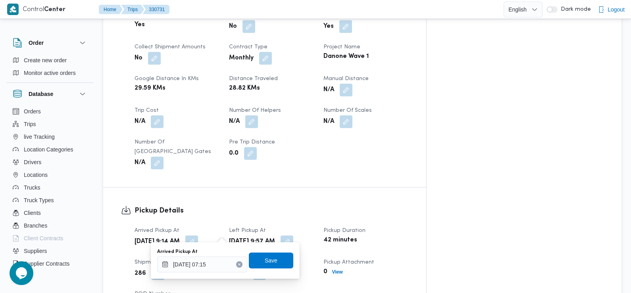
type input "13/08/2025 09:14"
click at [283, 169] on div "Trip Details Client Danone Branch دانون فرع البحيره Trip Type تجزئة Pickup date…" at bounding box center [264, 47] width 323 height 282
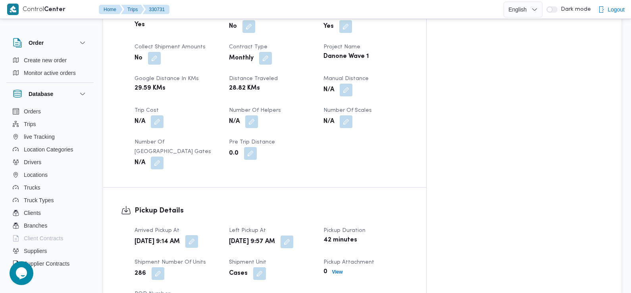
click at [198, 235] on button "button" at bounding box center [191, 241] width 13 height 13
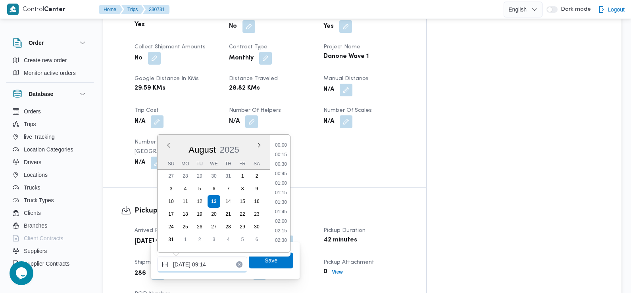
click at [217, 260] on input "13/08/2025 09:14" at bounding box center [202, 265] width 90 height 16
click at [284, 138] on div "Time 00:00 00:15 00:30 00:45 01:00 01:15 01:30 01:45 02:00 02:15 02:30 02:45 03…" at bounding box center [280, 193] width 20 height 117
click at [283, 140] on div "Time 00:00 00:15 00:30 00:45 01:00 01:15 01:30 01:45 02:00 02:15 02:30 02:45 03…" at bounding box center [280, 193] width 20 height 117
click at [283, 143] on li "07:30" at bounding box center [281, 143] width 18 height 8
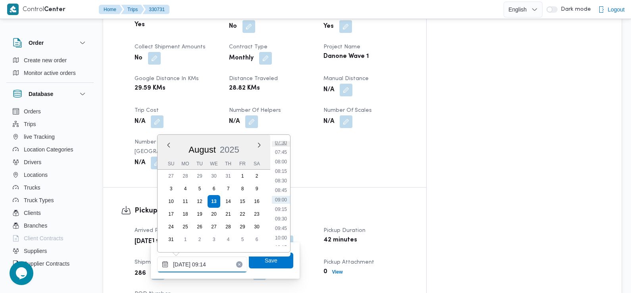
type input "13/08/2025 07:30"
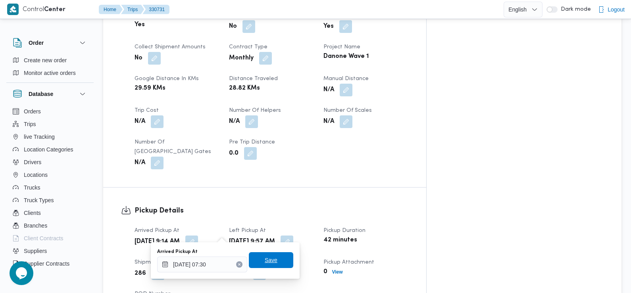
click at [265, 264] on span "Save" at bounding box center [271, 260] width 13 height 10
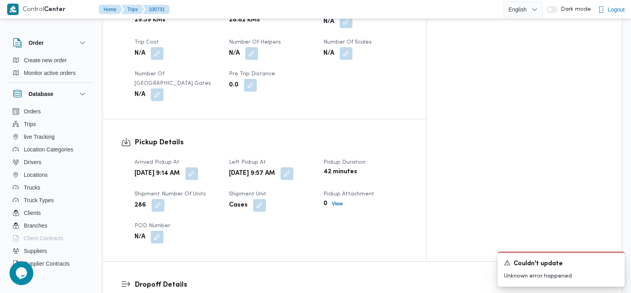
scroll to position [438, 0]
click at [220, 171] on div "Wed, Aug 13, 2025 9:14 AM" at bounding box center [177, 173] width 86 height 14
click at [219, 157] on dt "Arrived Pickup At" at bounding box center [176, 162] width 85 height 10
click at [252, 230] on div "Arrived Pickup At Wed, Aug 13, 2025 9:14 AM Left Pickup At Wed, Aug 13, 2025 9:…" at bounding box center [271, 199] width 283 height 95
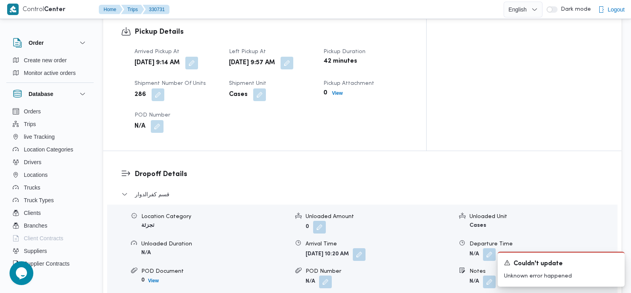
scroll to position [541, 0]
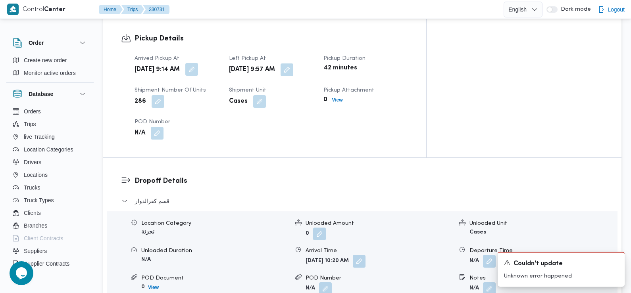
click at [198, 63] on button "button" at bounding box center [191, 69] width 13 height 13
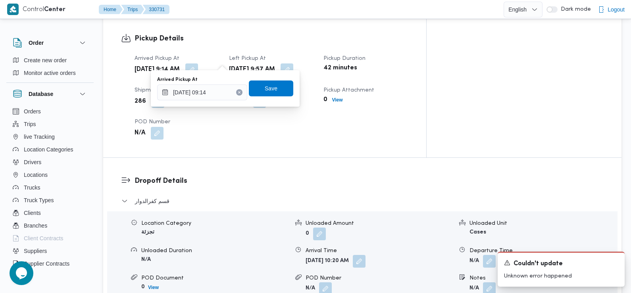
click at [223, 102] on div "You are in a dialog. To close this dialog, hit escape. Arrived Pickup At 13/08/…" at bounding box center [225, 88] width 149 height 36
click at [218, 94] on input "13/08/2025 09:14" at bounding box center [202, 92] width 90 height 16
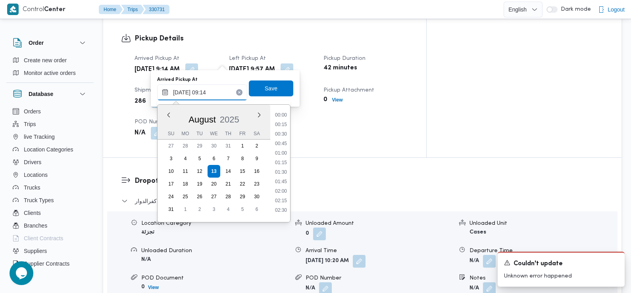
scroll to position [288, 0]
click at [284, 111] on li "07:30" at bounding box center [281, 113] width 18 height 8
type input "13/08/2025 09:14"
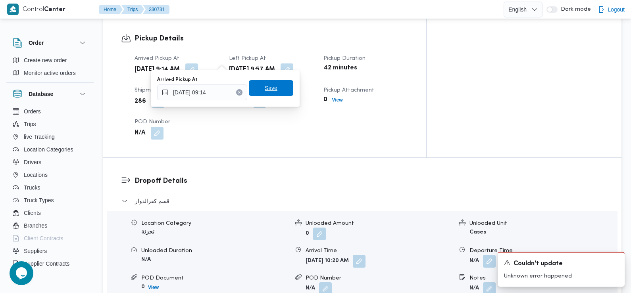
click at [274, 89] on span "Save" at bounding box center [271, 88] width 44 height 16
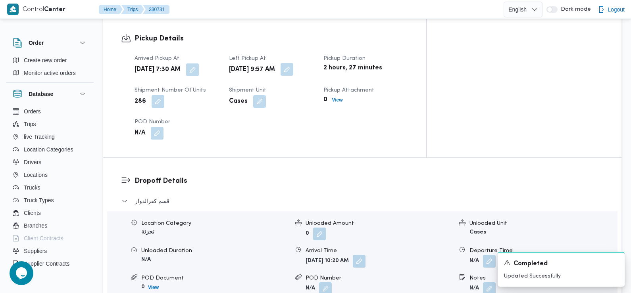
click at [293, 63] on button "button" at bounding box center [286, 69] width 13 height 13
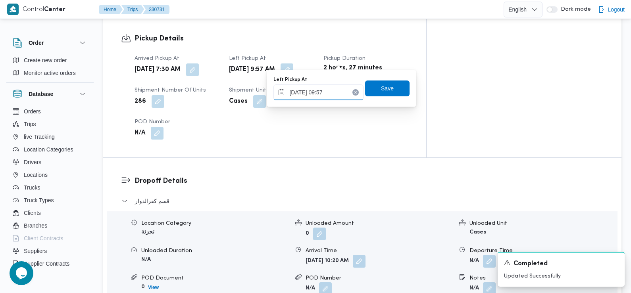
click at [341, 90] on input "13/08/2025 09:57" at bounding box center [318, 92] width 90 height 16
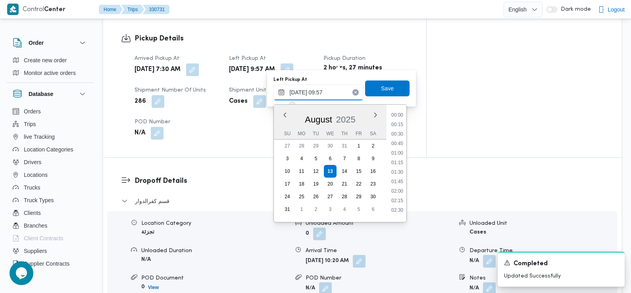
scroll to position [316, 0]
click at [398, 148] on li "09:15" at bounding box center [397, 151] width 18 height 8
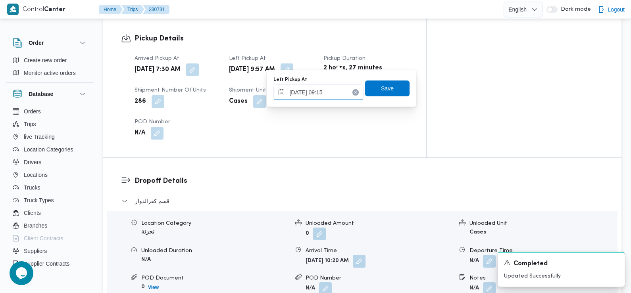
click at [334, 94] on input "13/08/2025 09:15" at bounding box center [318, 92] width 90 height 16
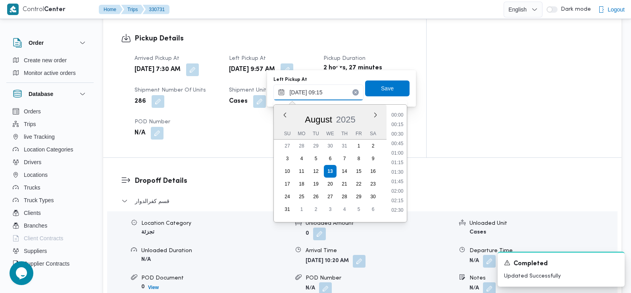
scroll to position [297, 0]
click at [399, 152] on li "08:45" at bounding box center [397, 151] width 18 height 8
type input "13/08/2025 08:45"
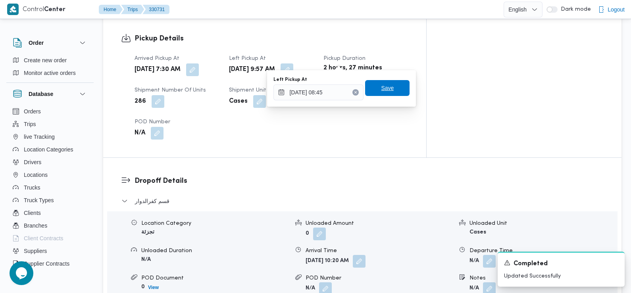
click at [386, 86] on span "Save" at bounding box center [387, 88] width 13 height 10
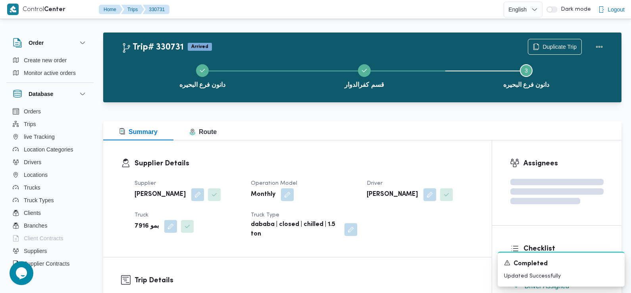
scroll to position [0, 0]
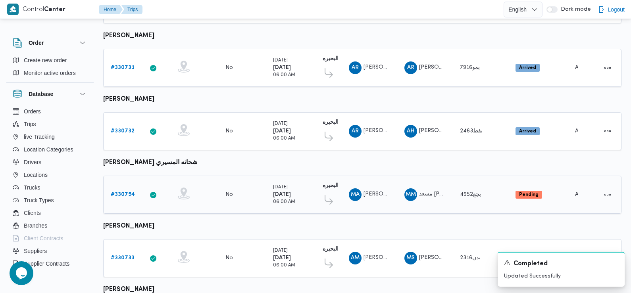
scroll to position [355, 0]
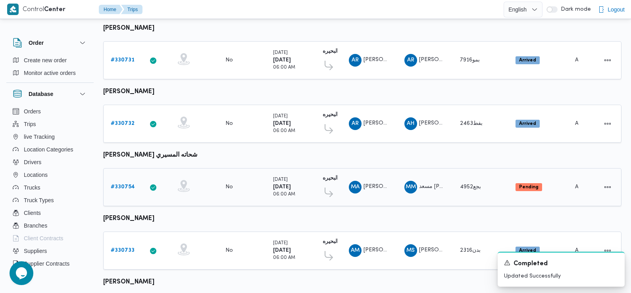
click at [127, 184] on b "# 330754" at bounding box center [123, 186] width 24 height 5
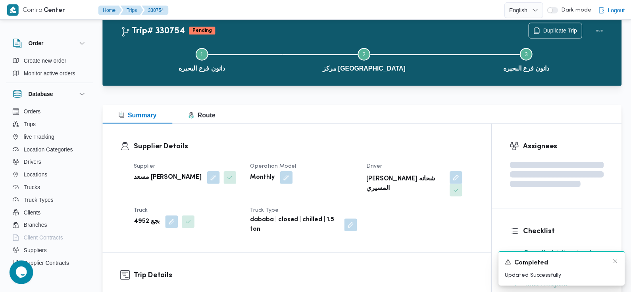
scroll to position [355, 0]
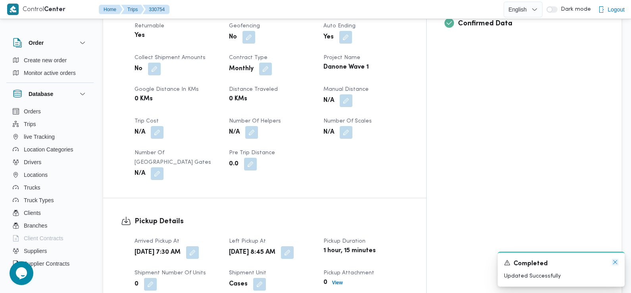
click at [615, 263] on icon "Dismiss toast" at bounding box center [615, 262] width 6 height 6
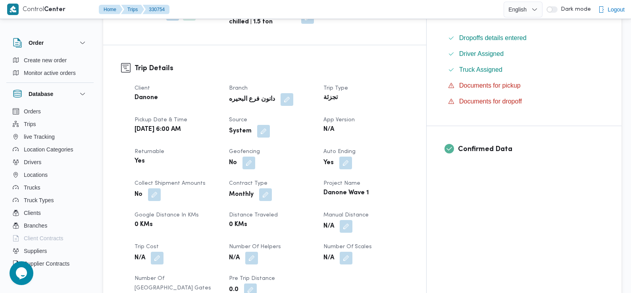
scroll to position [0, 0]
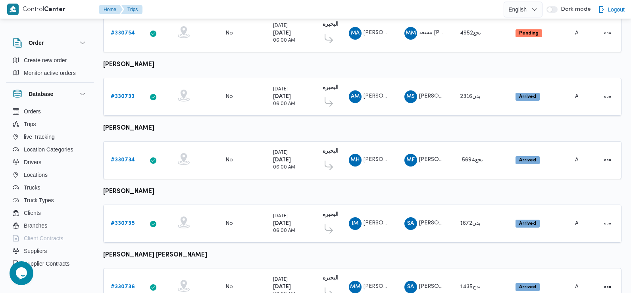
scroll to position [510, 0]
click at [120, 157] on b "# 330734" at bounding box center [123, 159] width 24 height 5
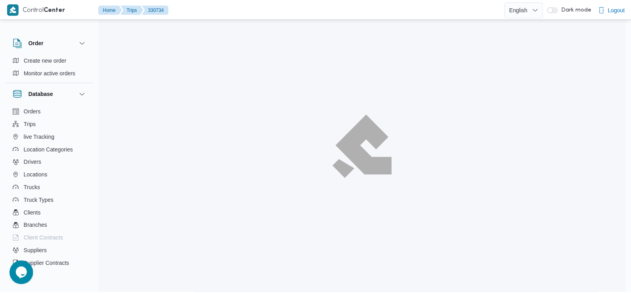
scroll to position [510, 0]
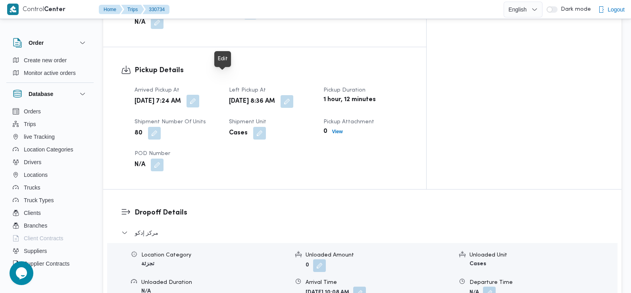
click at [199, 95] on button "button" at bounding box center [192, 101] width 13 height 13
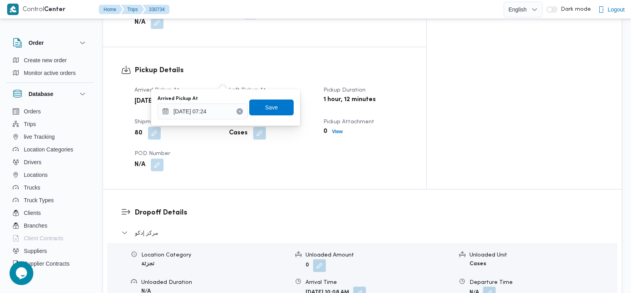
click at [220, 158] on div "N/A" at bounding box center [177, 165] width 86 height 14
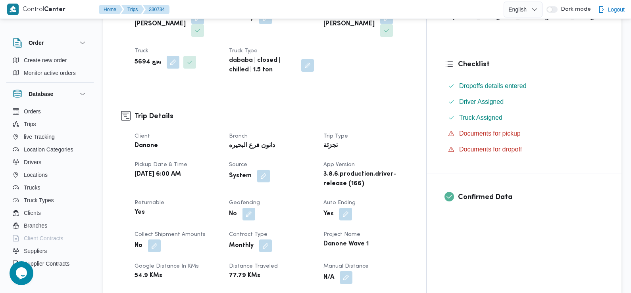
scroll to position [0, 0]
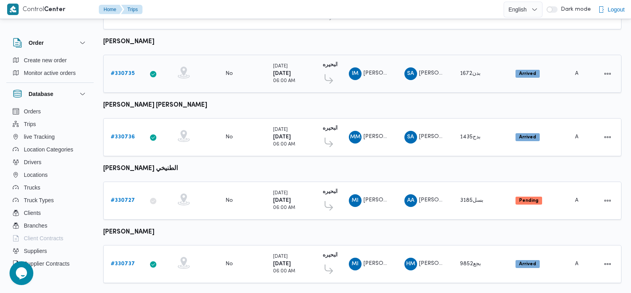
scroll to position [666, 0]
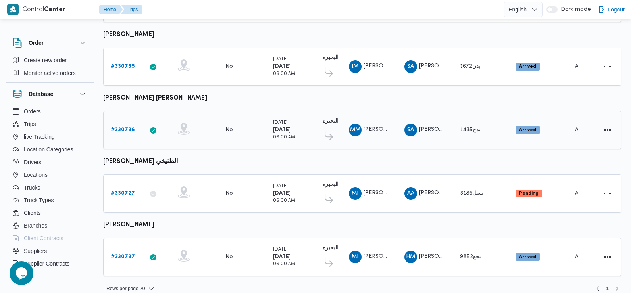
click at [121, 127] on b "# 330736" at bounding box center [123, 129] width 24 height 5
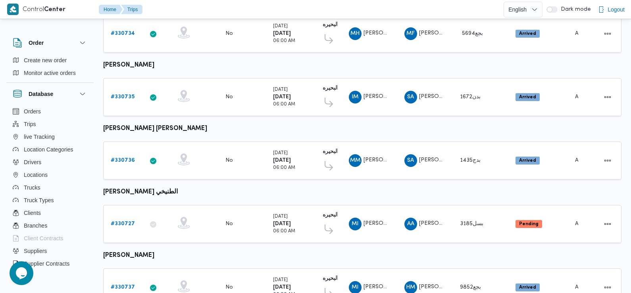
scroll to position [666, 0]
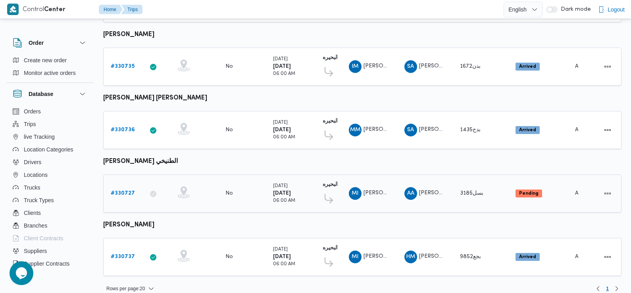
click at [130, 189] on link "# 330727" at bounding box center [123, 194] width 24 height 10
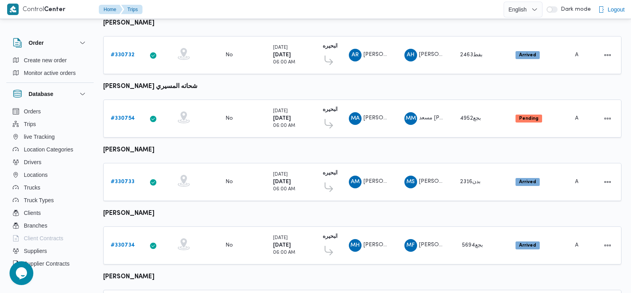
scroll to position [666, 0]
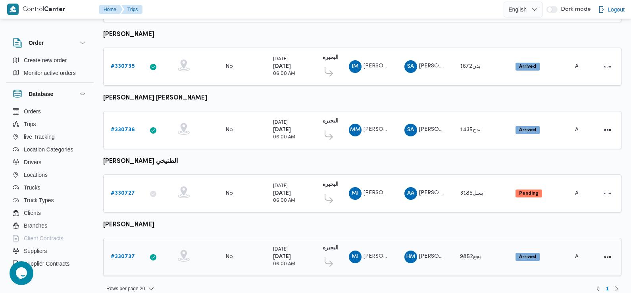
click at [127, 254] on b "# 330737" at bounding box center [123, 256] width 24 height 5
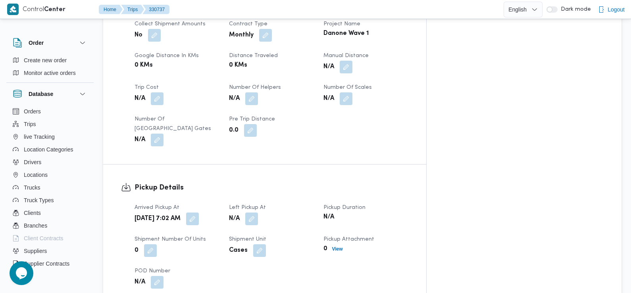
scroll to position [394, 0]
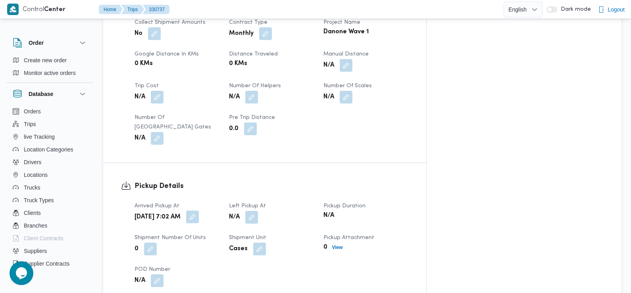
click at [199, 211] on button "button" at bounding box center [192, 217] width 13 height 13
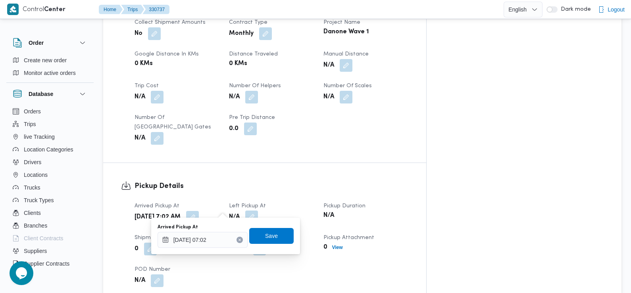
click at [258, 211] on button "button" at bounding box center [251, 217] width 13 height 13
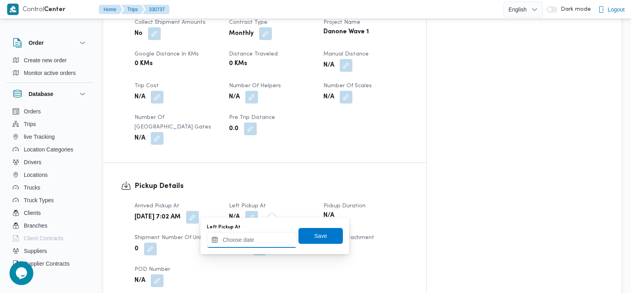
click at [270, 238] on input "Left Pickup At" at bounding box center [252, 240] width 90 height 16
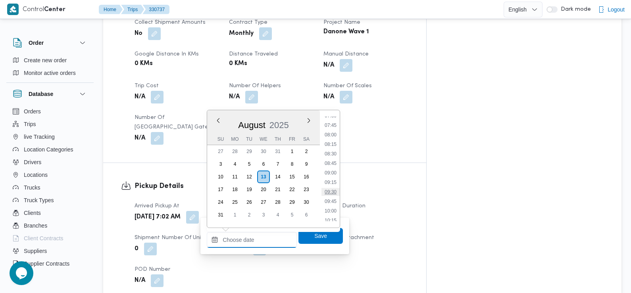
scroll to position [290, 0]
click at [334, 155] on li "08:30" at bounding box center [330, 155] width 18 height 8
type input "13/08/2025 08:30"
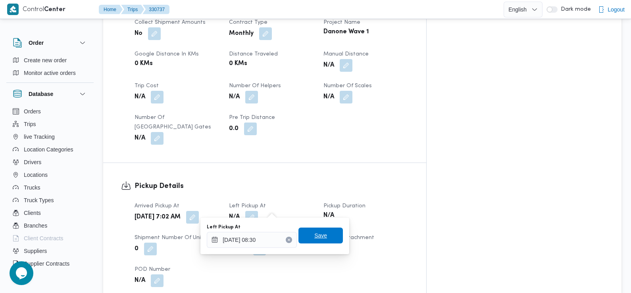
click at [315, 238] on span "Save" at bounding box center [320, 236] width 13 height 10
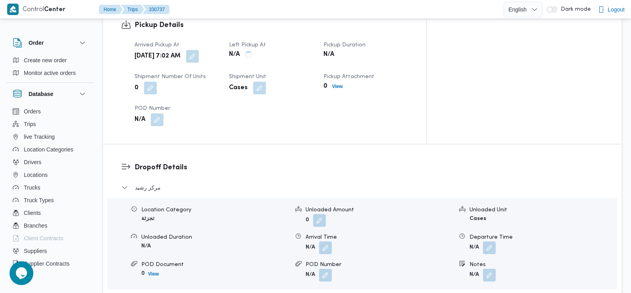
scroll to position [555, 0]
click at [327, 242] on button "button" at bounding box center [325, 247] width 13 height 13
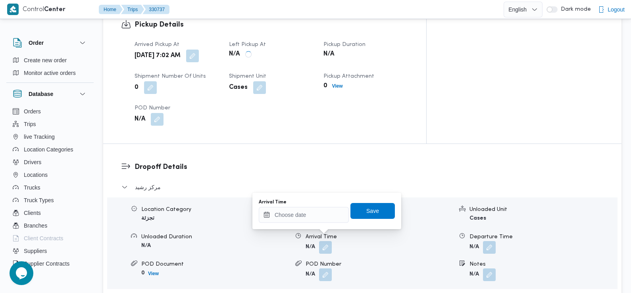
click at [318, 204] on div "Arrival Time" at bounding box center [304, 202] width 90 height 6
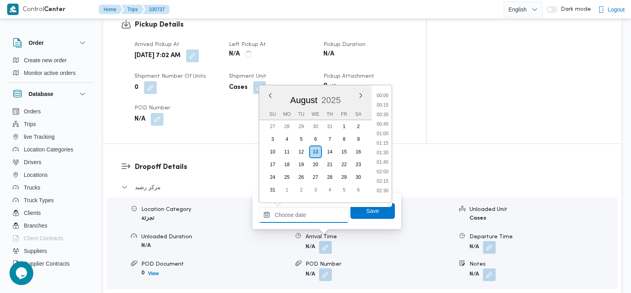
click at [318, 211] on input "Arrival Time" at bounding box center [304, 215] width 90 height 16
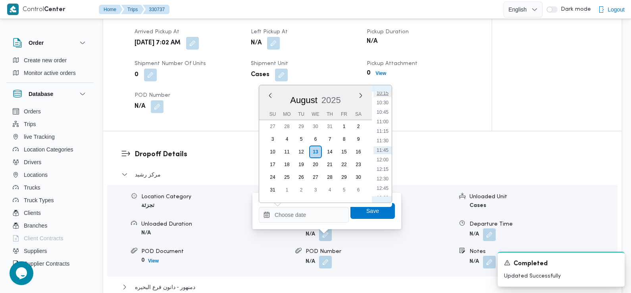
click at [383, 93] on li "10:15" at bounding box center [382, 93] width 18 height 8
type input "13/08/2025 10:15"
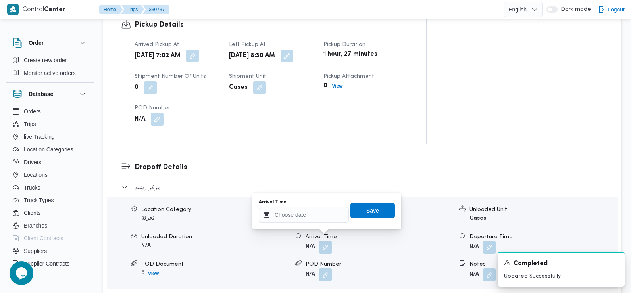
click at [372, 212] on span "Save" at bounding box center [372, 211] width 44 height 16
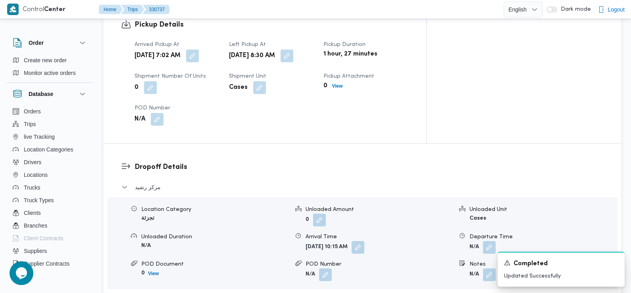
click at [331, 244] on b "Wed, Aug 13, 2025 10:15 AM" at bounding box center [326, 246] width 42 height 5
click at [255, 149] on div "Dropoff Details مركز رشيد Location Category تجزئة Unloaded Amount 0 Unloaded Un…" at bounding box center [362, 247] width 518 height 206
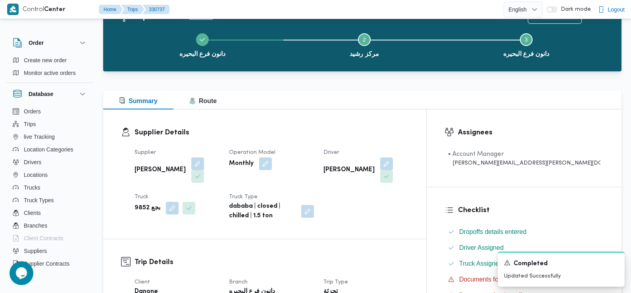
scroll to position [0, 0]
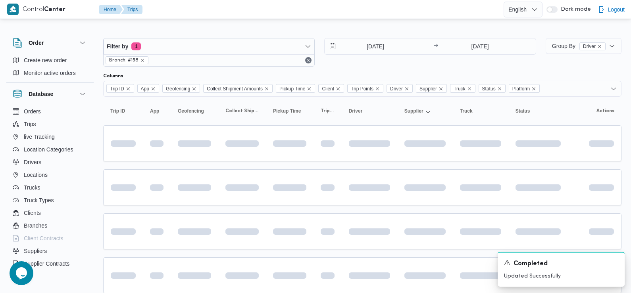
scroll to position [424, 0]
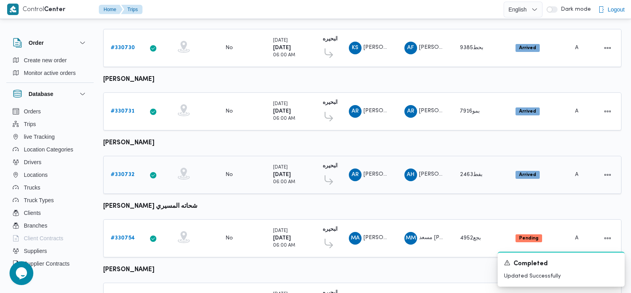
click at [125, 172] on b "# 330732" at bounding box center [123, 174] width 24 height 5
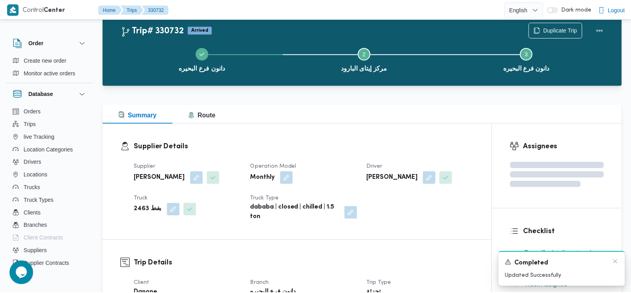
scroll to position [304, 0]
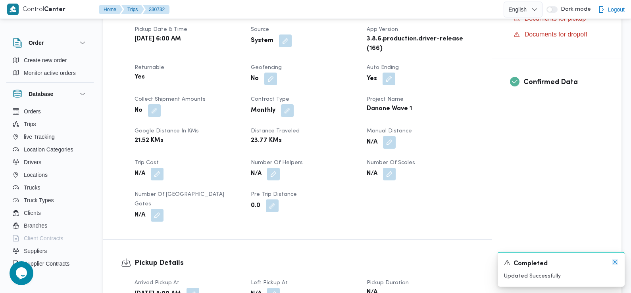
click at [615, 264] on icon "Dismiss toast" at bounding box center [615, 262] width 6 height 6
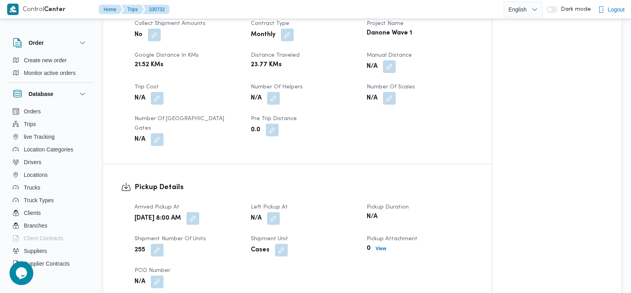
scroll to position [455, 0]
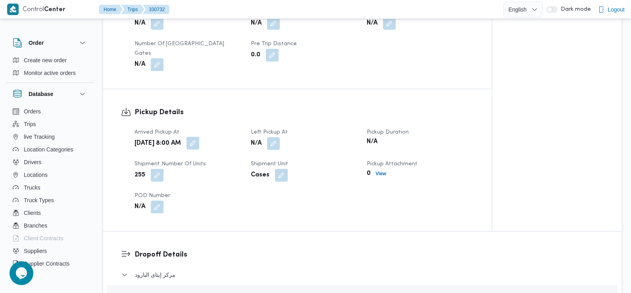
click at [199, 137] on button "button" at bounding box center [192, 143] width 13 height 13
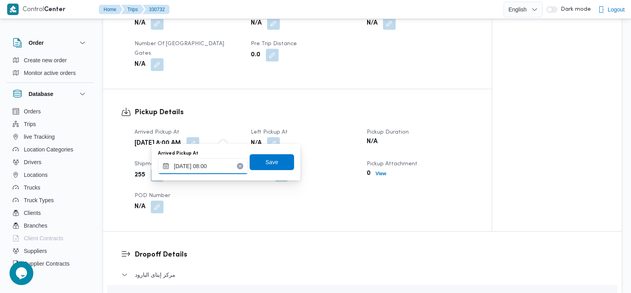
click at [222, 158] on div "13/08/2025 08:00" at bounding box center [203, 166] width 90 height 16
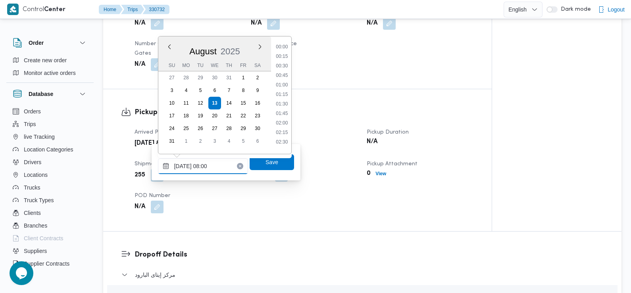
scroll to position [250, 0]
click at [287, 59] on ul "00:00 00:15 00:30 00:45 01:00 01:15 01:30 01:45 02:00 02:15 02:30 02:45 03:00 0…" at bounding box center [281, 95] width 19 height 105
click at [284, 86] on li "07:30" at bounding box center [282, 83] width 18 height 8
type input "13/08/2025 07:30"
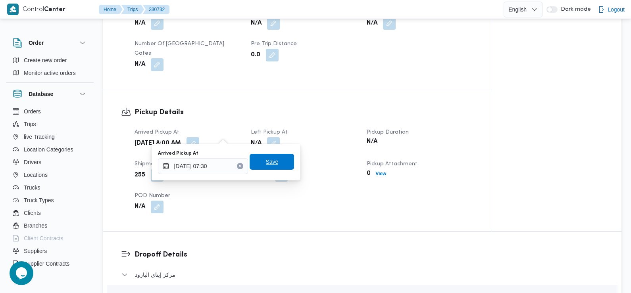
click at [274, 162] on span "Save" at bounding box center [271, 162] width 44 height 16
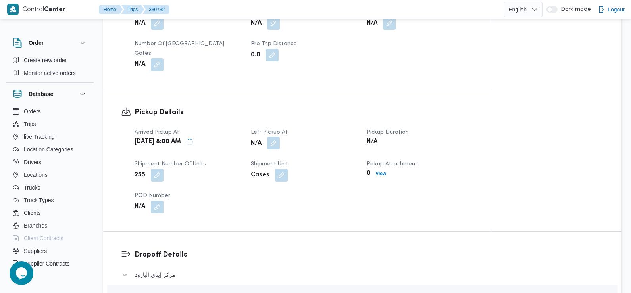
click at [275, 140] on button "button" at bounding box center [273, 143] width 13 height 13
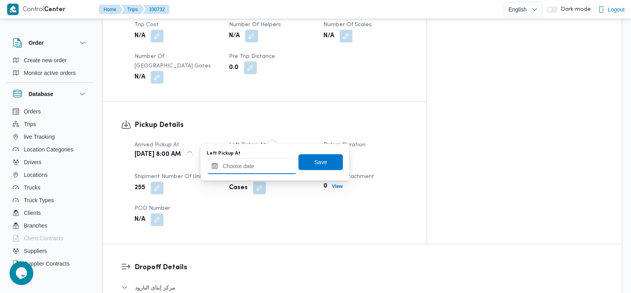
click at [268, 161] on input "Left Pickup At" at bounding box center [252, 166] width 90 height 16
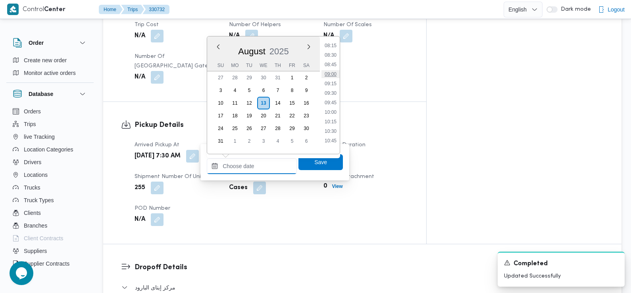
scroll to position [313, 0]
click at [334, 55] on li "08:30" at bounding box center [330, 57] width 18 height 8
type input "13/08/2025 08:30"
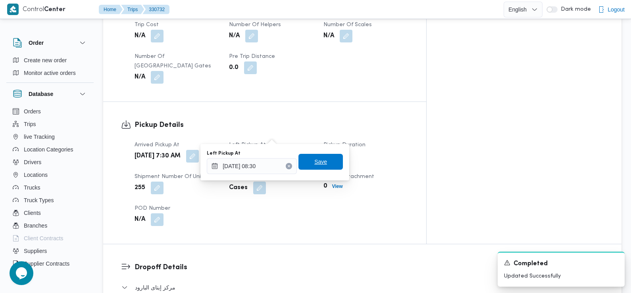
click at [321, 164] on span "Save" at bounding box center [320, 162] width 44 height 16
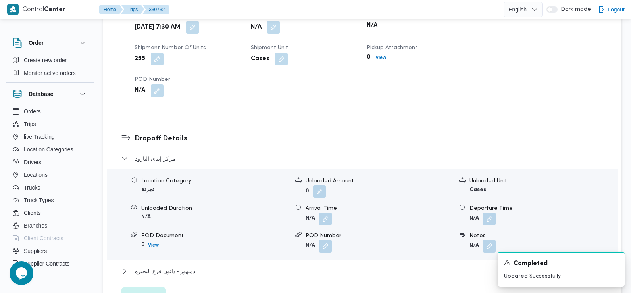
scroll to position [579, 0]
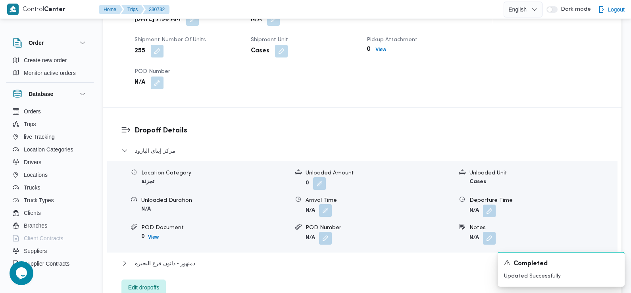
click at [327, 206] on button "button" at bounding box center [325, 210] width 13 height 13
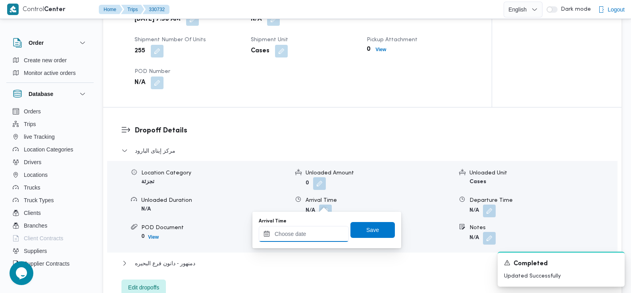
click at [321, 229] on input "Arrival Time" at bounding box center [304, 234] width 90 height 16
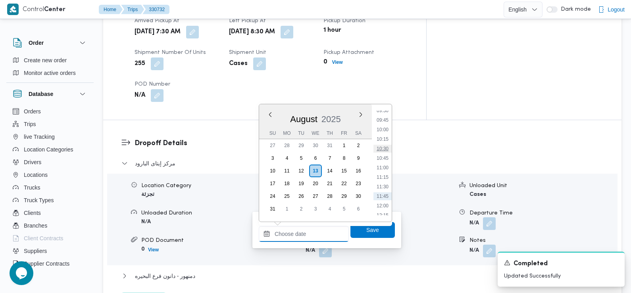
scroll to position [361, 0]
click at [385, 125] on li "09:45" at bounding box center [382, 125] width 18 height 8
type input "13/08/2025 09:45"
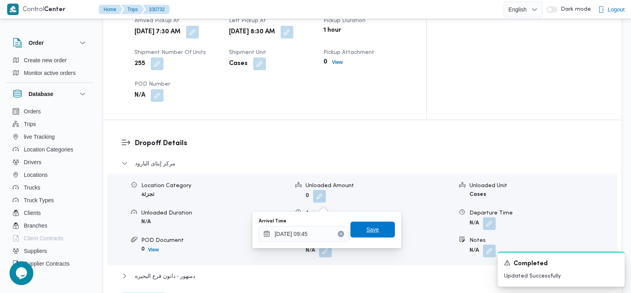
click at [373, 234] on span "Save" at bounding box center [372, 230] width 44 height 16
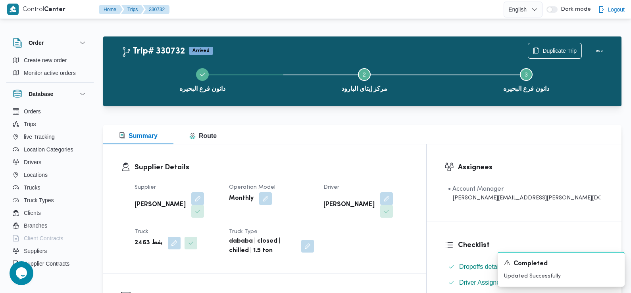
scroll to position [0, 0]
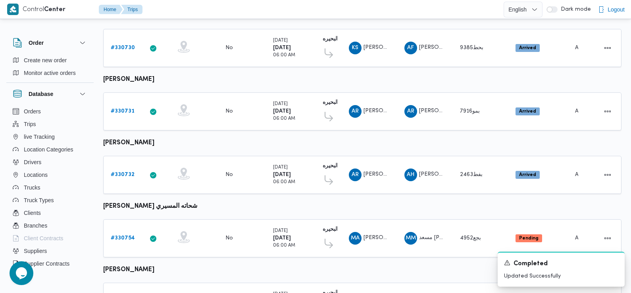
scroll to position [395, 0]
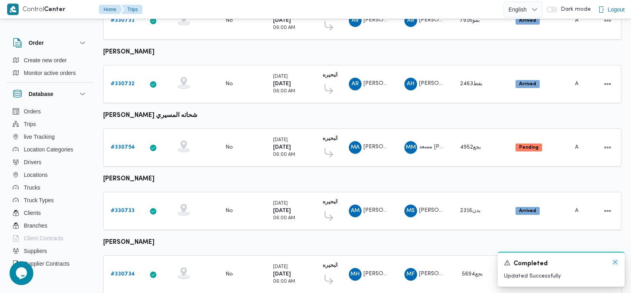
click at [615, 262] on icon "Dismiss toast" at bounding box center [615, 262] width 6 height 6
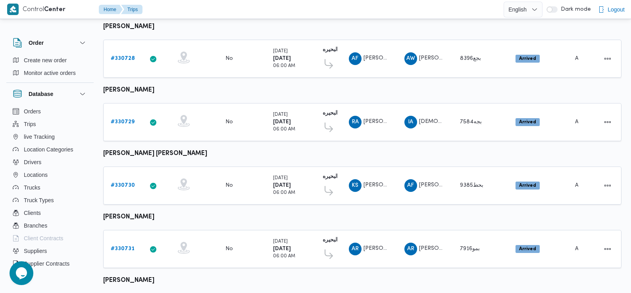
scroll to position [0, 0]
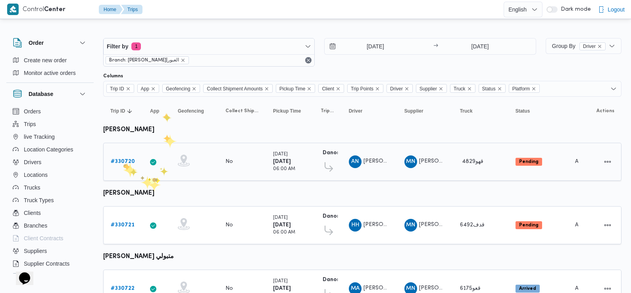
click at [123, 163] on b "# 330720" at bounding box center [123, 161] width 24 height 5
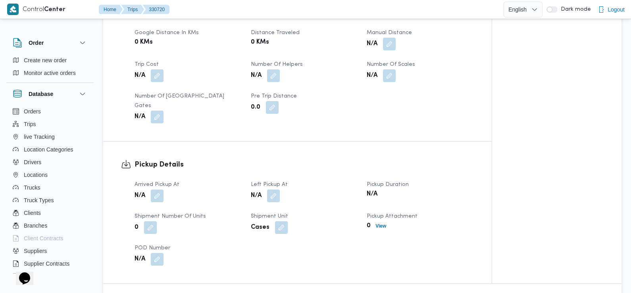
scroll to position [418, 0]
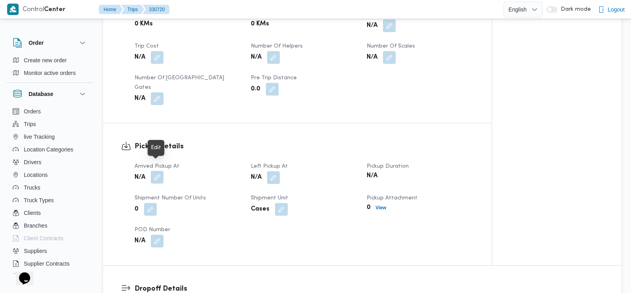
click at [159, 171] on button "button" at bounding box center [157, 177] width 13 height 13
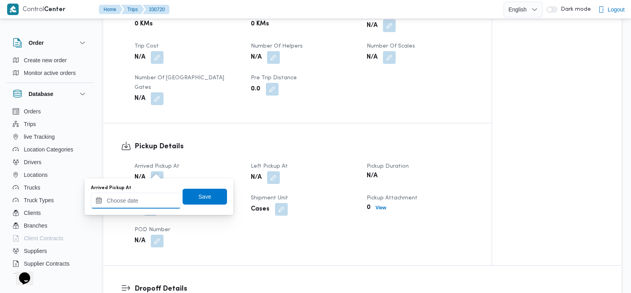
click at [153, 196] on div at bounding box center [136, 201] width 90 height 16
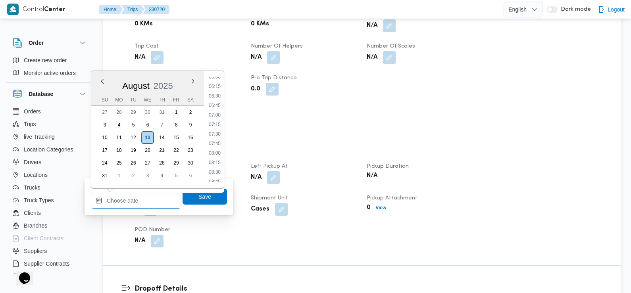
scroll to position [232, 0]
click at [217, 134] on li "07:30" at bounding box center [214, 134] width 18 height 8
type input "[DATE] 07:30"
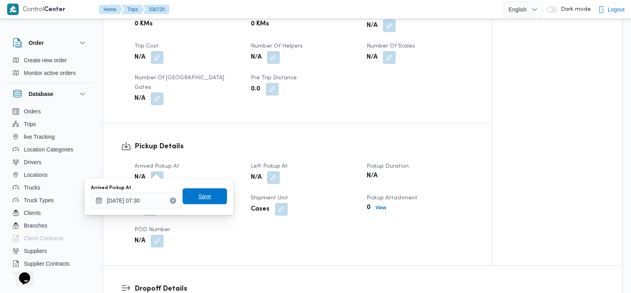
click at [209, 197] on span "Save" at bounding box center [204, 196] width 44 height 16
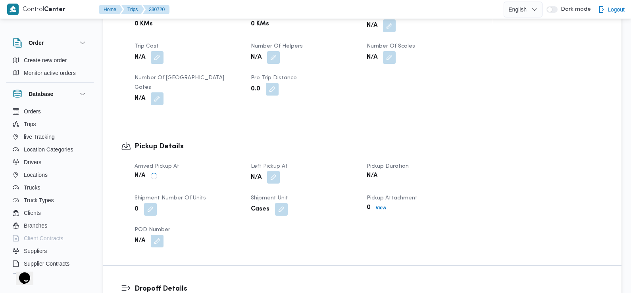
click at [273, 171] on button "button" at bounding box center [273, 177] width 13 height 13
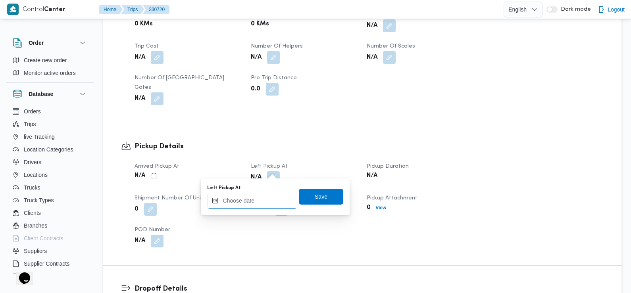
click at [272, 196] on input "Left Pickup At" at bounding box center [252, 201] width 90 height 16
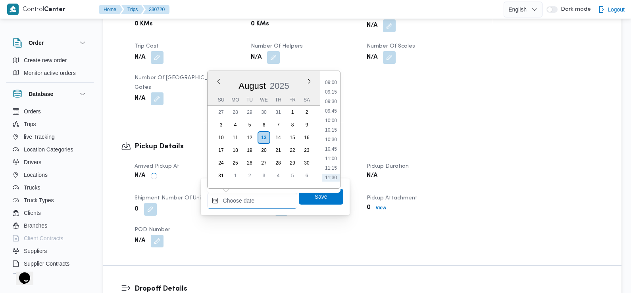
scroll to position [338, 0]
drag, startPoint x: 336, startPoint y: 106, endPoint x: 337, endPoint y: 112, distance: 6.0
click at [336, 106] on li "09:30" at bounding box center [331, 105] width 18 height 8
type input "[DATE] 09:30"
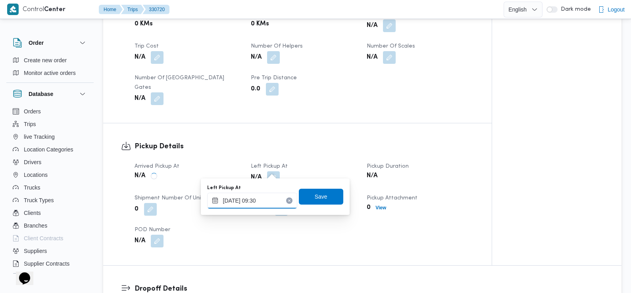
click at [277, 196] on input "[DATE] 09:30" at bounding box center [252, 201] width 90 height 16
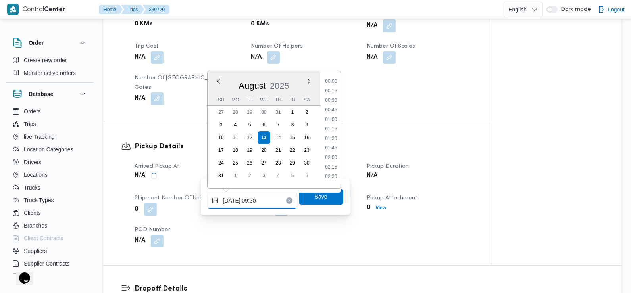
scroll to position [307, 0]
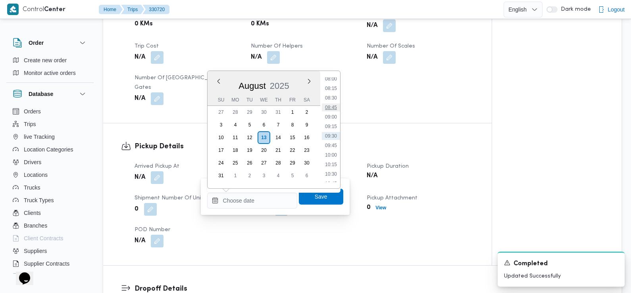
click at [333, 108] on li "08:45" at bounding box center [331, 108] width 18 height 8
type input "13/08/2025 08:45"
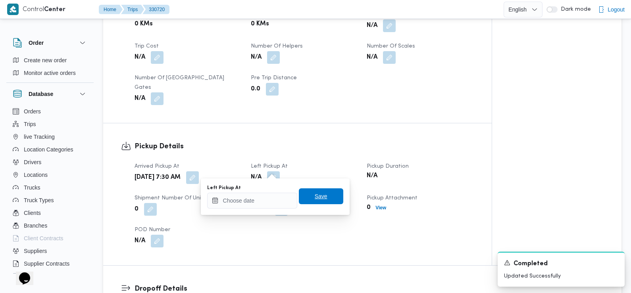
click at [318, 200] on span "Save" at bounding box center [320, 197] width 13 height 10
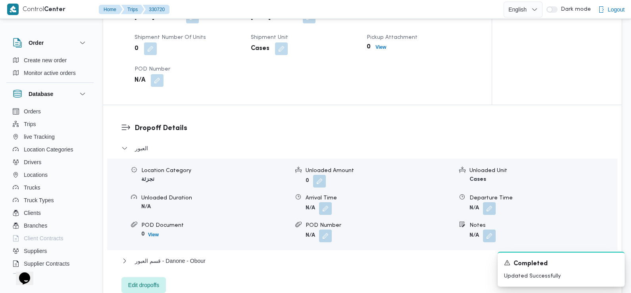
scroll to position [579, 0]
click at [318, 201] on span at bounding box center [323, 207] width 17 height 13
click at [325, 205] on button "button" at bounding box center [325, 207] width 13 height 13
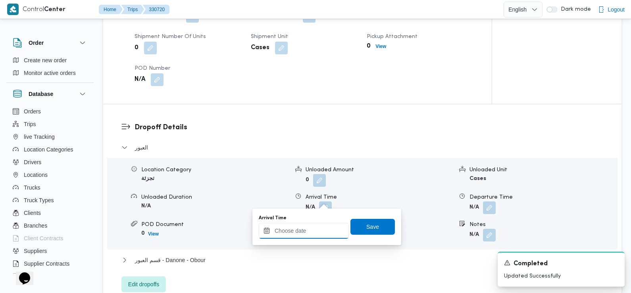
click at [314, 234] on input "Arrival Time" at bounding box center [304, 231] width 90 height 16
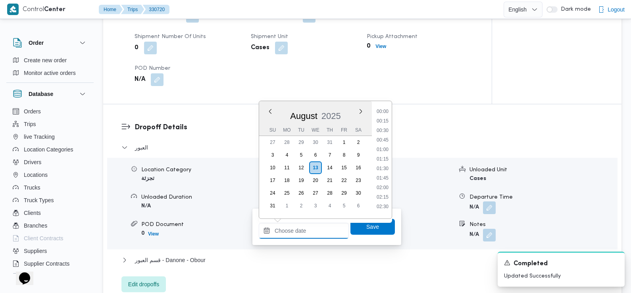
scroll to position [383, 0]
click at [383, 109] on li "10:00" at bounding box center [382, 109] width 18 height 8
type input "[DATE] 10:00"
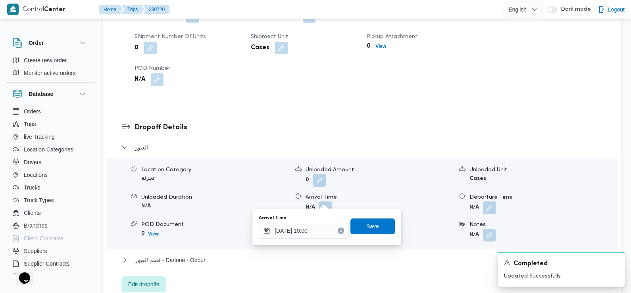
click at [375, 232] on span "Save" at bounding box center [372, 227] width 44 height 16
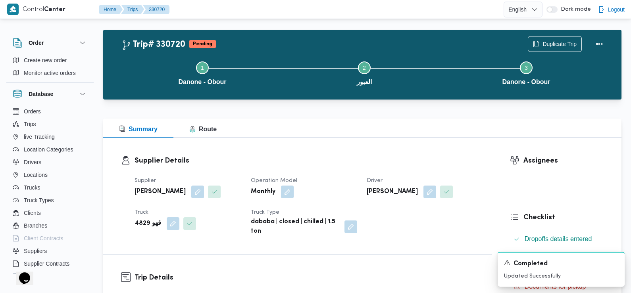
scroll to position [0, 0]
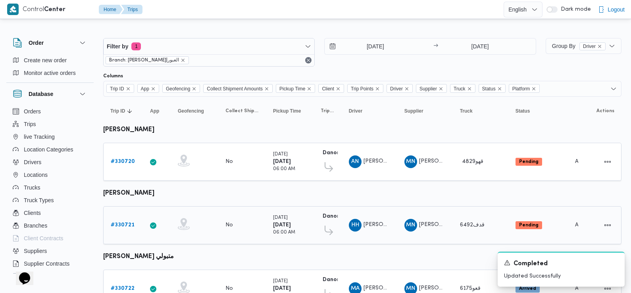
click at [127, 226] on b "# 330721" at bounding box center [123, 224] width 24 height 5
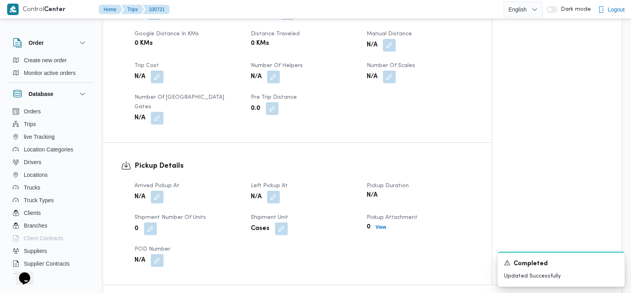
scroll to position [402, 0]
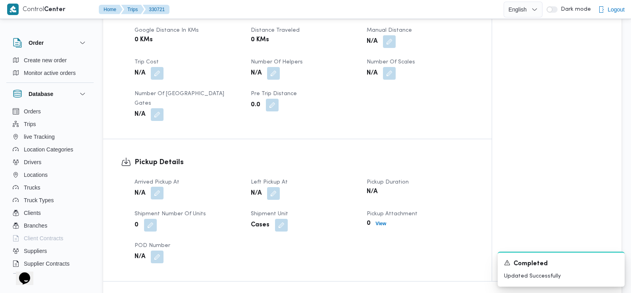
click at [155, 187] on button "button" at bounding box center [157, 193] width 13 height 13
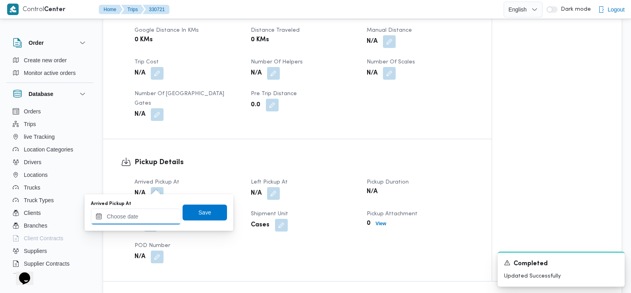
click at [153, 210] on input "Arrived Pickup At" at bounding box center [136, 217] width 90 height 16
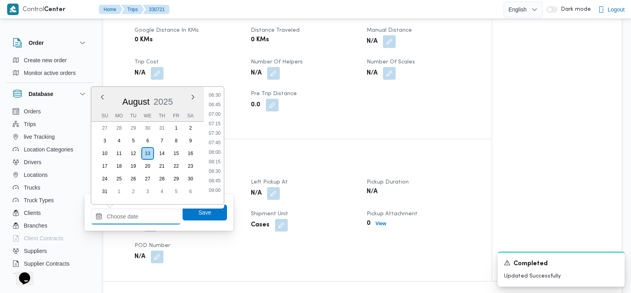
scroll to position [240, 0]
click at [217, 116] on li "06:45" at bounding box center [214, 114] width 18 height 8
type input "13/08/2025 06:45"
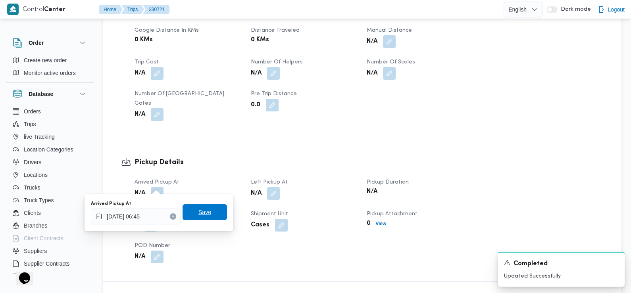
click at [213, 211] on span "Save" at bounding box center [204, 212] width 44 height 16
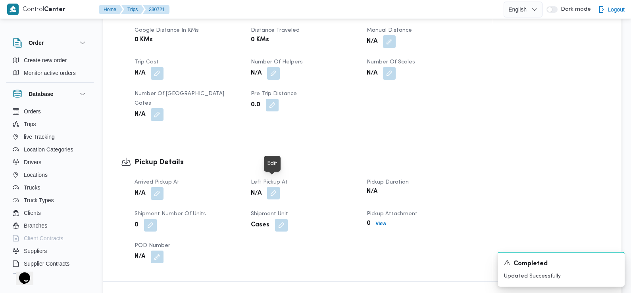
click at [270, 187] on button "button" at bounding box center [273, 193] width 13 height 13
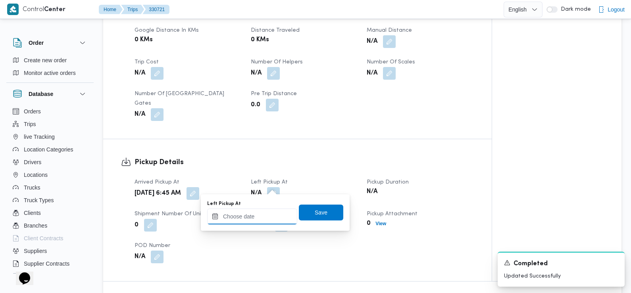
click at [273, 211] on input "Left Pickup At" at bounding box center [252, 217] width 90 height 16
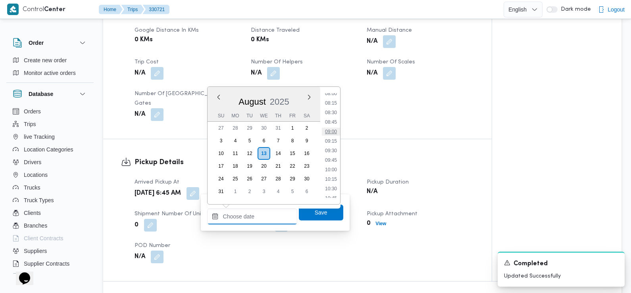
scroll to position [299, 0]
click at [334, 123] on li "08:30" at bounding box center [331, 122] width 18 height 8
type input "[DATE] 08:30"
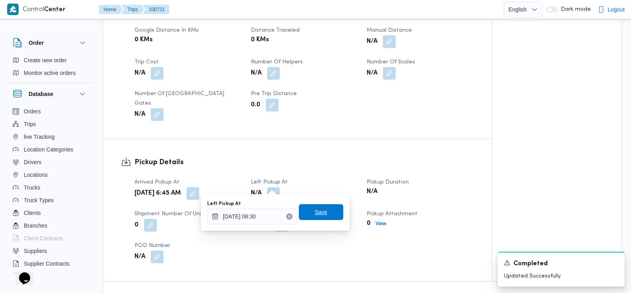
click at [318, 210] on span "Save" at bounding box center [320, 212] width 13 height 10
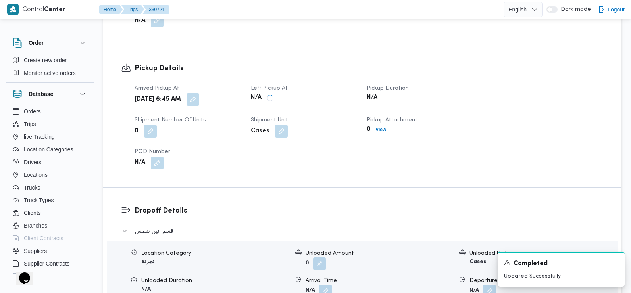
scroll to position [500, 0]
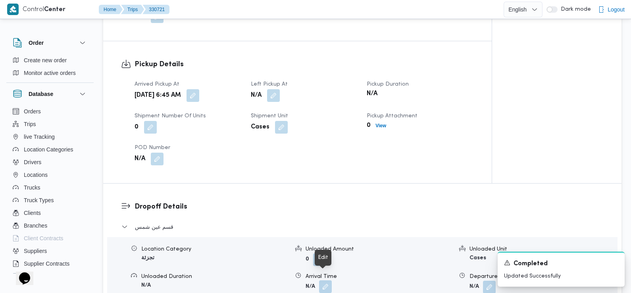
drag, startPoint x: 326, startPoint y: 275, endPoint x: 323, endPoint y: 281, distance: 6.6
click at [323, 280] on button "button" at bounding box center [325, 286] width 13 height 13
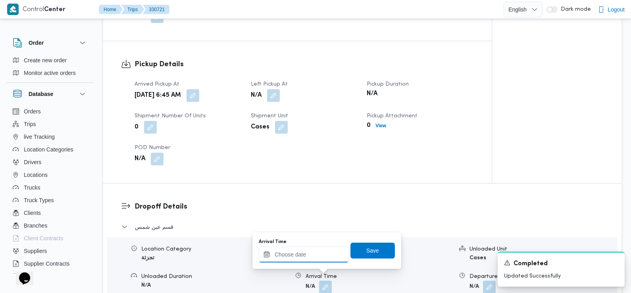
click at [314, 249] on div at bounding box center [304, 255] width 90 height 16
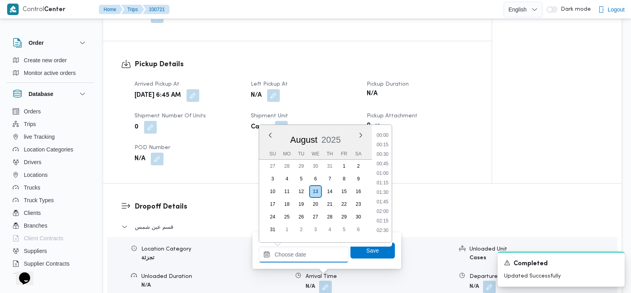
scroll to position [383, 0]
drag, startPoint x: 385, startPoint y: 133, endPoint x: 389, endPoint y: 147, distance: 14.4
click at [385, 133] on li "10:00" at bounding box center [382, 133] width 18 height 8
type input "13/08/2025 10:00"
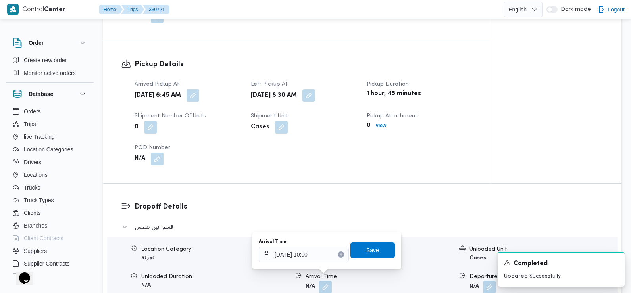
click at [368, 249] on span "Save" at bounding box center [372, 250] width 13 height 10
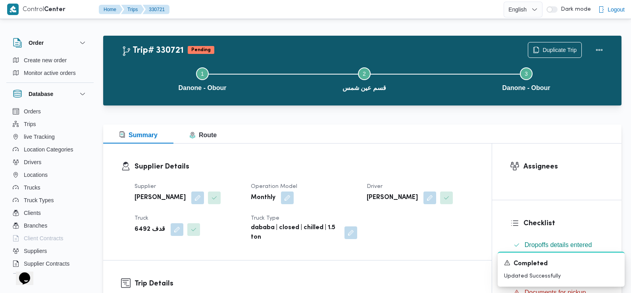
scroll to position [0, 0]
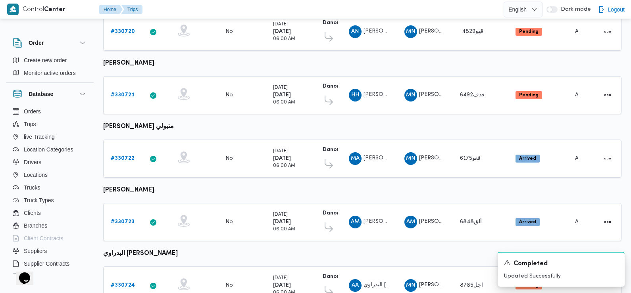
scroll to position [132, 0]
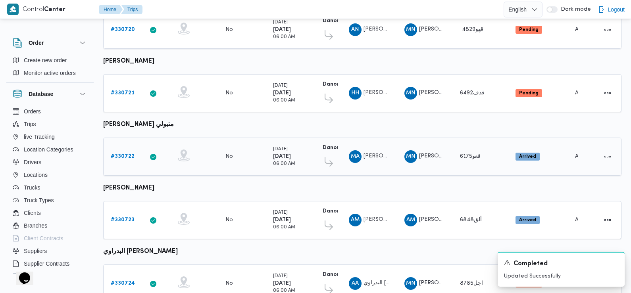
click at [123, 149] on div "# 330722" at bounding box center [122, 157] width 31 height 16
click at [125, 155] on b "# 330722" at bounding box center [123, 156] width 24 height 5
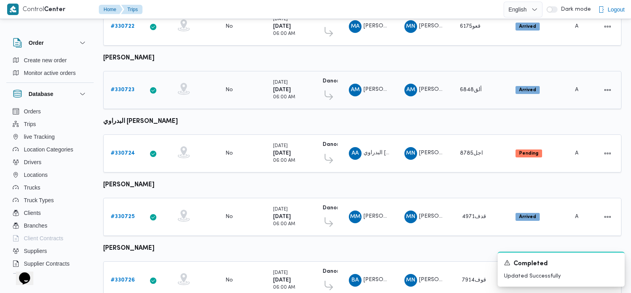
click at [115, 87] on b "# 330723" at bounding box center [123, 89] width 24 height 5
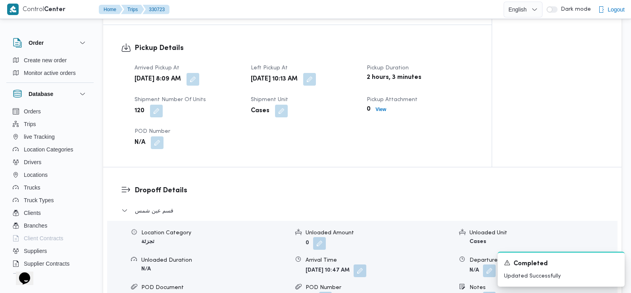
scroll to position [521, 0]
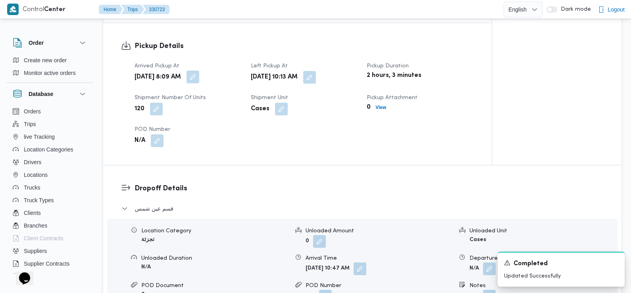
click at [199, 71] on button "button" at bounding box center [192, 77] width 13 height 13
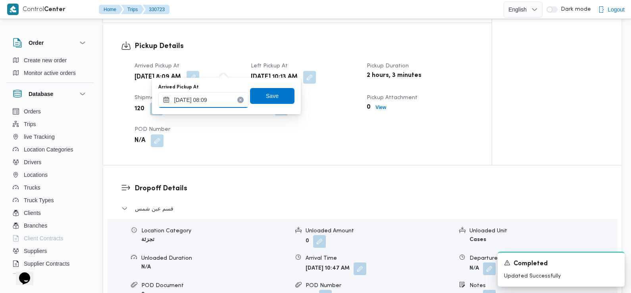
click at [217, 103] on input "13/08/2025 08:09" at bounding box center [203, 100] width 90 height 16
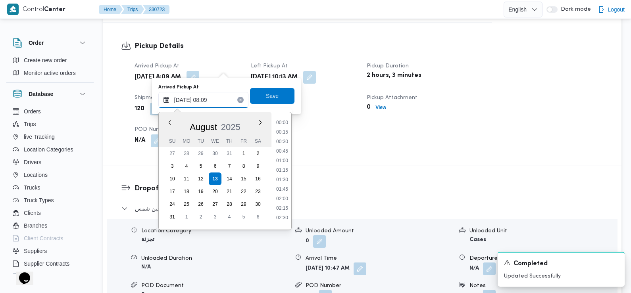
scroll to position [250, 0]
click at [279, 141] on li "07:00" at bounding box center [282, 139] width 18 height 8
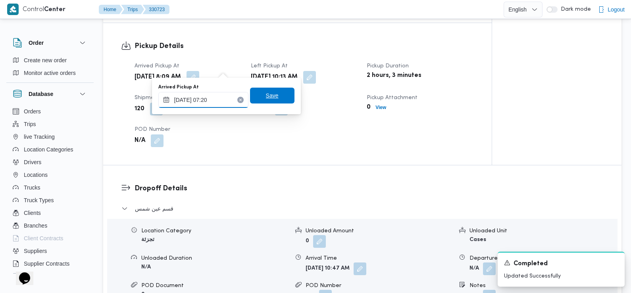
type input "13/08/2025 07:20"
click at [272, 100] on span "Save" at bounding box center [272, 96] width 44 height 16
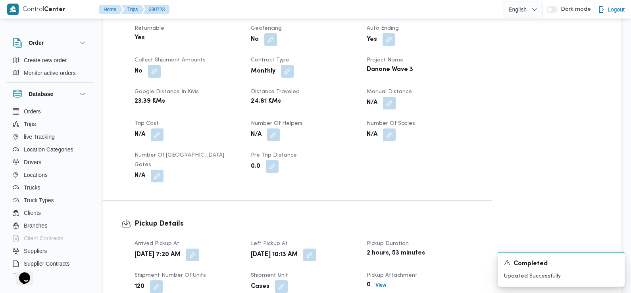
scroll to position [344, 0]
click at [316, 248] on button "button" at bounding box center [309, 254] width 13 height 13
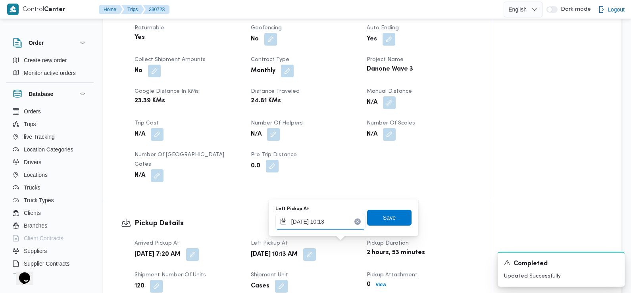
click at [323, 220] on input "13/08/2025 10:13" at bounding box center [320, 222] width 90 height 16
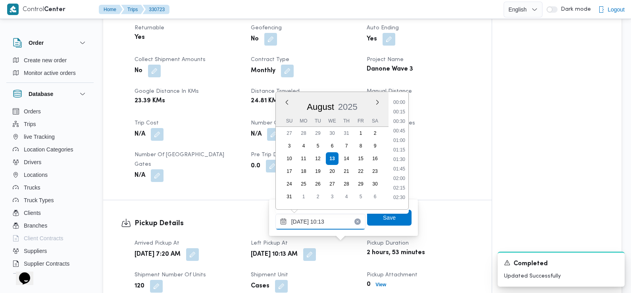
scroll to position [326, 0]
click at [400, 116] on li "09:00" at bounding box center [399, 119] width 18 height 8
type input "13/08/2025 09:00"
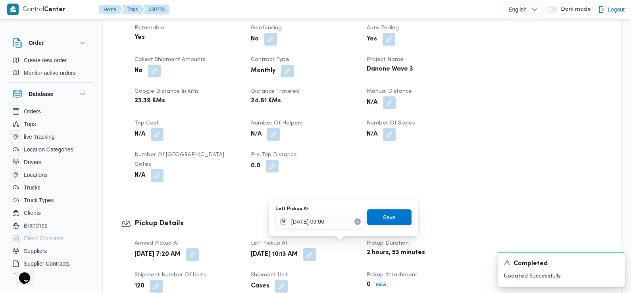
click at [395, 222] on span "Save" at bounding box center [389, 217] width 44 height 16
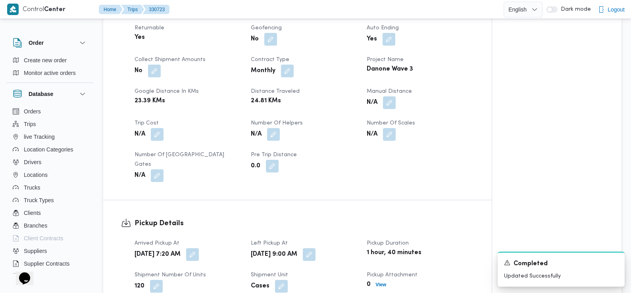
scroll to position [0, 0]
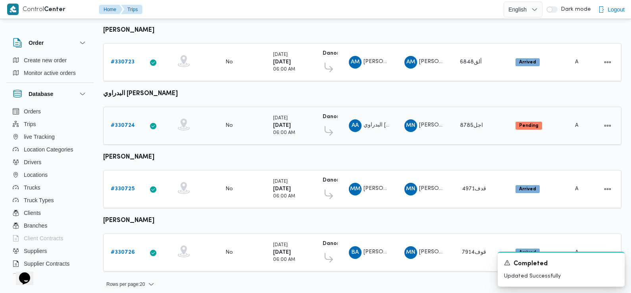
scroll to position [290, 0]
click at [123, 123] on b "# 330724" at bounding box center [123, 125] width 24 height 5
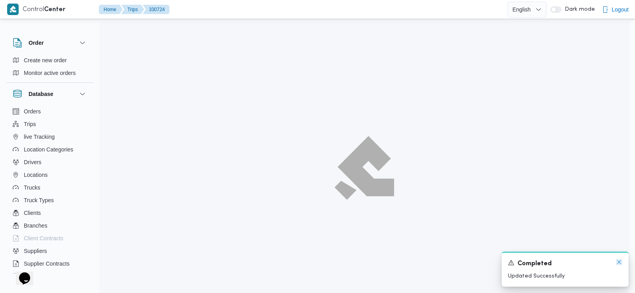
click at [619, 263] on icon "Dismiss toast" at bounding box center [618, 262] width 6 height 6
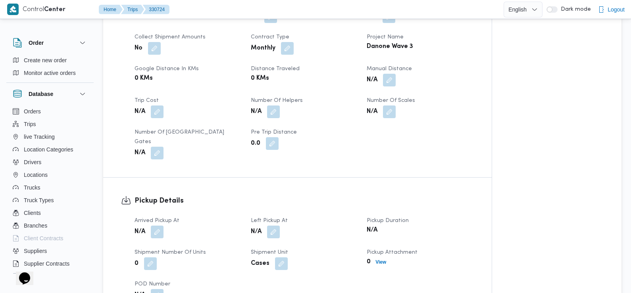
scroll to position [394, 0]
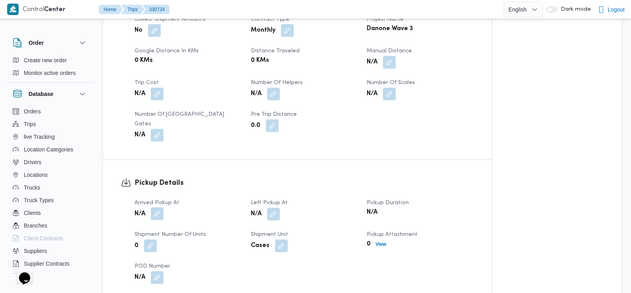
click at [157, 207] on button "button" at bounding box center [157, 213] width 13 height 13
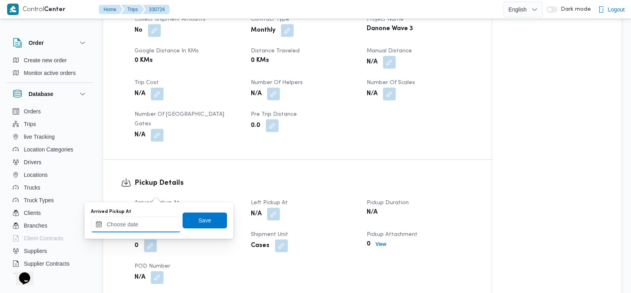
click at [152, 227] on input "Arrived Pickup At" at bounding box center [136, 225] width 90 height 16
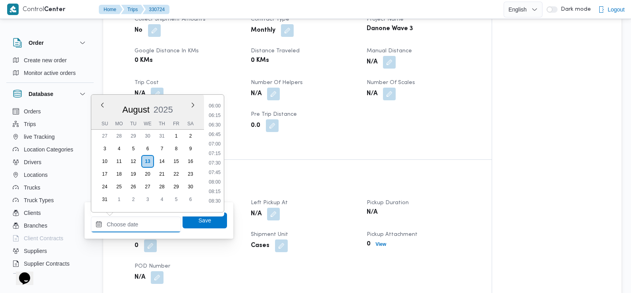
scroll to position [227, 0]
click at [214, 136] on li "06:45" at bounding box center [214, 135] width 18 height 8
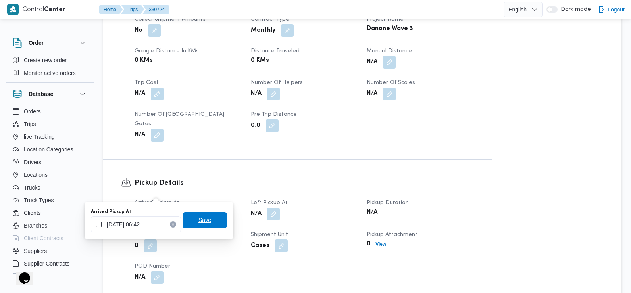
type input "13/08/2025 06:42"
click at [212, 219] on span "Save" at bounding box center [204, 220] width 44 height 16
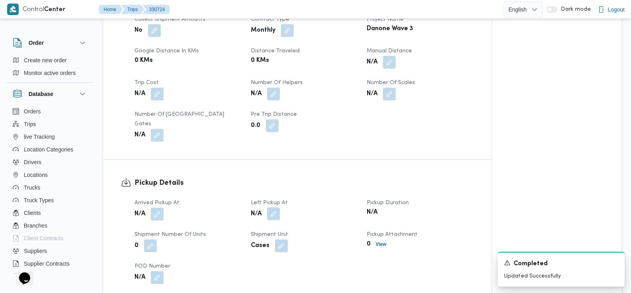
click at [271, 207] on button "button" at bounding box center [273, 213] width 13 height 13
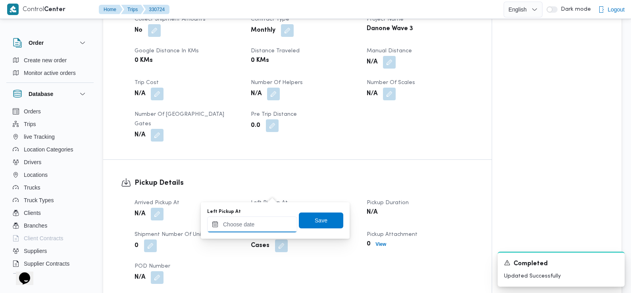
click at [272, 222] on input "Left Pickup At" at bounding box center [252, 225] width 90 height 16
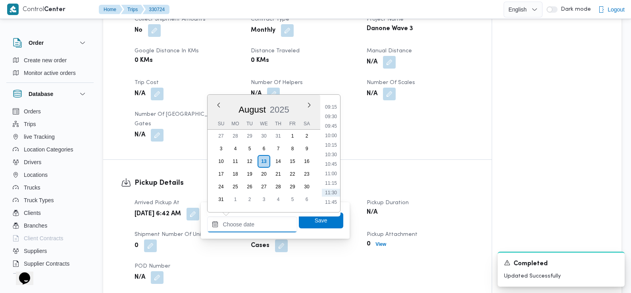
scroll to position [338, 0]
click at [332, 101] on li "08:45" at bounding box center [331, 100] width 18 height 8
type input "13/08/2025 08:45"
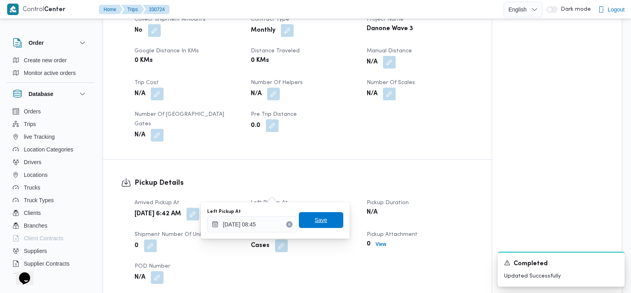
click at [324, 219] on span "Save" at bounding box center [321, 220] width 44 height 16
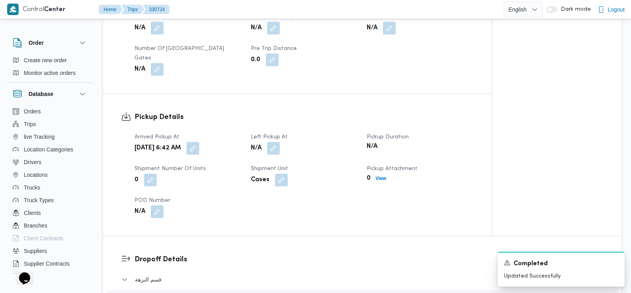
scroll to position [555, 0]
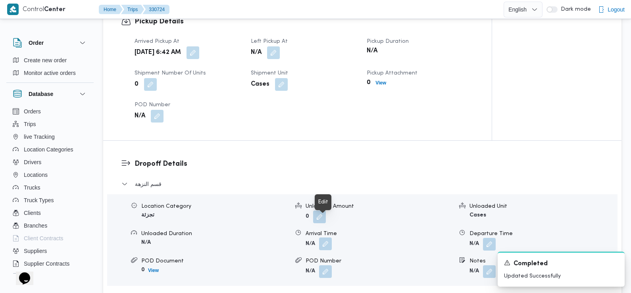
click at [328, 238] on button "button" at bounding box center [325, 244] width 13 height 13
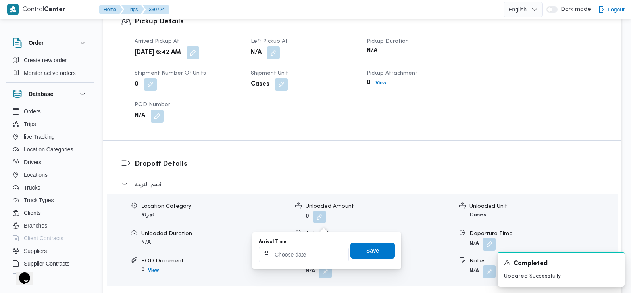
click at [324, 250] on input "Arrival Time" at bounding box center [304, 255] width 90 height 16
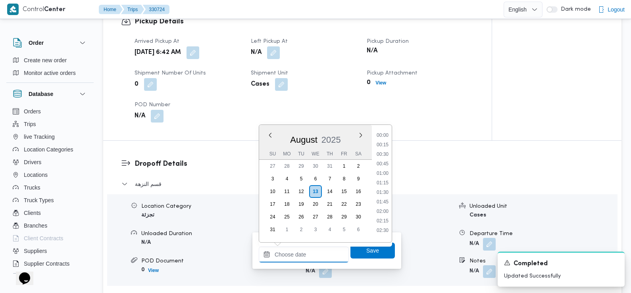
scroll to position [383, 0]
click at [386, 131] on div "Time 00:00 00:15 00:30 00:45 01:00 01:15 01:30 01:45 02:00 02:15 02:30 02:45 03…" at bounding box center [382, 183] width 20 height 117
click at [387, 134] on li "10:00" at bounding box center [382, 133] width 18 height 8
type input "13/08/2025 10:00"
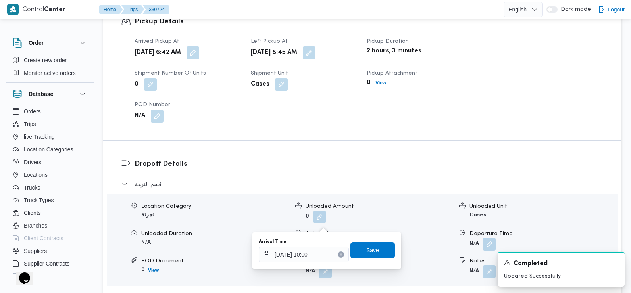
click at [366, 250] on span "Save" at bounding box center [372, 250] width 13 height 10
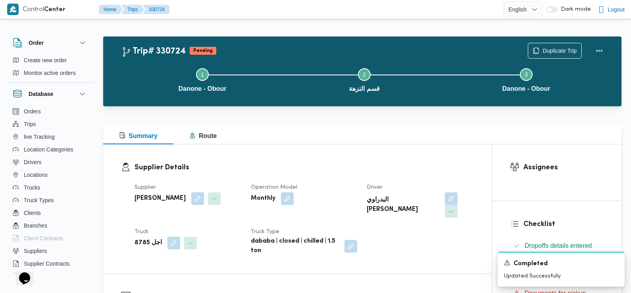
scroll to position [0, 0]
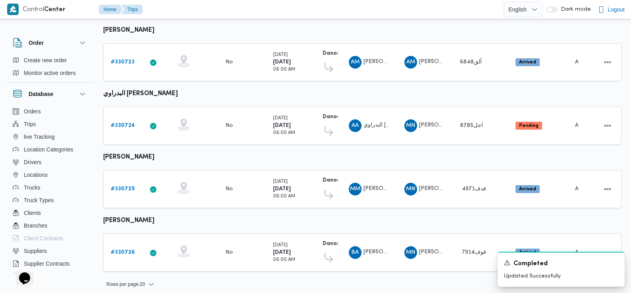
scroll to position [290, 0]
click at [119, 186] on b "# 330725" at bounding box center [123, 188] width 24 height 5
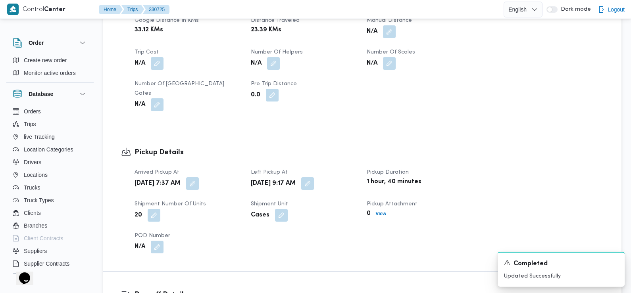
scroll to position [415, 0]
click at [199, 176] on button "button" at bounding box center [192, 182] width 13 height 13
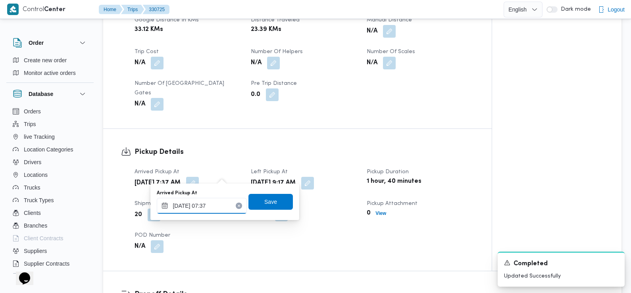
click at [212, 203] on input "13/08/2025 07:37" at bounding box center [202, 206] width 90 height 16
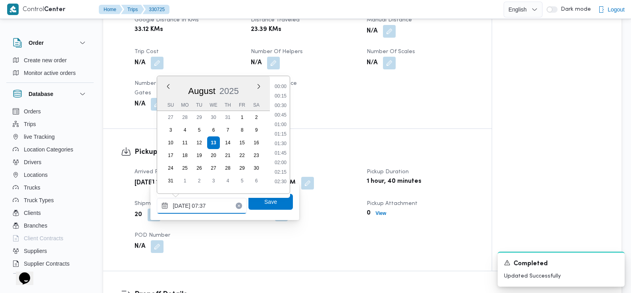
scroll to position [231, 0]
click at [285, 139] on li "07:30" at bounding box center [280, 141] width 18 height 8
type input "13/08/2025 07:30"
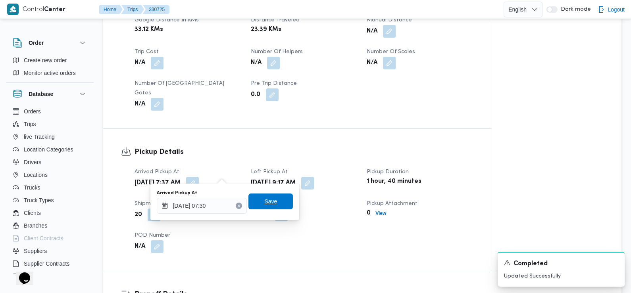
click at [283, 199] on span "Save" at bounding box center [270, 202] width 44 height 16
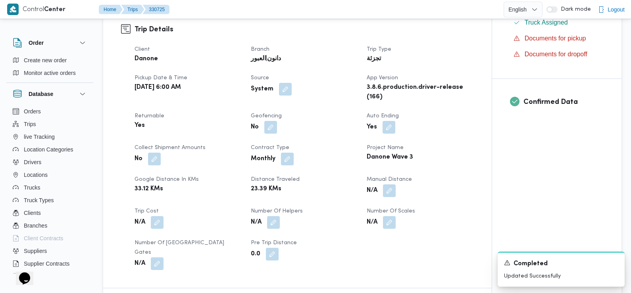
scroll to position [0, 0]
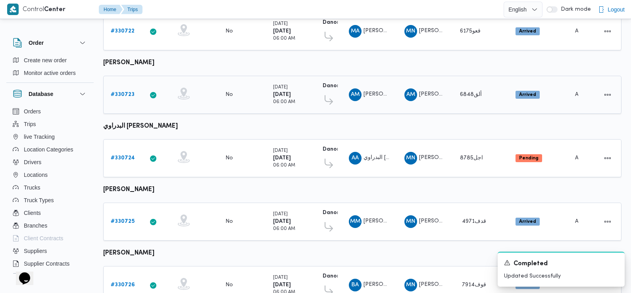
scroll to position [290, 0]
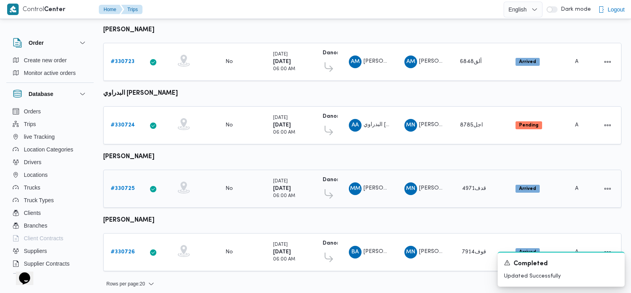
click at [122, 186] on b "# 330725" at bounding box center [123, 188] width 24 height 5
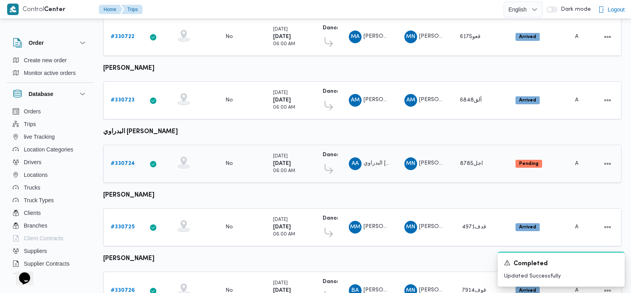
scroll to position [290, 0]
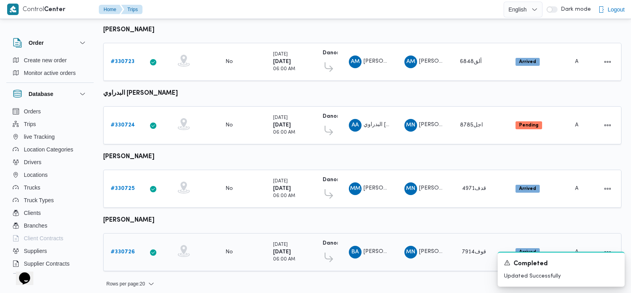
click at [127, 249] on b "# 330726" at bounding box center [123, 251] width 24 height 5
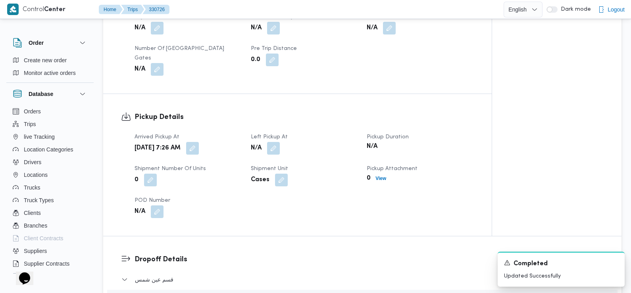
scroll to position [452, 0]
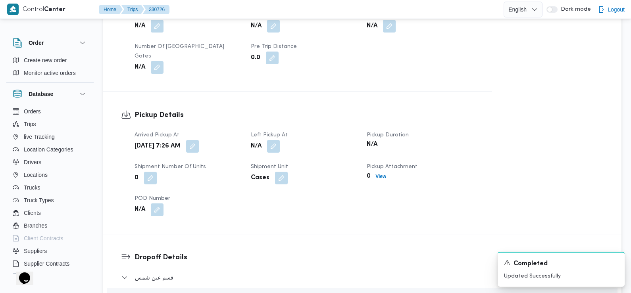
click at [199, 140] on span at bounding box center [190, 146] width 17 height 13
click at [199, 140] on button "button" at bounding box center [192, 146] width 13 height 13
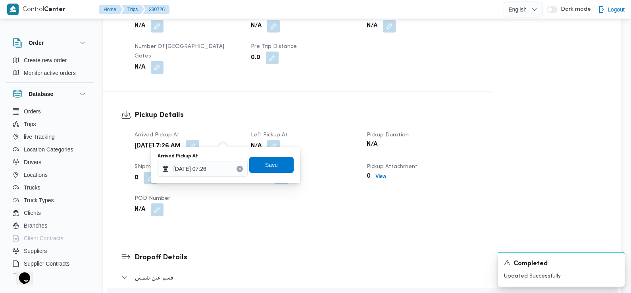
click at [215, 181] on div "You are in a dialog. To close this dialog, hit escape. Arrived Pickup At 13/08/…" at bounding box center [225, 165] width 149 height 36
click at [211, 167] on input "13/08/2025 07:26" at bounding box center [202, 169] width 90 height 16
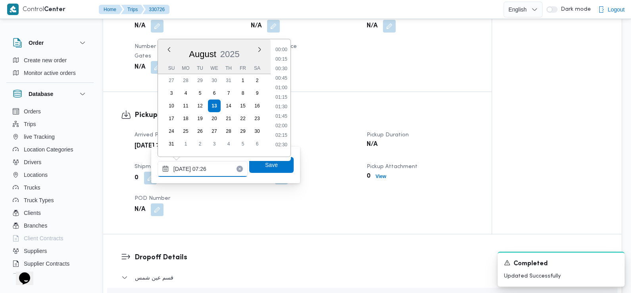
scroll to position [221, 0]
click at [284, 115] on li "07:30" at bounding box center [281, 114] width 18 height 8
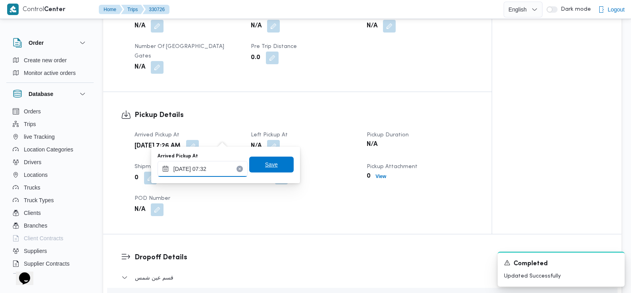
type input "13/08/2025 07:32"
click at [267, 164] on span "Save" at bounding box center [271, 165] width 13 height 10
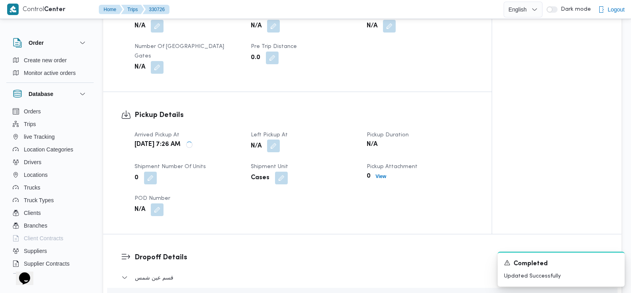
click at [269, 142] on button "button" at bounding box center [273, 146] width 13 height 13
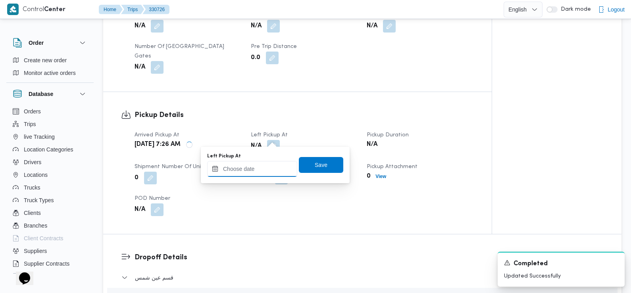
click at [271, 167] on input "Left Pickup At" at bounding box center [252, 169] width 90 height 16
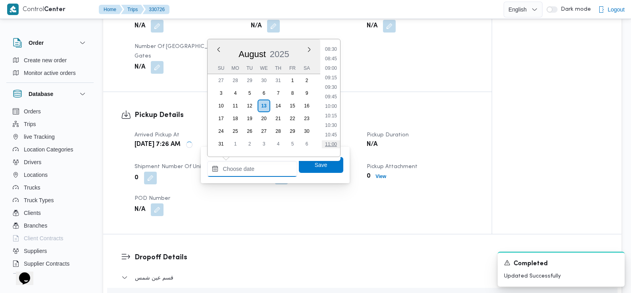
scroll to position [320, 0]
click at [335, 54] on li "08:30" at bounding box center [331, 54] width 18 height 8
type input "13/08/2025 08:30"
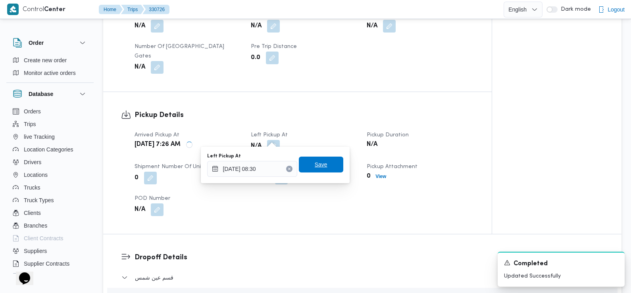
click at [321, 165] on span "Save" at bounding box center [321, 165] width 44 height 16
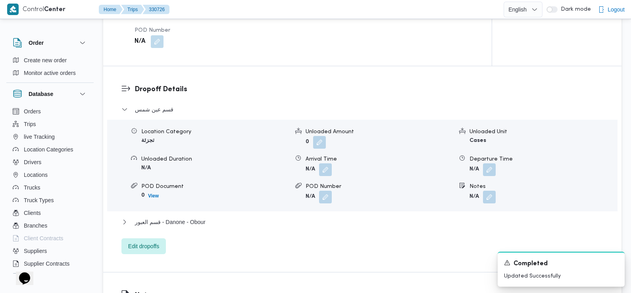
scroll to position [621, 0]
click at [322, 162] on button "button" at bounding box center [325, 168] width 13 height 13
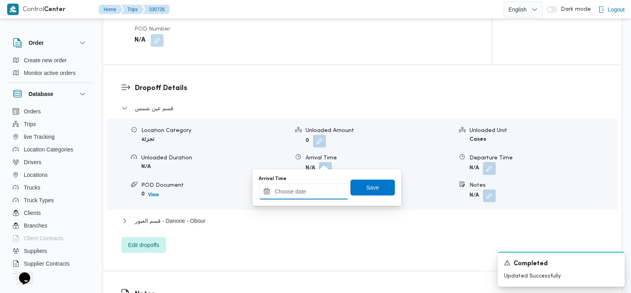
click at [324, 190] on input "Arrival Time" at bounding box center [304, 192] width 90 height 16
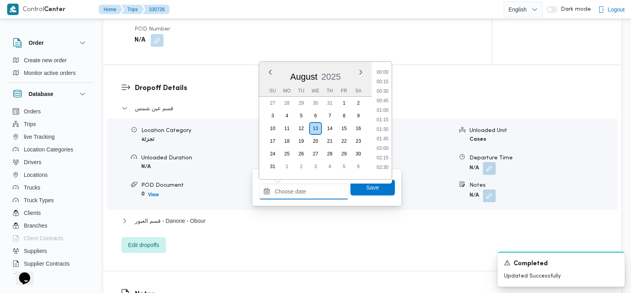
scroll to position [383, 0]
click at [385, 65] on div "Time 00:00 00:15 00:30 00:45 01:00 01:15 01:30 01:45 02:00 02:15 02:30 02:45 03…" at bounding box center [382, 120] width 20 height 117
click at [385, 69] on li "10:00" at bounding box center [382, 70] width 18 height 8
type input "13/08/2025 10:00"
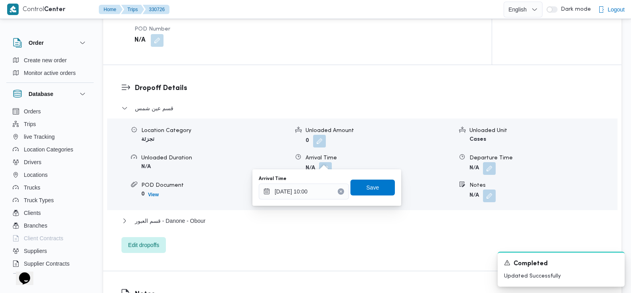
click at [375, 197] on div "Arrival Time 13/08/2025 10:00 Save" at bounding box center [327, 187] width 138 height 25
click at [374, 196] on div "Arrival Time 13/08/2025 10:00 Save" at bounding box center [327, 187] width 138 height 25
click at [369, 183] on span "Save" at bounding box center [372, 187] width 13 height 10
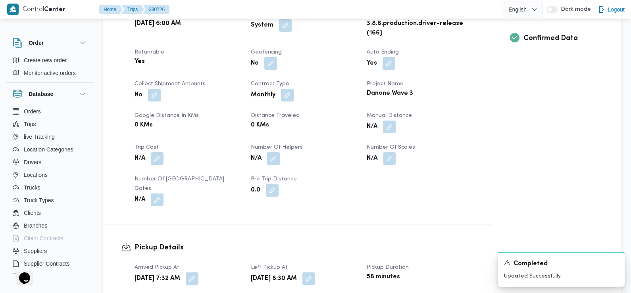
scroll to position [0, 0]
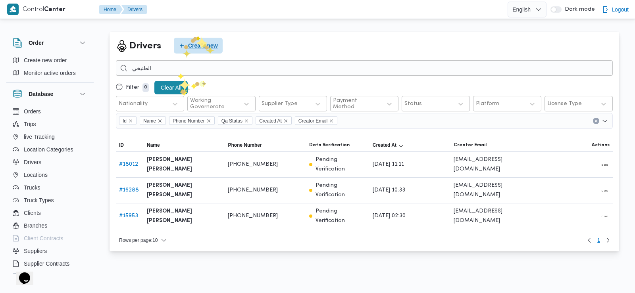
click at [205, 46] on span "Create new" at bounding box center [203, 46] width 30 height 10
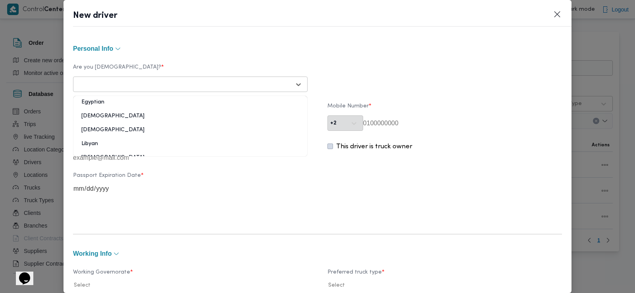
click at [232, 84] on div at bounding box center [183, 85] width 215 height 8
click at [156, 105] on div "Egyptian" at bounding box center [190, 105] width 234 height 14
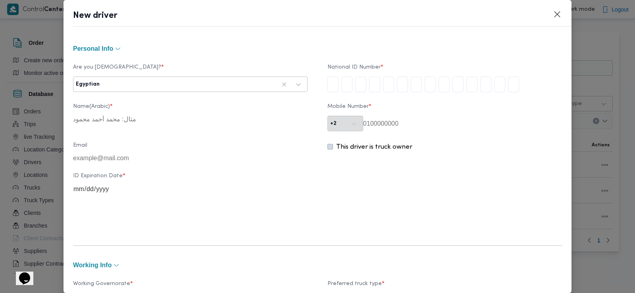
click at [332, 82] on input "tel" at bounding box center [332, 85] width 11 height 16
type input "3"
type input "0"
type input "4"
type input "0"
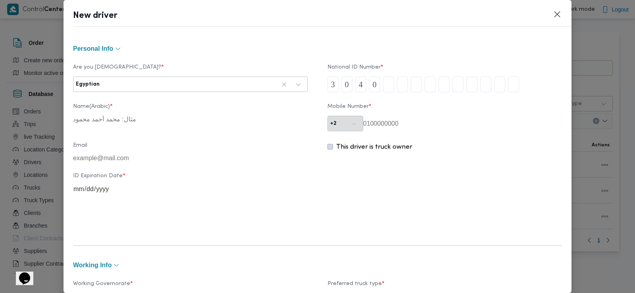
type input "2"
type input "8"
type input "0"
type input "2"
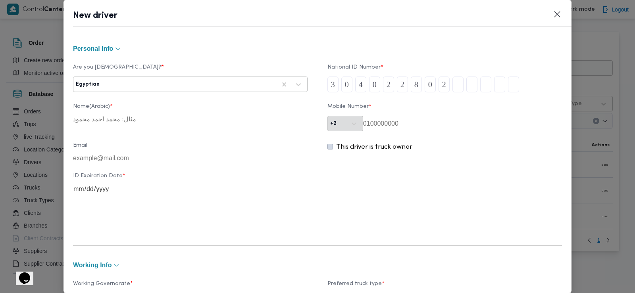
type input "0"
type input "2"
type input "9"
type input "1"
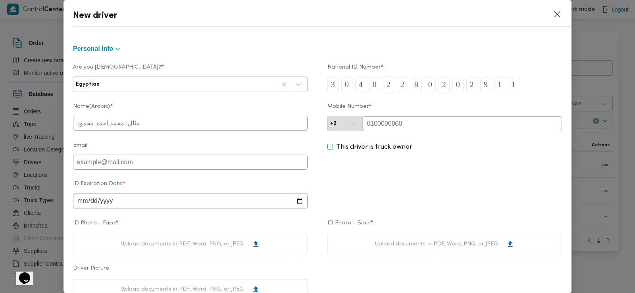
type input "1"
click at [393, 121] on input "text" at bounding box center [461, 123] width 199 height 15
type input "01126121514"
click at [136, 126] on input "text" at bounding box center [190, 123] width 234 height 15
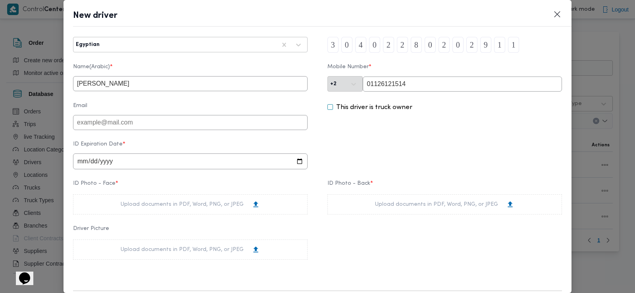
scroll to position [58, 0]
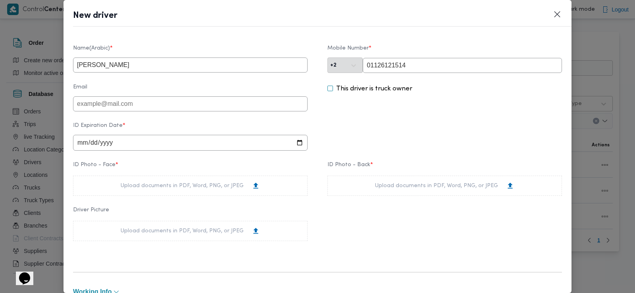
type input "[PERSON_NAME]"
click at [82, 144] on input "date" at bounding box center [190, 143] width 234 height 16
type input "2027-02-12"
click at [146, 190] on div "Upload documents in PDF, Word, PNG, or JPEG" at bounding box center [190, 186] width 139 height 8
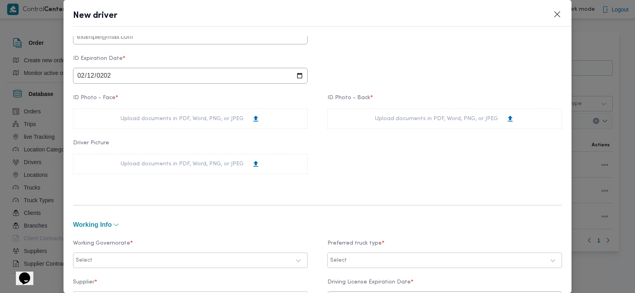
scroll to position [132, 0]
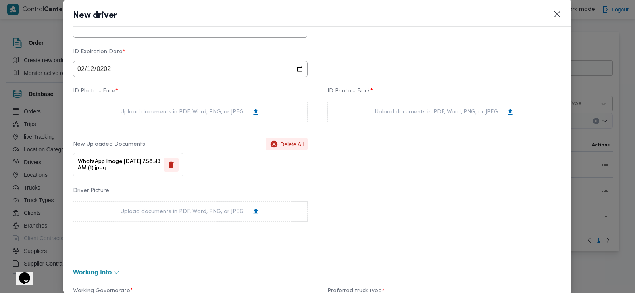
click at [367, 113] on div "Upload documents in PDF, Word, PNG, or JPEG" at bounding box center [444, 112] width 234 height 20
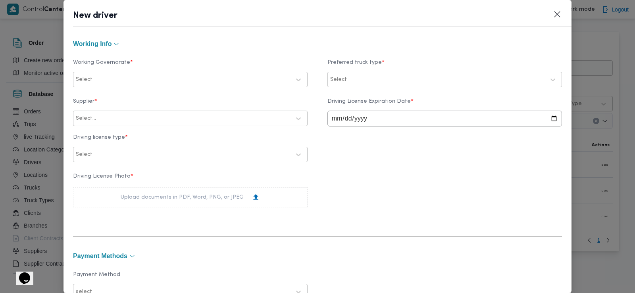
scroll to position [362, 0]
click at [209, 79] on div at bounding box center [192, 78] width 196 height 8
click at [121, 106] on div "الاسكندرية" at bounding box center [190, 106] width 218 height 10
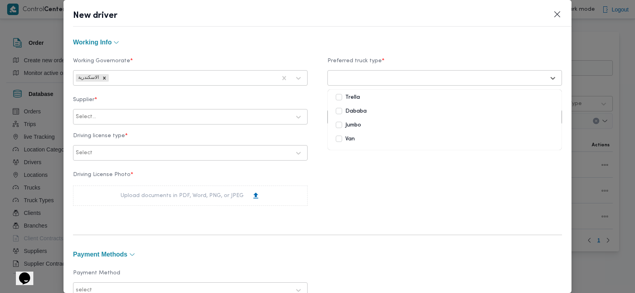
click at [383, 74] on div at bounding box center [437, 78] width 215 height 8
click at [363, 112] on div "Dababa" at bounding box center [445, 112] width 218 height 10
click at [344, 127] on label "Jumbo" at bounding box center [348, 126] width 25 height 10
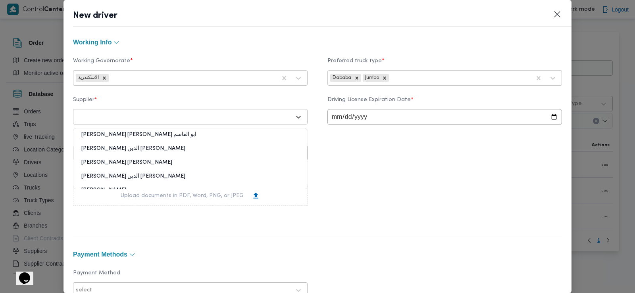
click at [192, 113] on div at bounding box center [183, 117] width 215 height 8
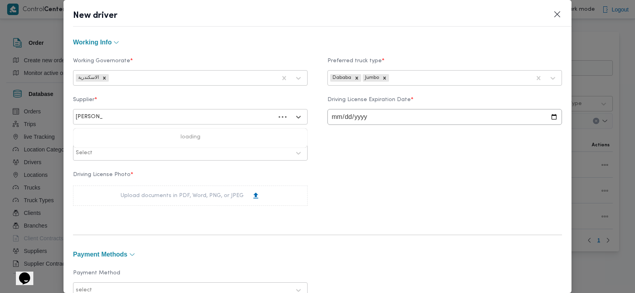
type input "سعد عبدالع"
click at [151, 148] on div "[PERSON_NAME]" at bounding box center [190, 152] width 234 height 14
click at [336, 117] on input "date" at bounding box center [444, 117] width 234 height 16
type input "2028-02-12"
click at [171, 159] on div "Select" at bounding box center [183, 153] width 216 height 11
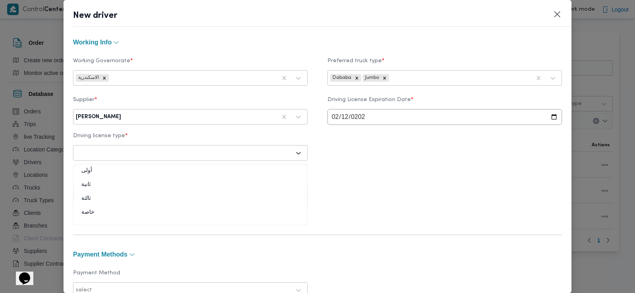
click at [138, 174] on div "أولى" at bounding box center [190, 174] width 234 height 14
click at [147, 191] on div "Upload documents in PDF, Word, PNG, or JPEG" at bounding box center [190, 196] width 234 height 20
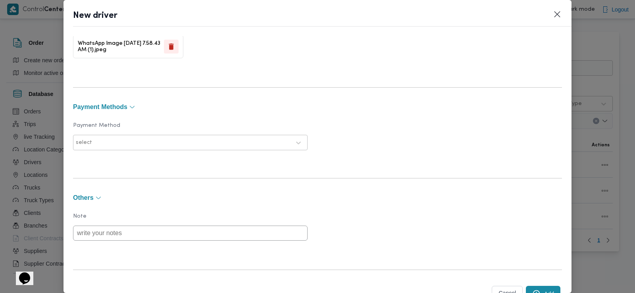
scroll to position [579, 0]
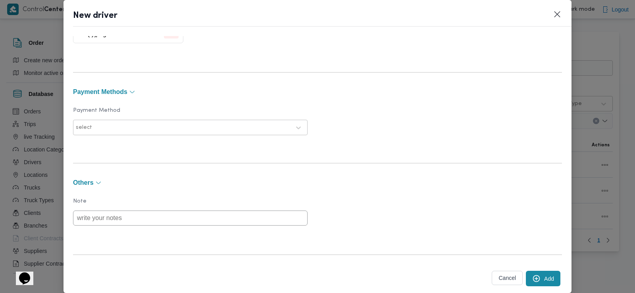
click at [185, 124] on div at bounding box center [192, 128] width 197 height 8
click at [154, 154] on div "Bank Account" at bounding box center [190, 149] width 234 height 14
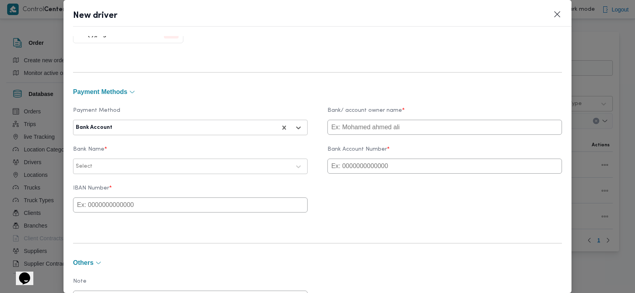
click at [171, 127] on div at bounding box center [195, 128] width 162 height 8
click at [148, 158] on div "E-Wallet" at bounding box center [190, 162] width 234 height 14
click at [358, 137] on div "Payment Method option E-Wallet, selected. E-Wallet Bank/ account owner name *" at bounding box center [317, 122] width 489 height 36
click at [355, 126] on input "text" at bounding box center [444, 127] width 234 height 15
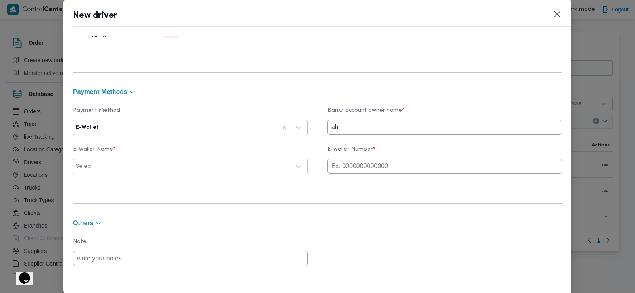
type input "ahmed"
click at [359, 165] on input "text" at bounding box center [444, 166] width 234 height 15
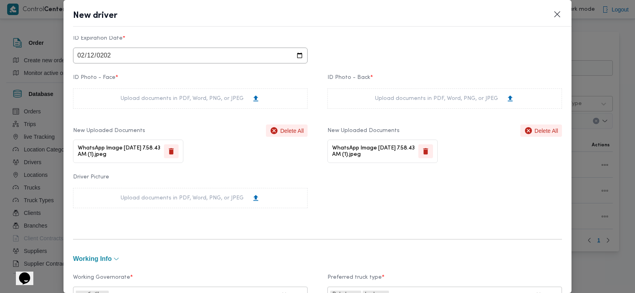
scroll to position [0, 0]
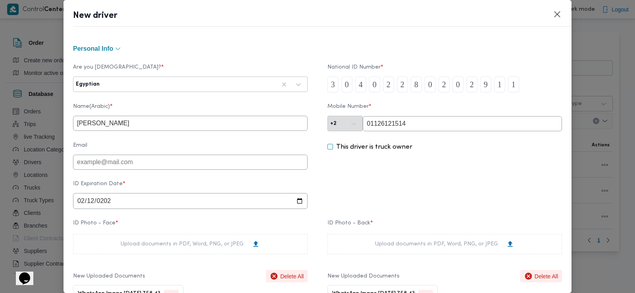
click at [370, 121] on input "01126121514" at bounding box center [461, 123] width 199 height 15
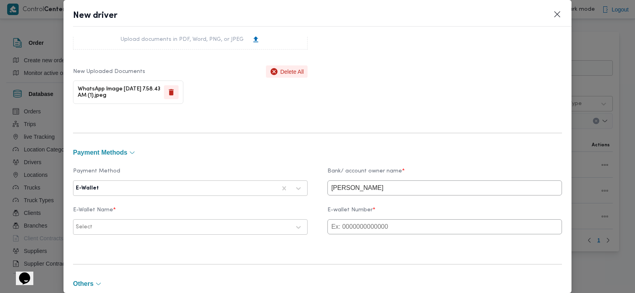
scroll to position [529, 0]
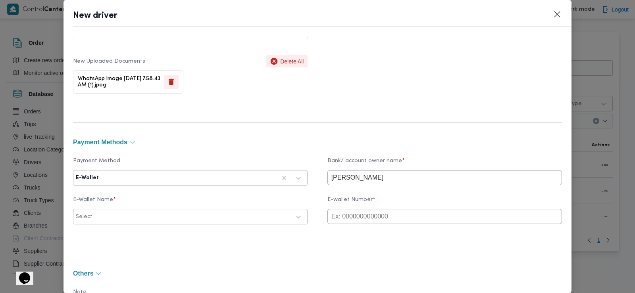
click at [341, 219] on input "text" at bounding box center [444, 216] width 234 height 15
paste input "01126121514"
type input "01126121514"
click at [217, 213] on div "Select" at bounding box center [183, 216] width 216 height 11
click at [141, 265] on div "WE" at bounding box center [190, 266] width 234 height 14
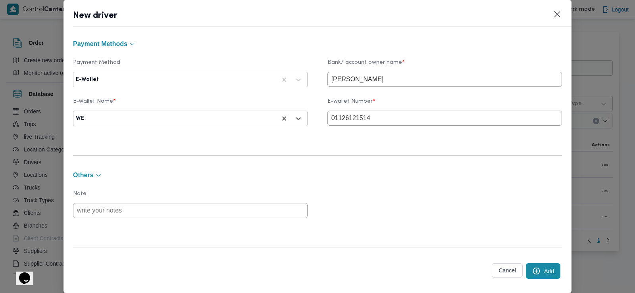
scroll to position [637, 0]
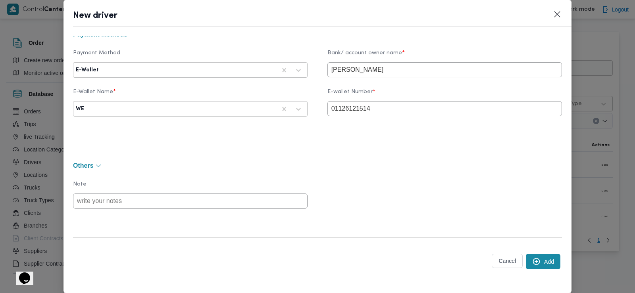
click at [537, 263] on button "Add" at bounding box center [542, 261] width 35 height 15
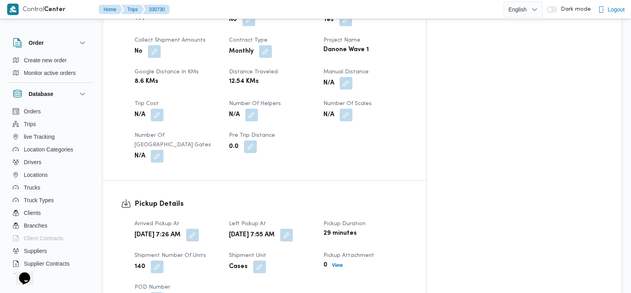
scroll to position [397, 0]
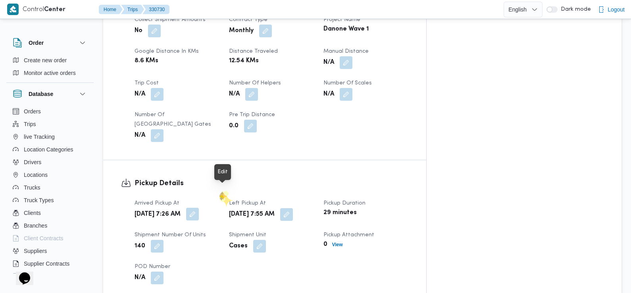
click at [199, 208] on button "button" at bounding box center [192, 214] width 13 height 13
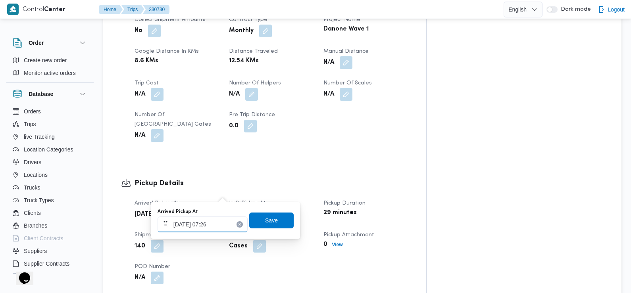
click at [214, 228] on input "[DATE] 07:26" at bounding box center [202, 225] width 90 height 16
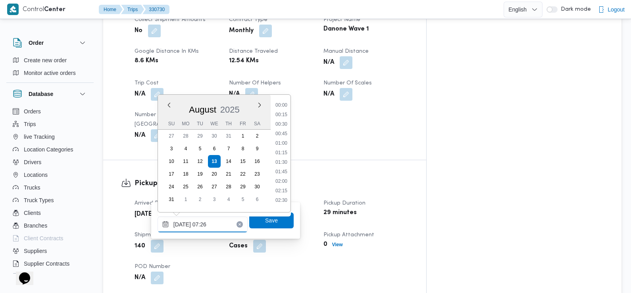
scroll to position [221, 0]
click at [286, 142] on li "06:45" at bounding box center [281, 141] width 18 height 8
type input "[DATE] 06:45"
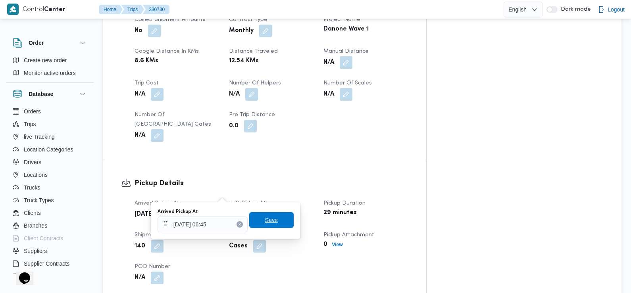
click at [271, 219] on span "Save" at bounding box center [271, 220] width 44 height 16
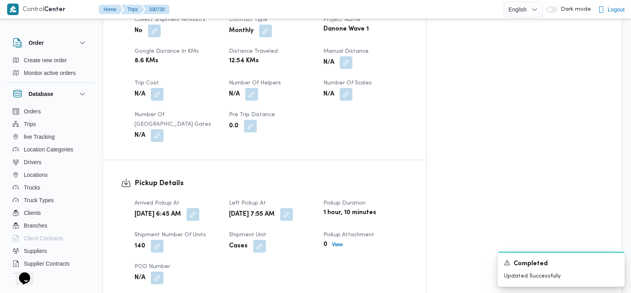
scroll to position [0, 0]
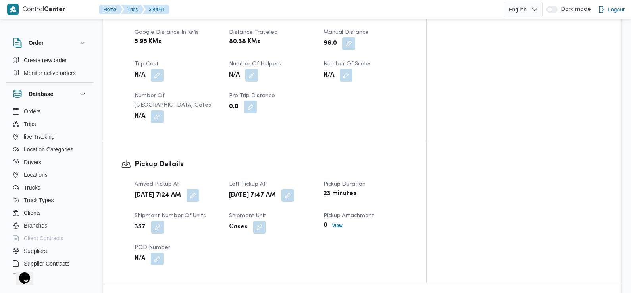
scroll to position [420, 0]
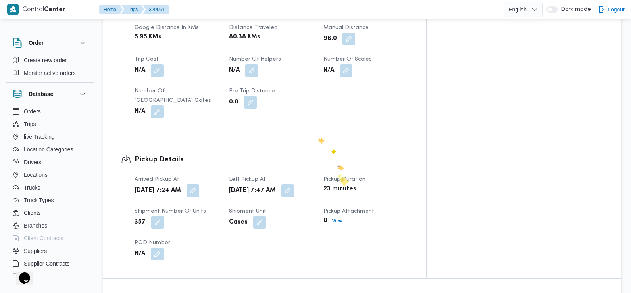
click at [337, 176] on div "Arrived Pickup At [DATE] 7:24 AM Left Pickup At [GEOGRAPHIC_DATA][DATE] 7:47 AM…" at bounding box center [271, 217] width 283 height 95
click at [294, 184] on button "button" at bounding box center [287, 190] width 13 height 13
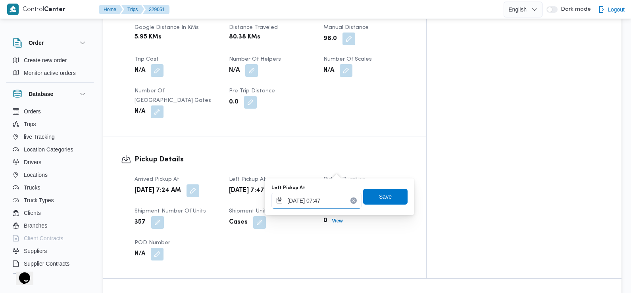
click at [334, 201] on input "[DATE] 07:47" at bounding box center [316, 201] width 90 height 16
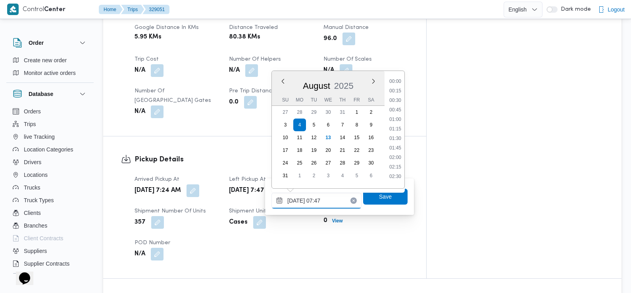
scroll to position [240, 0]
click at [401, 169] on ul "00:00 00:15 00:30 00:45 01:00 01:15 01:30 01:45 02:00 02:15 02:30 02:45 03:00 0…" at bounding box center [395, 129] width 18 height 105
click at [395, 174] on li "08:45" at bounding box center [395, 174] width 18 height 8
type input "[DATE] 08:45"
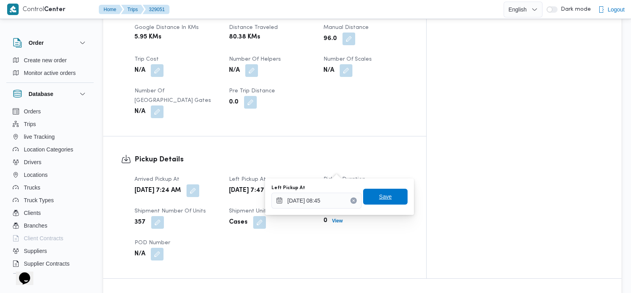
drag, startPoint x: 383, startPoint y: 197, endPoint x: 368, endPoint y: 192, distance: 15.7
click at [368, 192] on span "Save" at bounding box center [385, 197] width 44 height 16
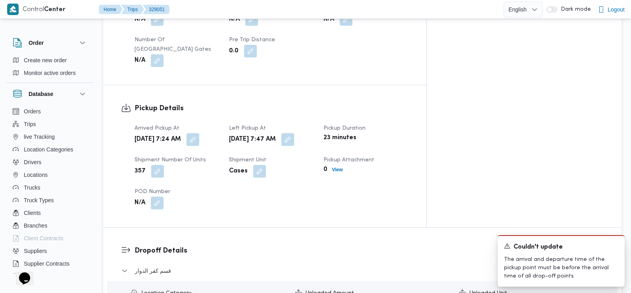
scroll to position [523, 0]
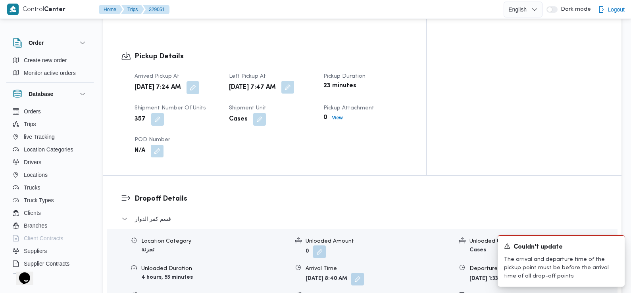
click at [294, 81] on button "button" at bounding box center [287, 87] width 13 height 13
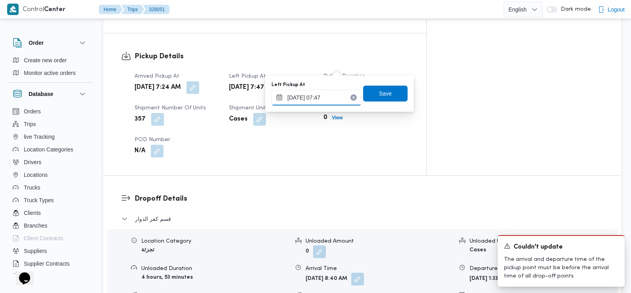
click at [336, 103] on input "[DATE] 07:47" at bounding box center [316, 98] width 90 height 16
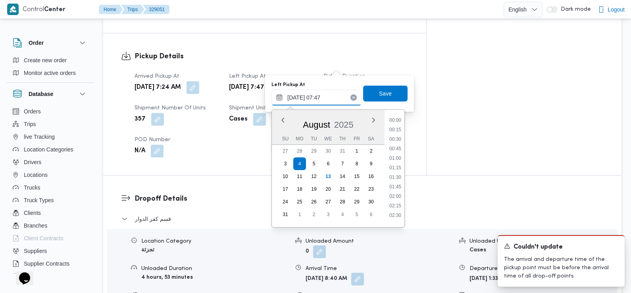
scroll to position [240, 0]
click at [398, 205] on li "08:30" at bounding box center [395, 203] width 18 height 8
type input "[DATE] 07:47"
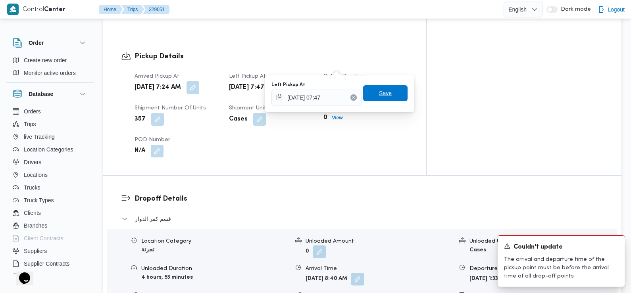
click at [383, 95] on span "Save" at bounding box center [385, 93] width 13 height 10
